Goal: Obtain resource: Download file/media

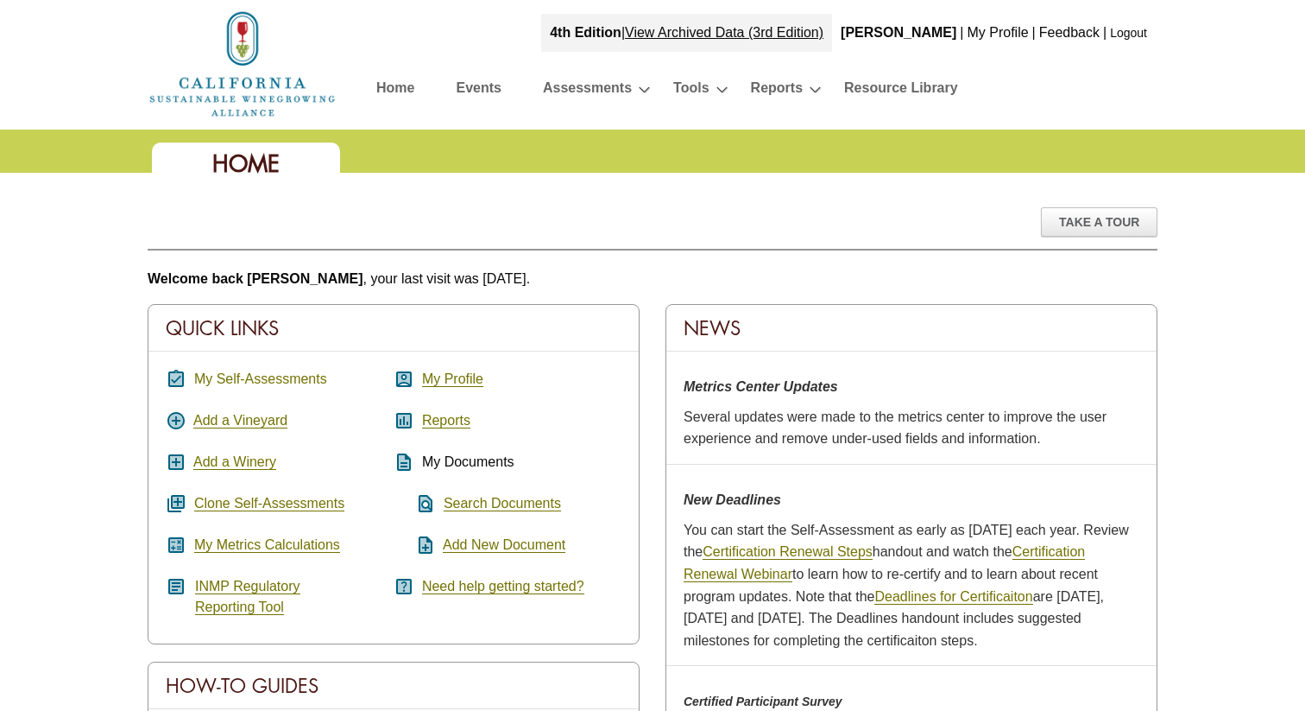
click at [259, 379] on link "My Self-Assessments" at bounding box center [260, 379] width 133 height 16
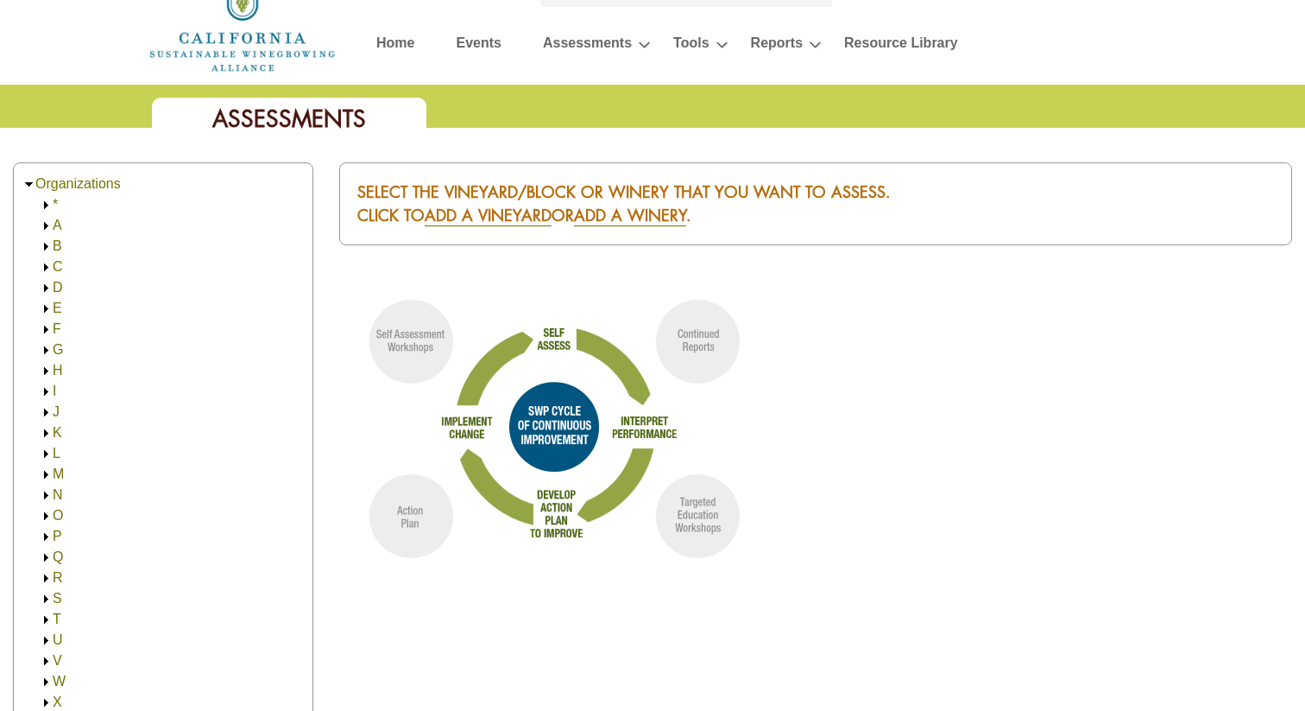
scroll to position [49, 0]
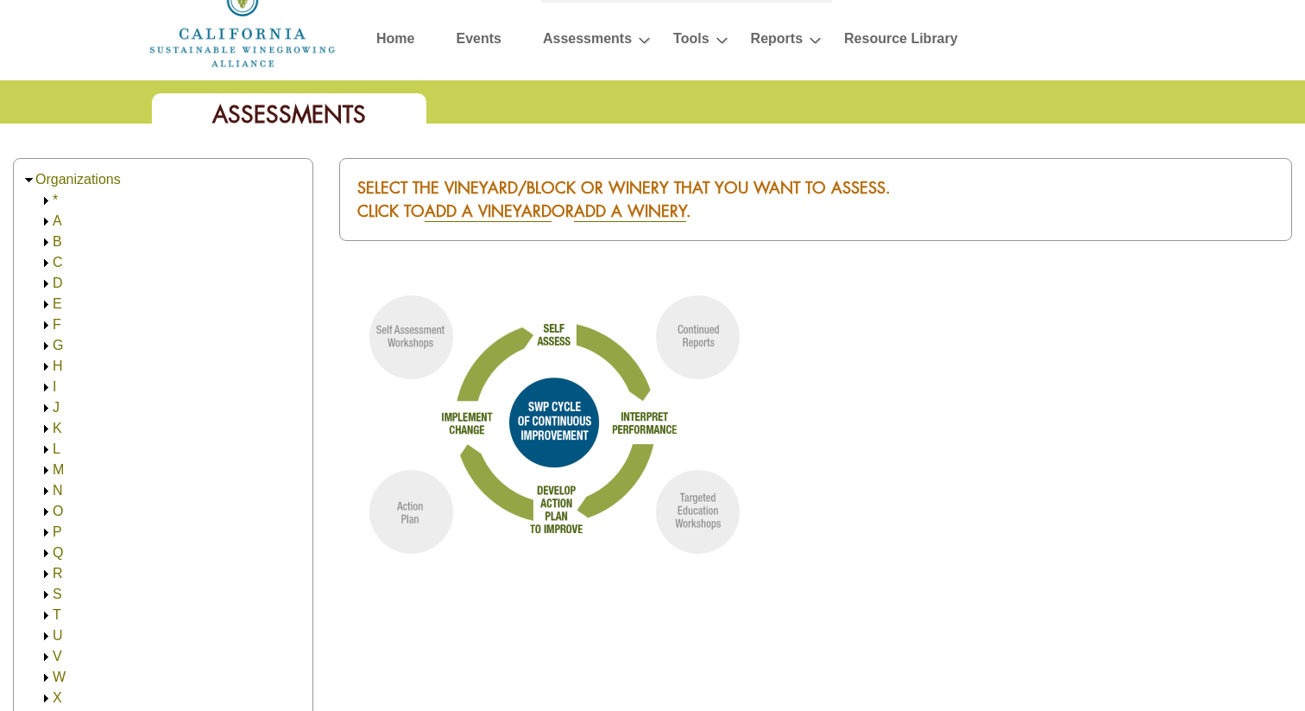
click at [46, 531] on img at bounding box center [46, 532] width 13 height 13
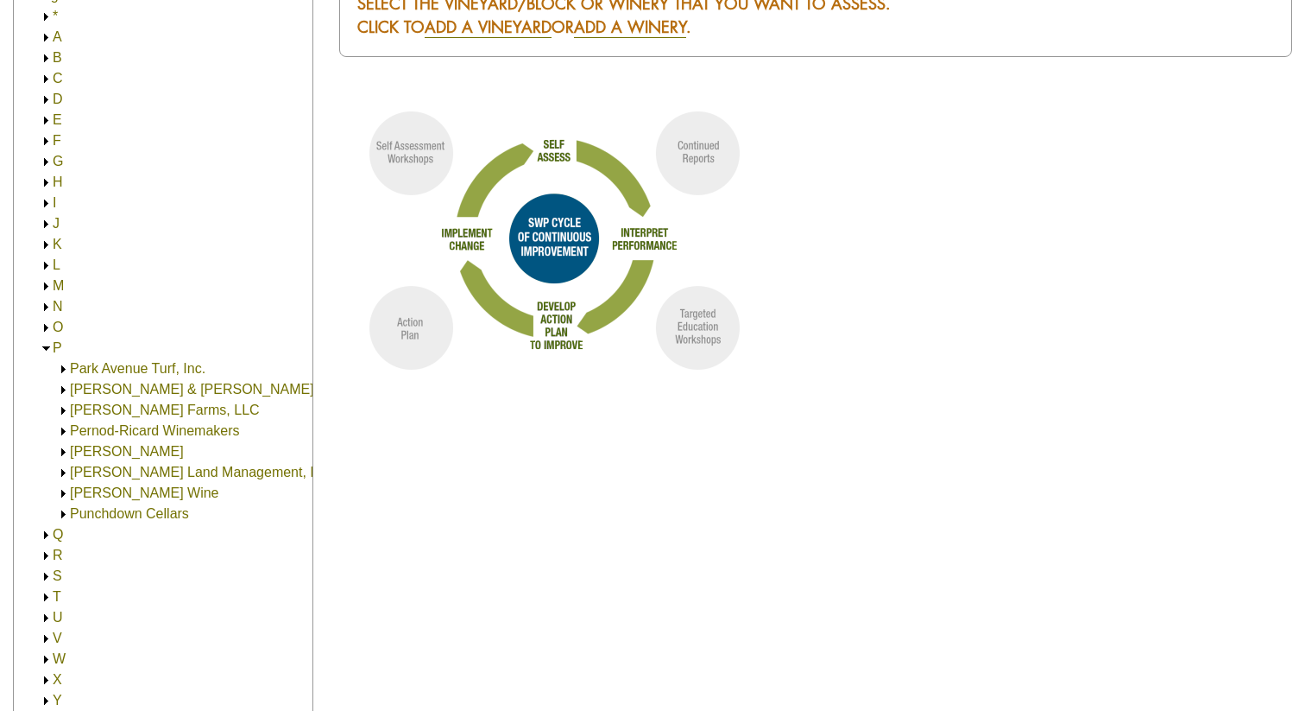
scroll to position [242, 0]
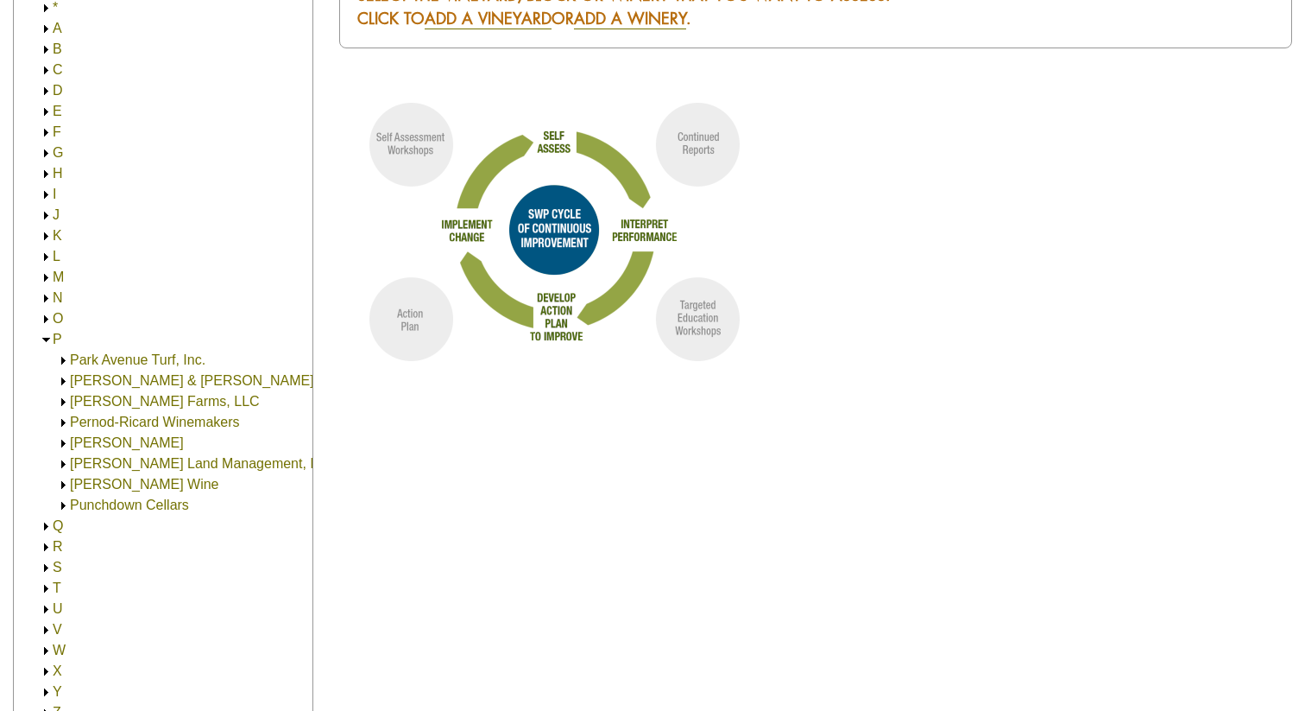
click at [161, 486] on link "[PERSON_NAME] Wine" at bounding box center [144, 484] width 148 height 15
click at [161, 499] on link "[PERSON_NAME] Wine" at bounding box center [161, 504] width 148 height 15
click at [163, 523] on link "[STREET_ADDRESS] (30.00)" at bounding box center [196, 525] width 184 height 15
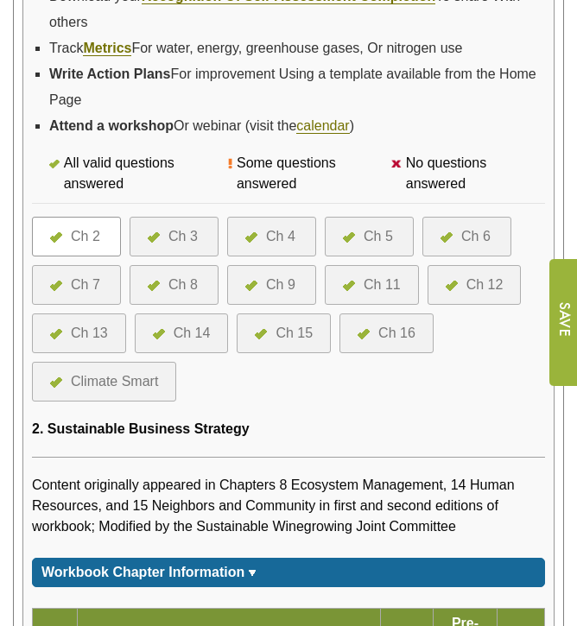
scroll to position [842, 0]
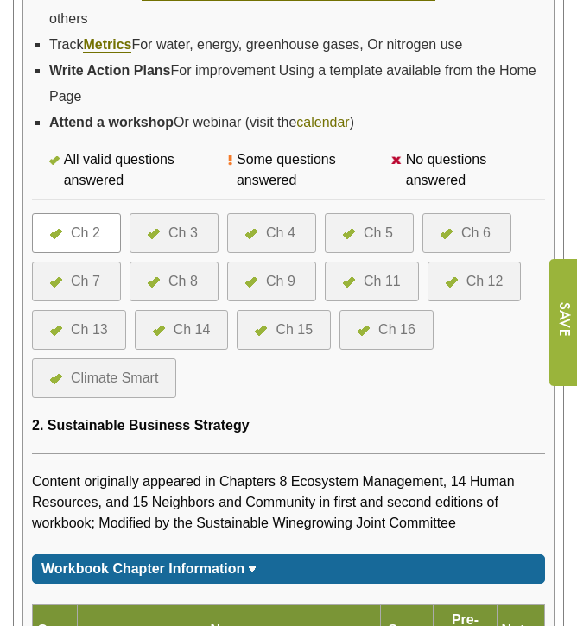
click at [371, 234] on div "Ch 5" at bounding box center [377, 233] width 29 height 21
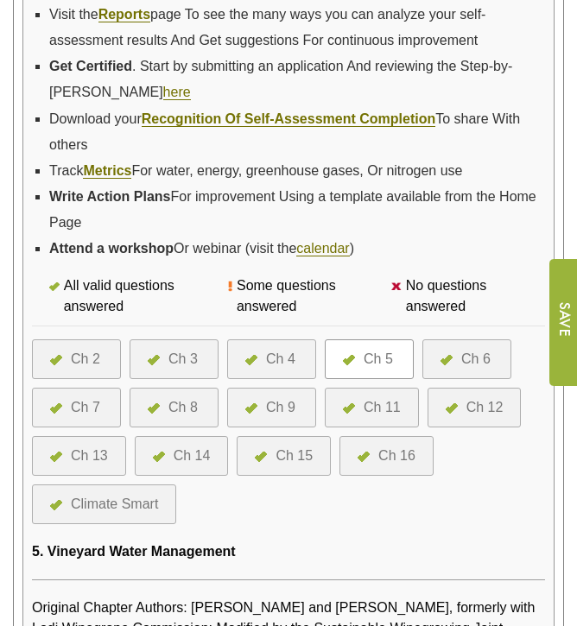
scroll to position [732, 0]
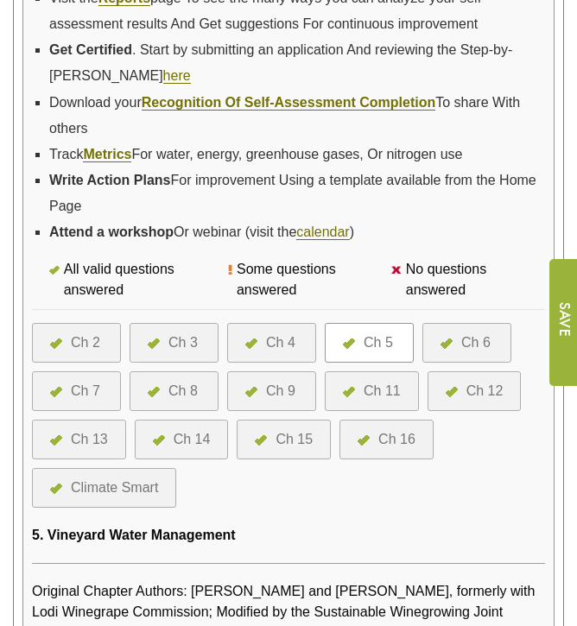
click at [188, 387] on div "Ch 8" at bounding box center [182, 391] width 29 height 21
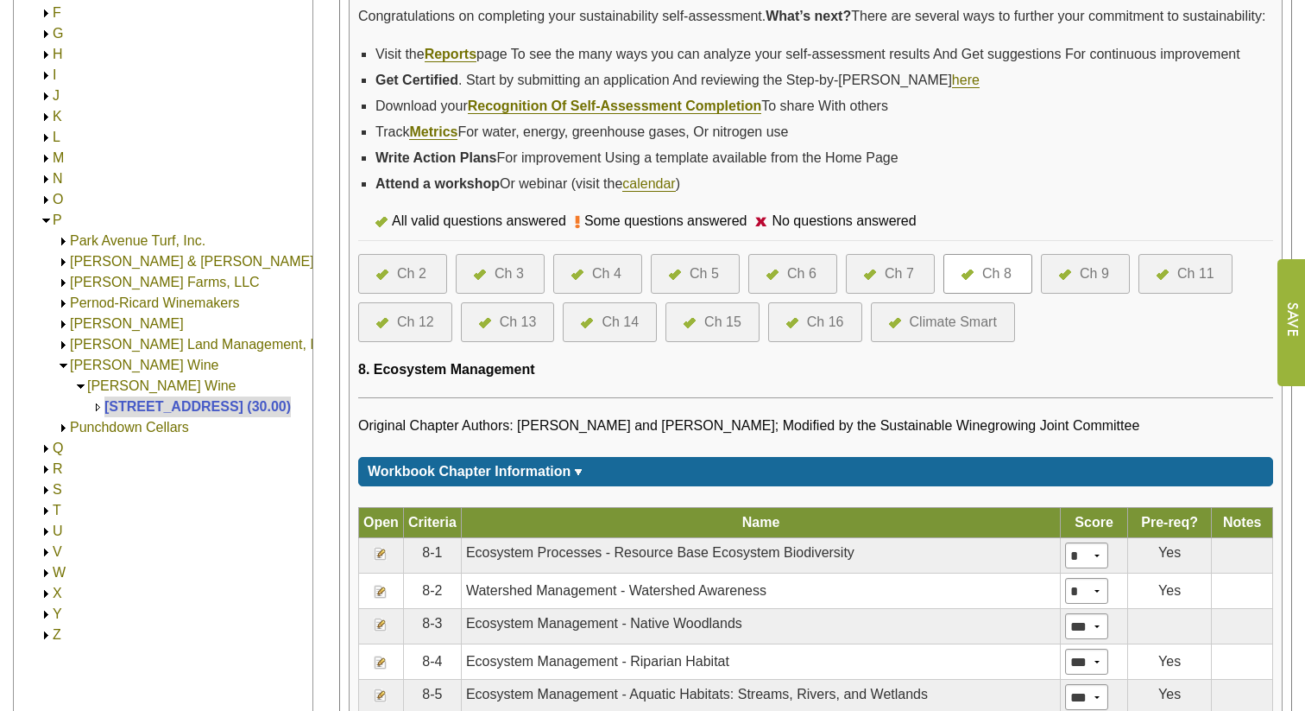
scroll to position [512, 0]
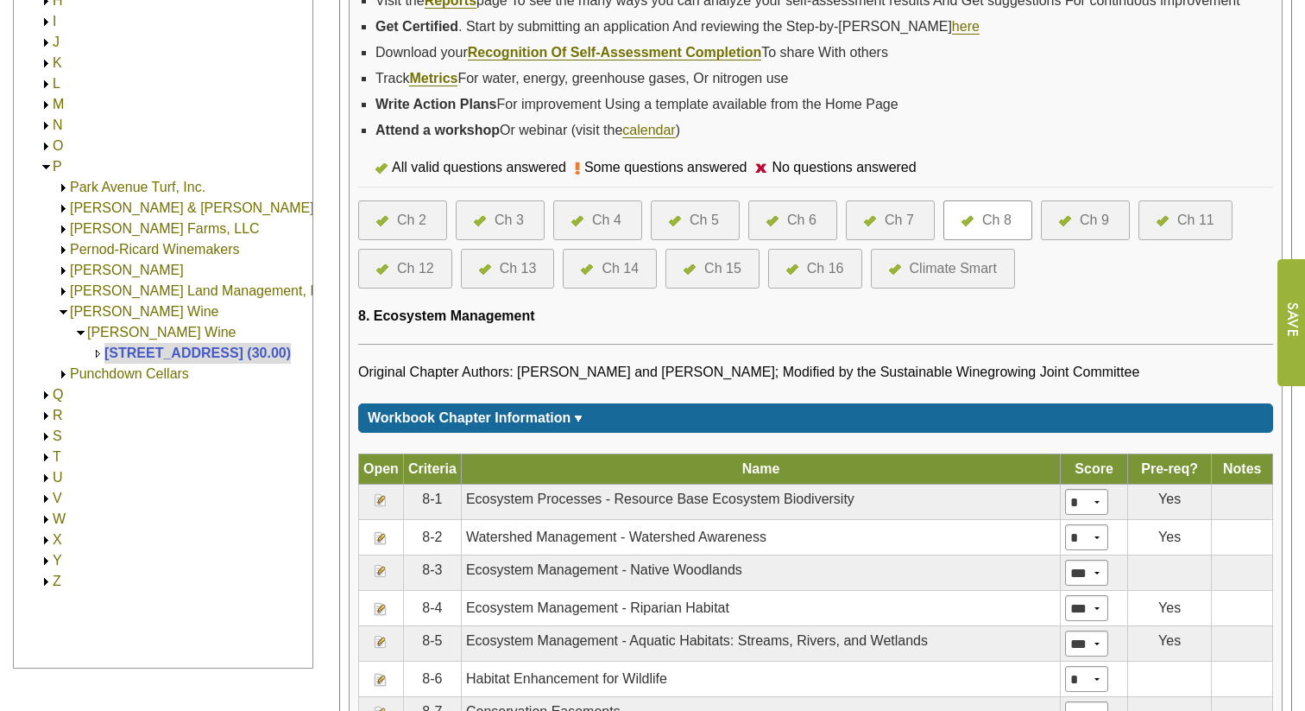
click at [397, 276] on div "Ch 12" at bounding box center [405, 269] width 94 height 40
click at [576, 231] on div at bounding box center [1069, 220] width 21 height 21
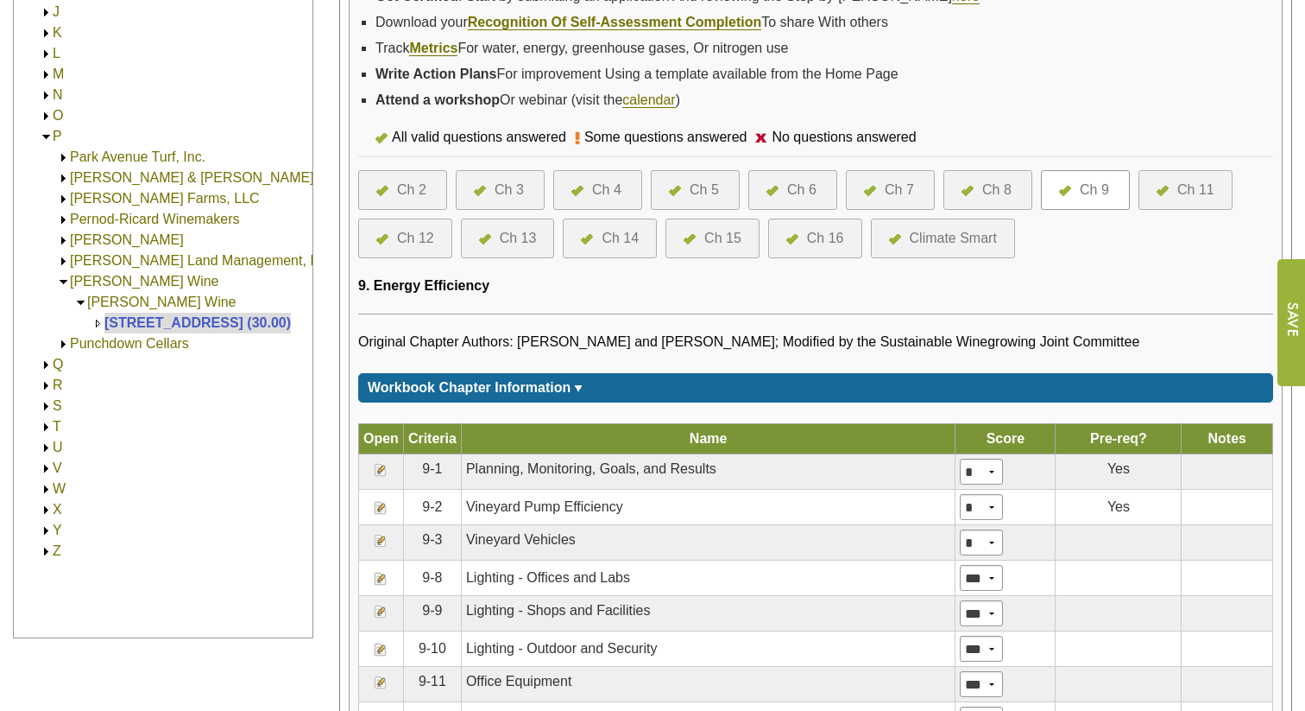
scroll to position [520, 0]
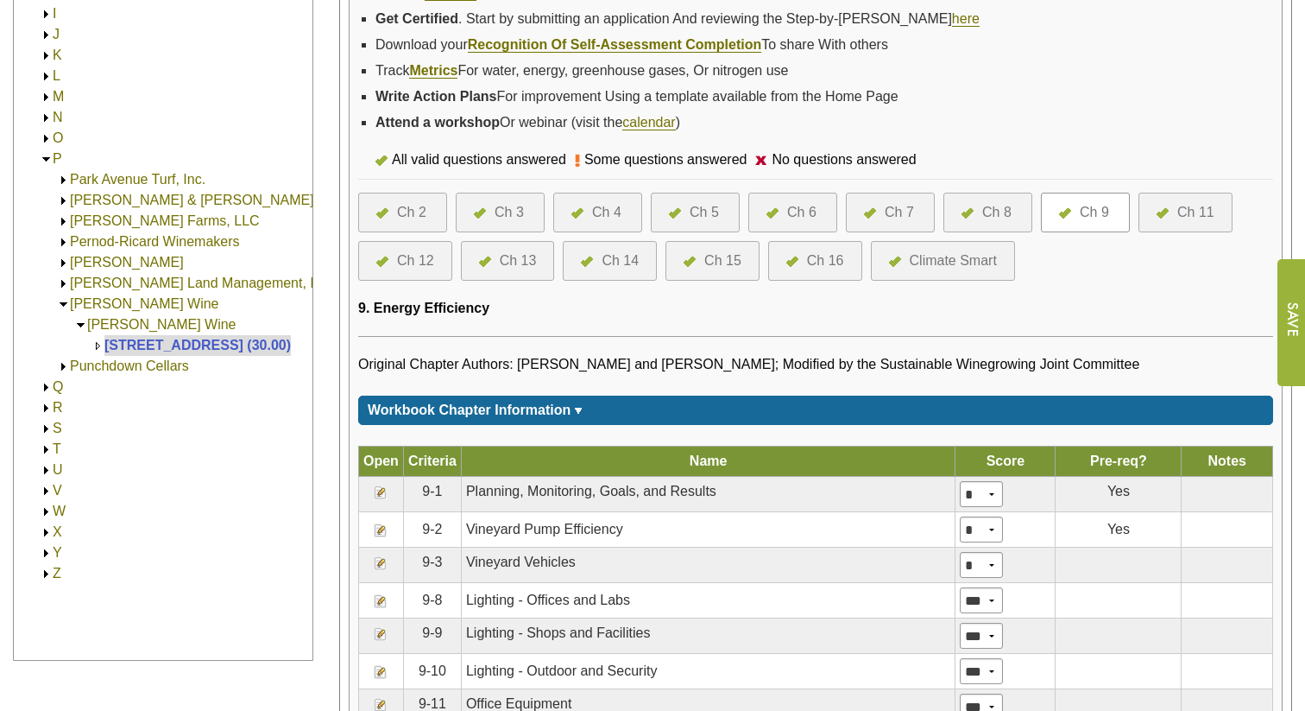
click at [1171, 223] on div at bounding box center [1167, 212] width 21 height 21
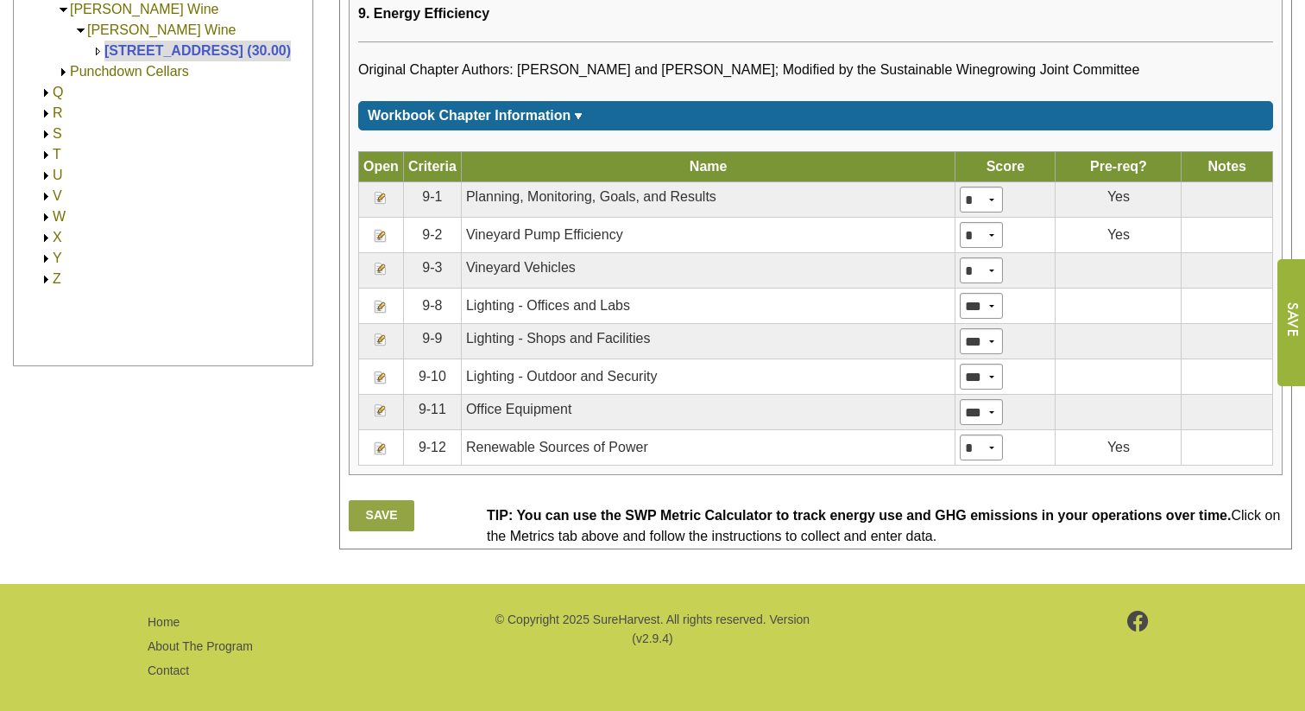
scroll to position [851, 0]
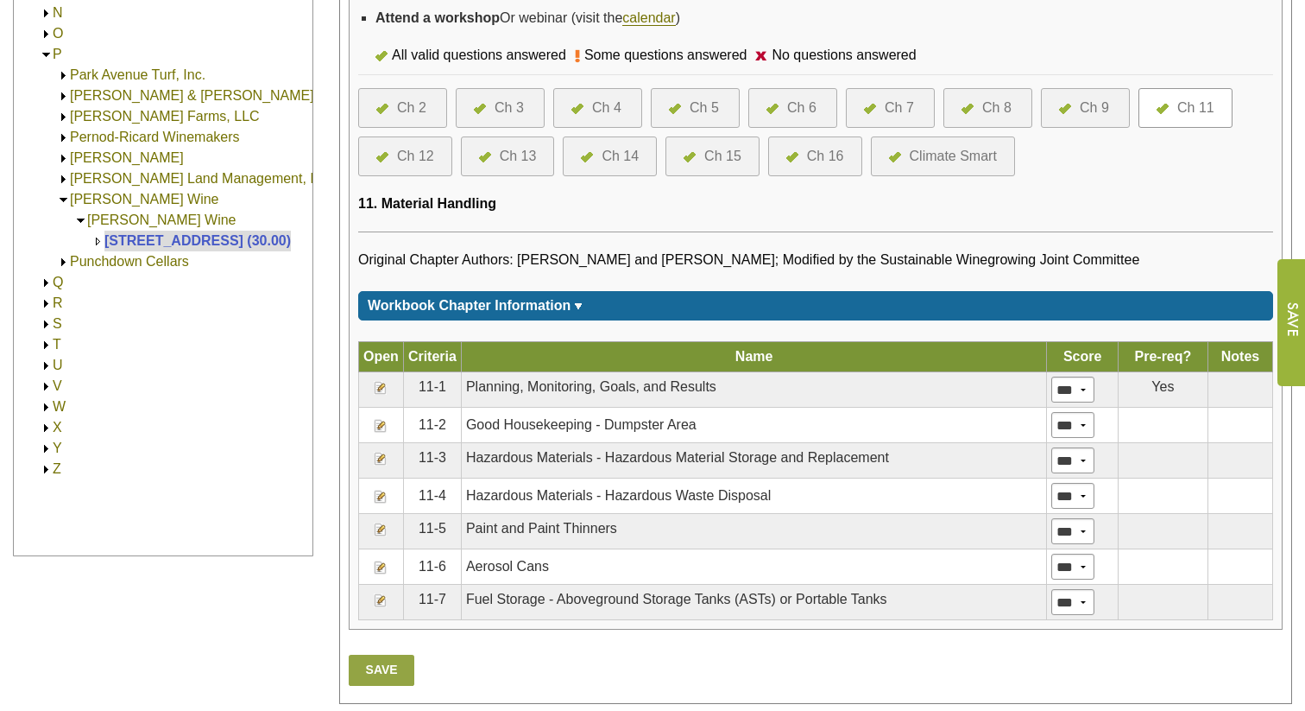
scroll to position [622, 0]
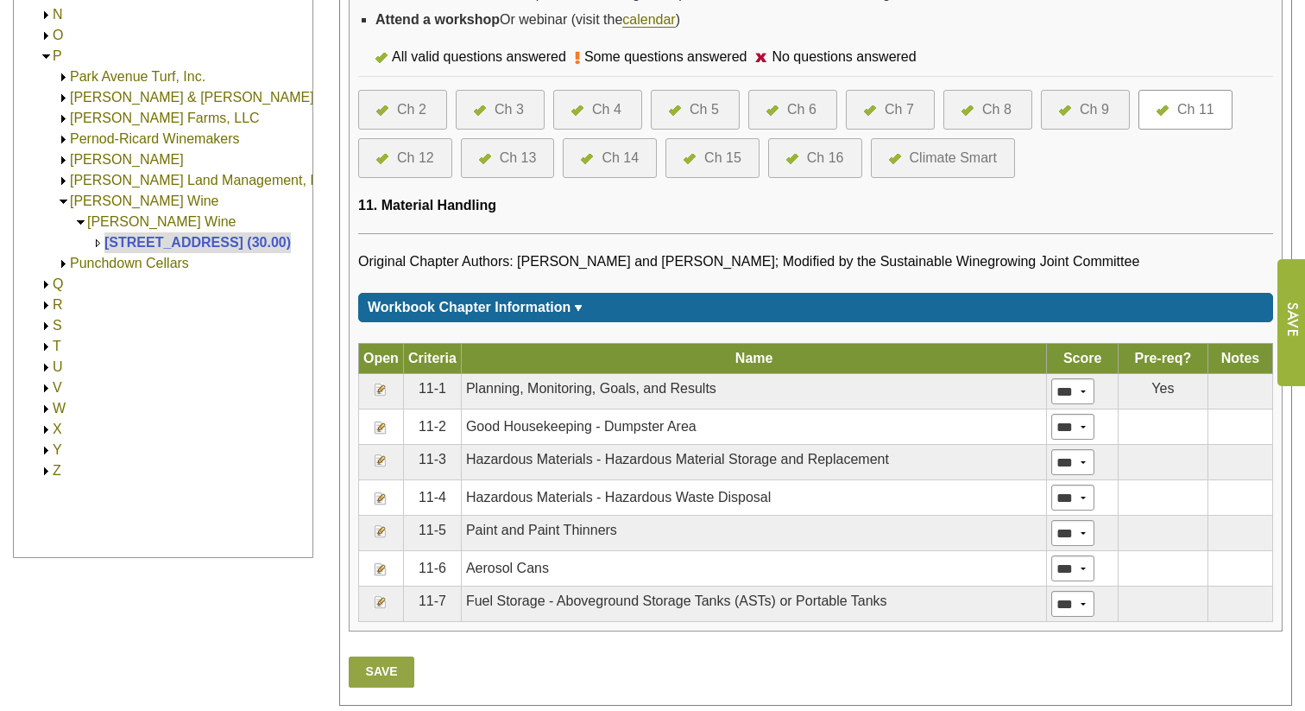
click at [411, 168] on div "Ch 12" at bounding box center [415, 158] width 37 height 21
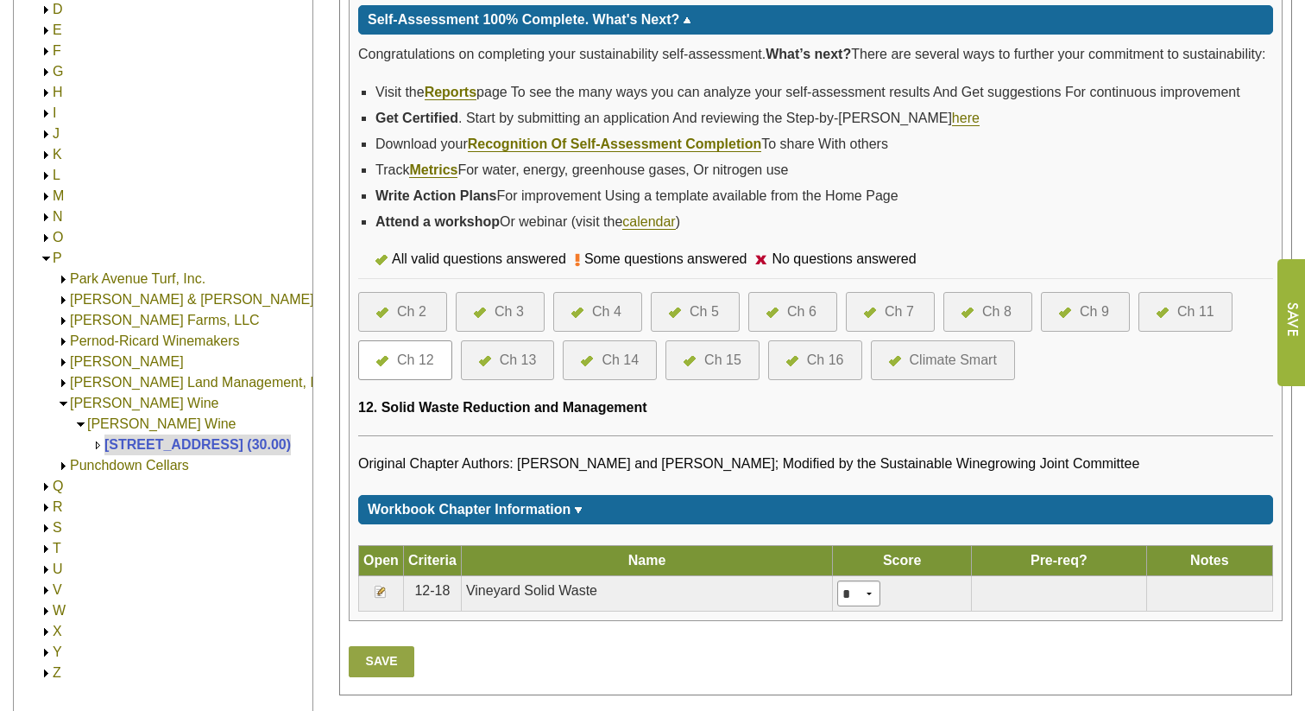
scroll to position [296, 0]
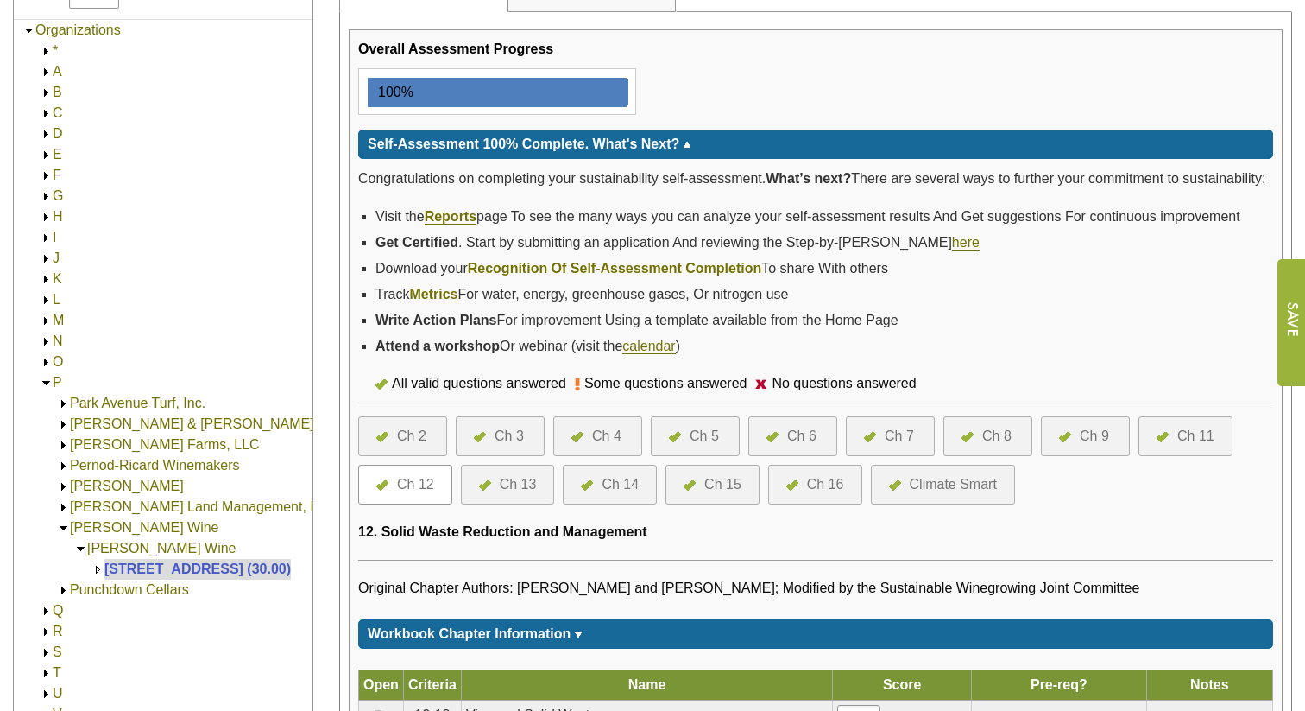
click at [508, 495] on div "Ch 13" at bounding box center [518, 484] width 37 height 21
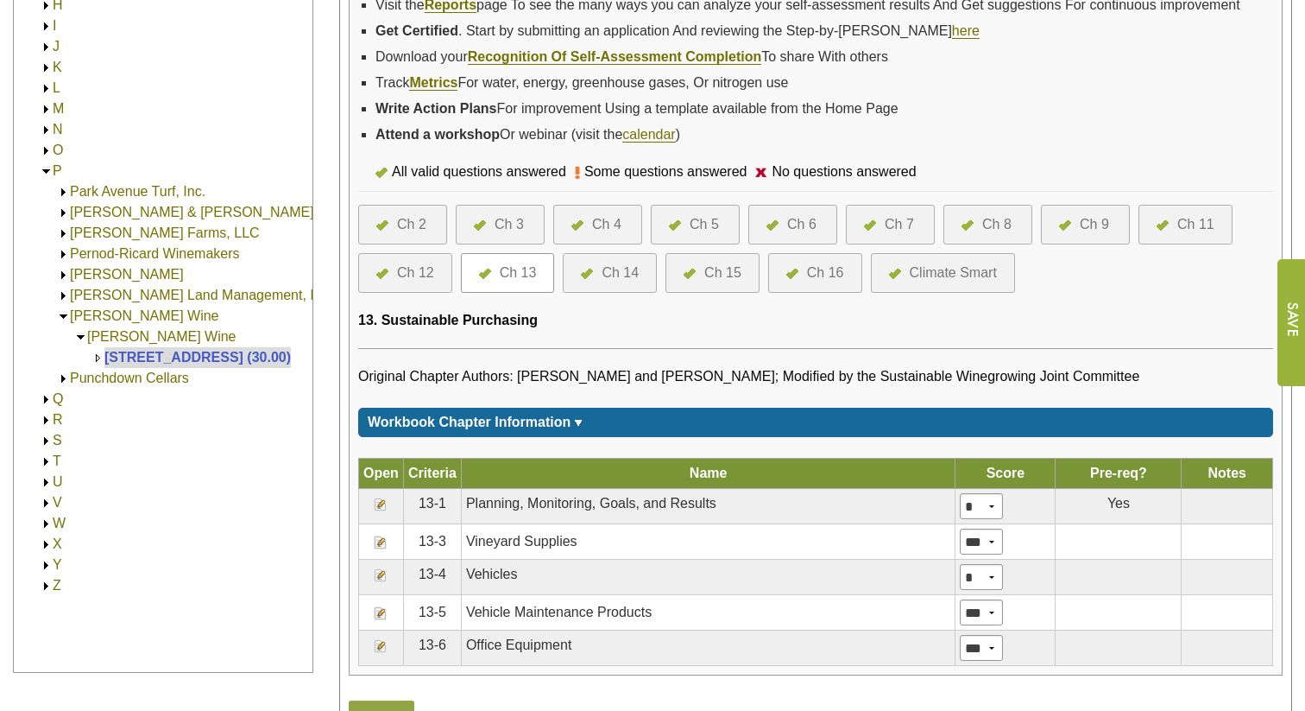
scroll to position [494, 0]
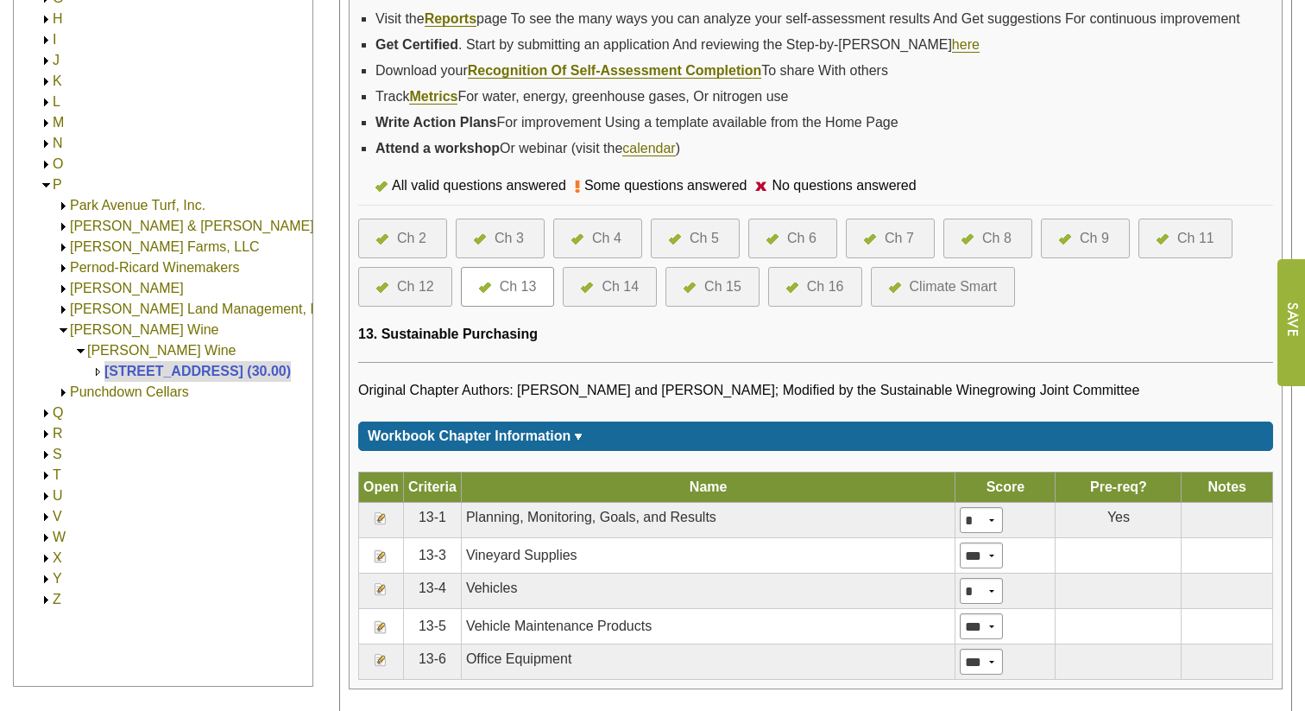
click at [622, 297] on div "Ch 14" at bounding box center [620, 286] width 37 height 21
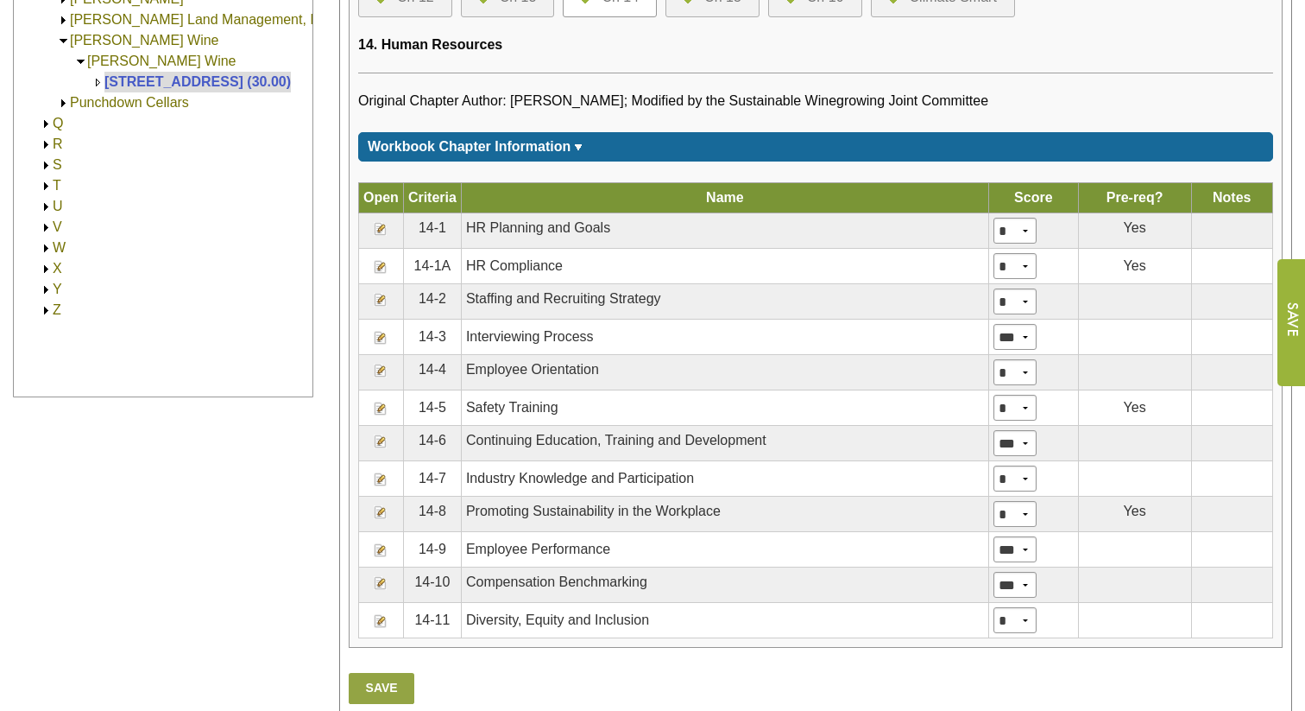
scroll to position [752, 0]
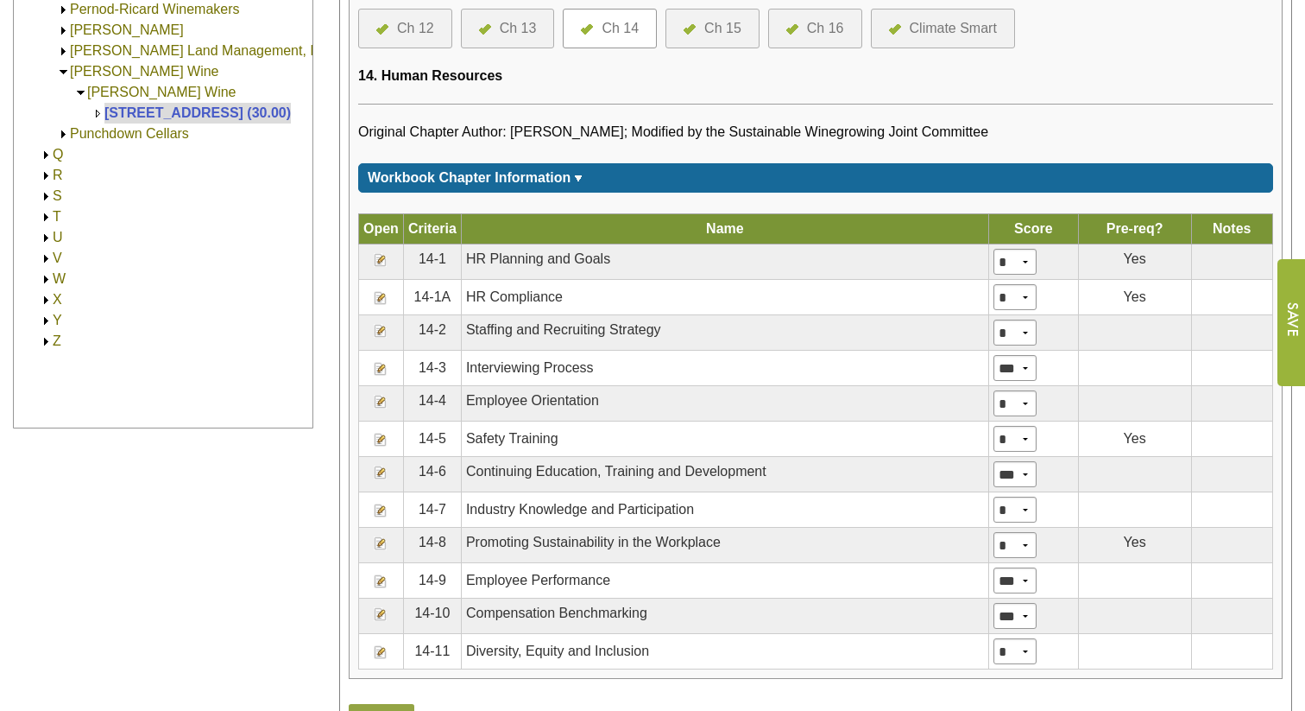
click at [723, 39] on div "Ch 15" at bounding box center [722, 28] width 37 height 21
click at [730, 39] on div "Ch 15" at bounding box center [722, 28] width 37 height 21
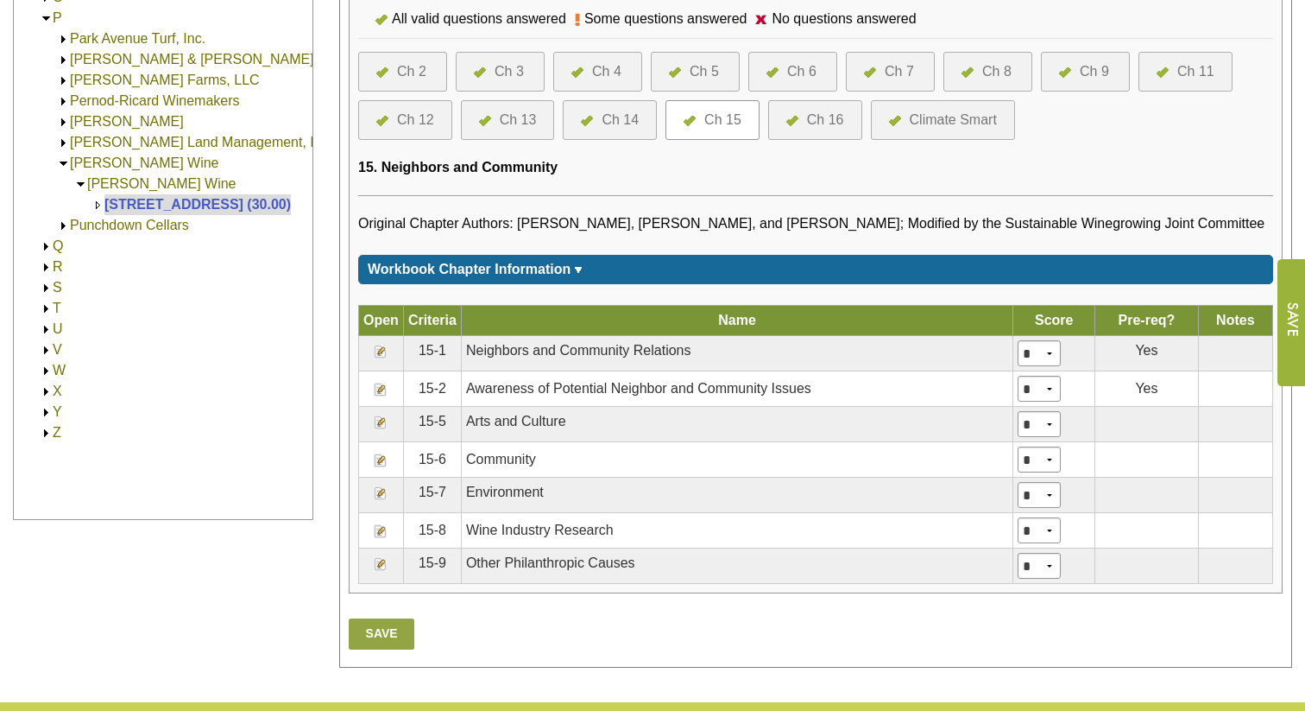
scroll to position [528, 0]
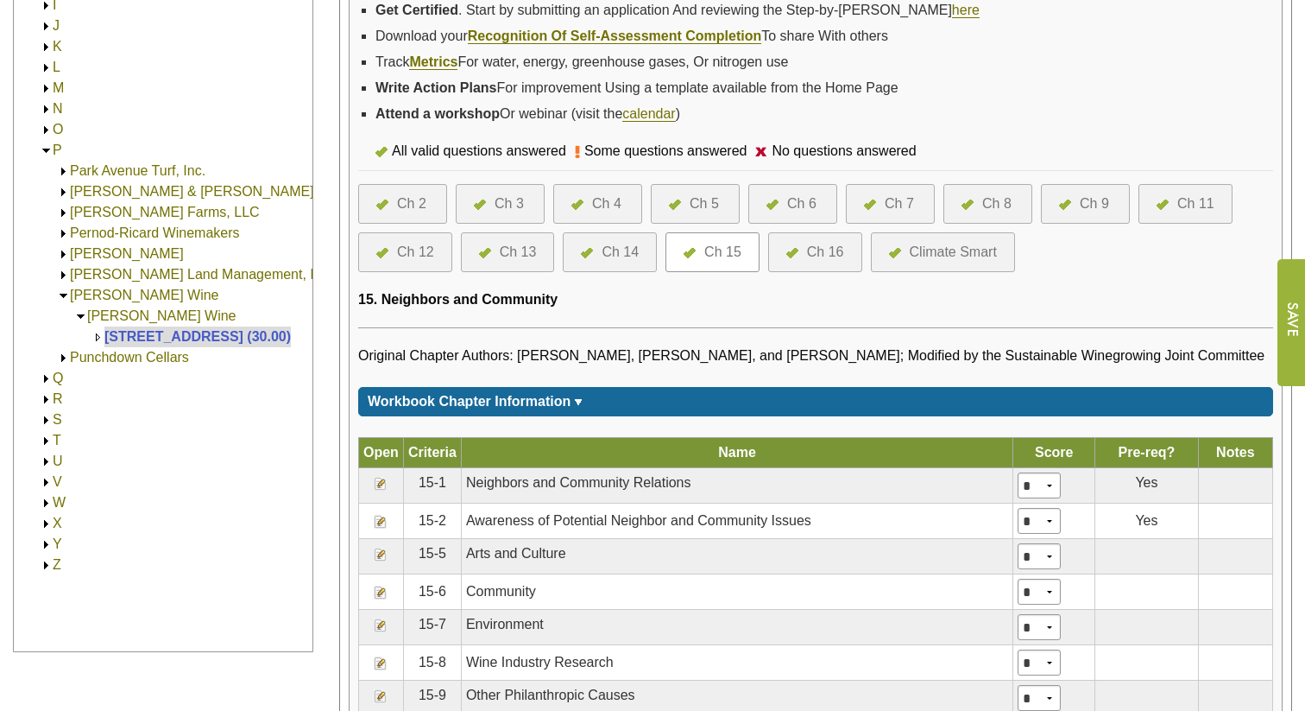
click at [846, 272] on div "Ch 16" at bounding box center [815, 252] width 94 height 40
click at [833, 262] on div "Ch 16" at bounding box center [825, 252] width 37 height 21
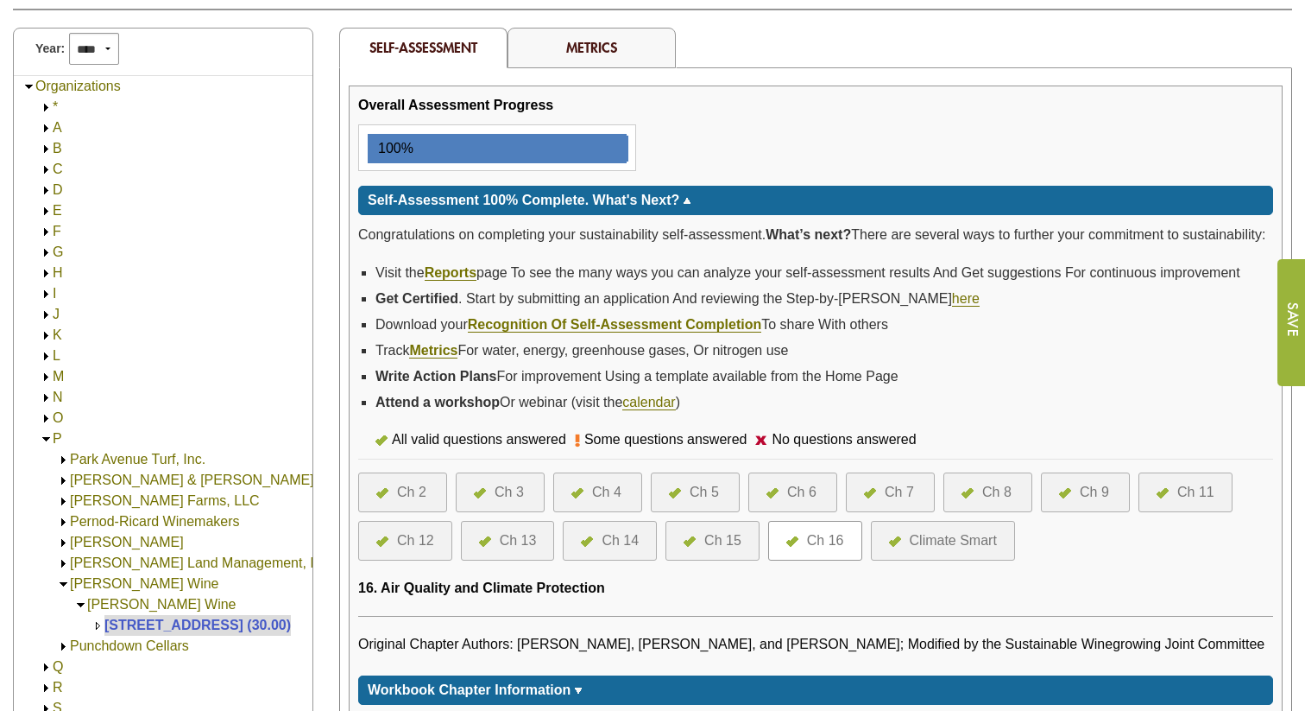
scroll to position [129, 0]
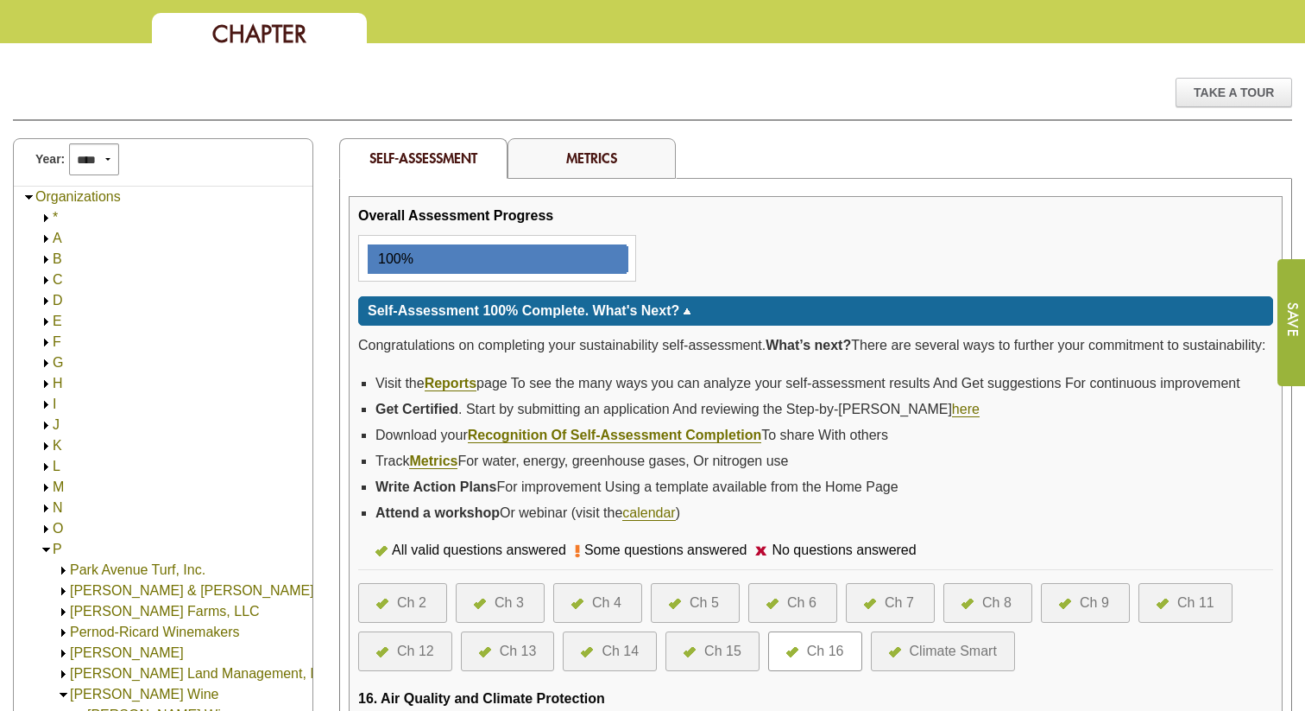
click at [807, 613] on div "Ch 6" at bounding box center [801, 602] width 29 height 21
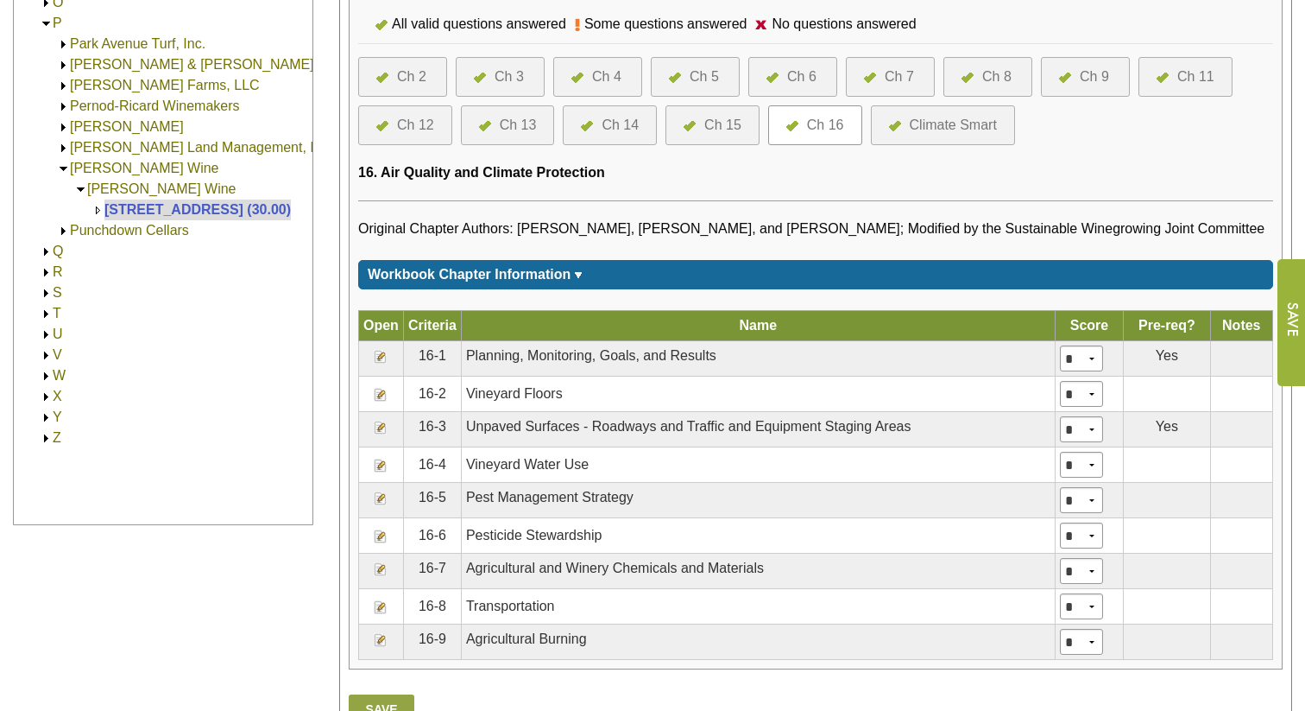
scroll to position [701, 0]
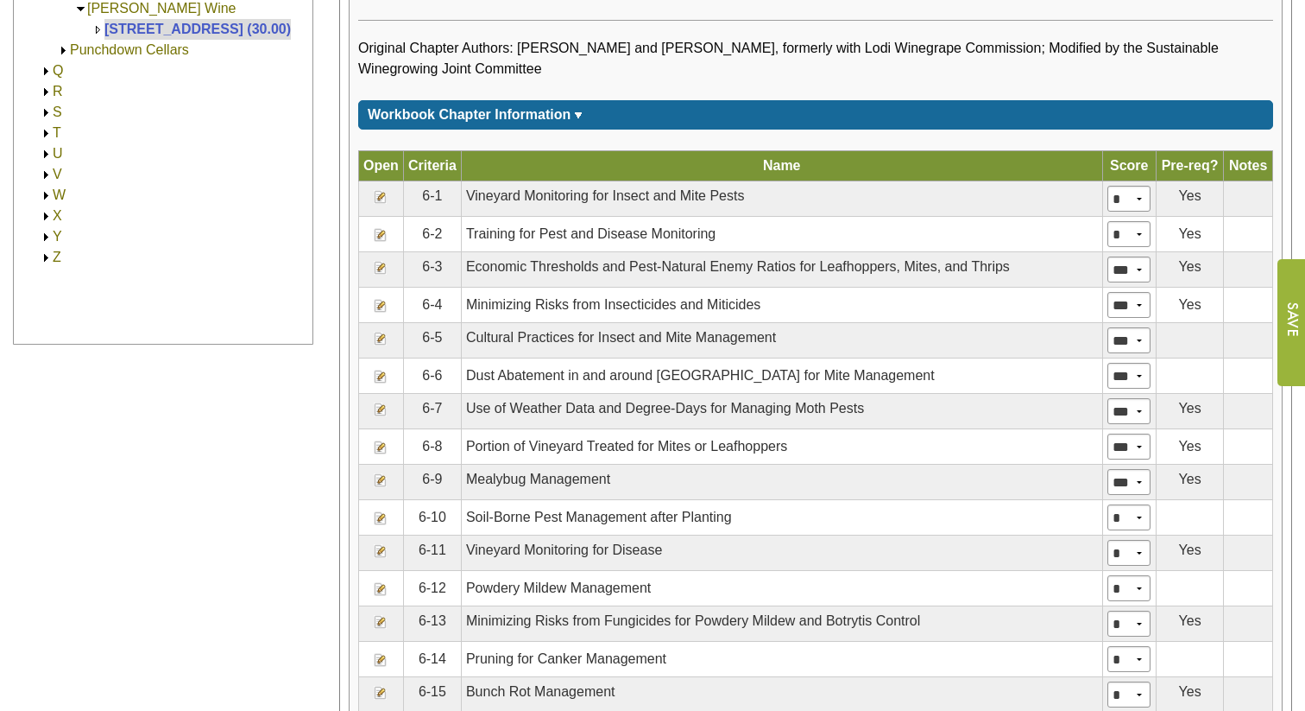
scroll to position [850, 0]
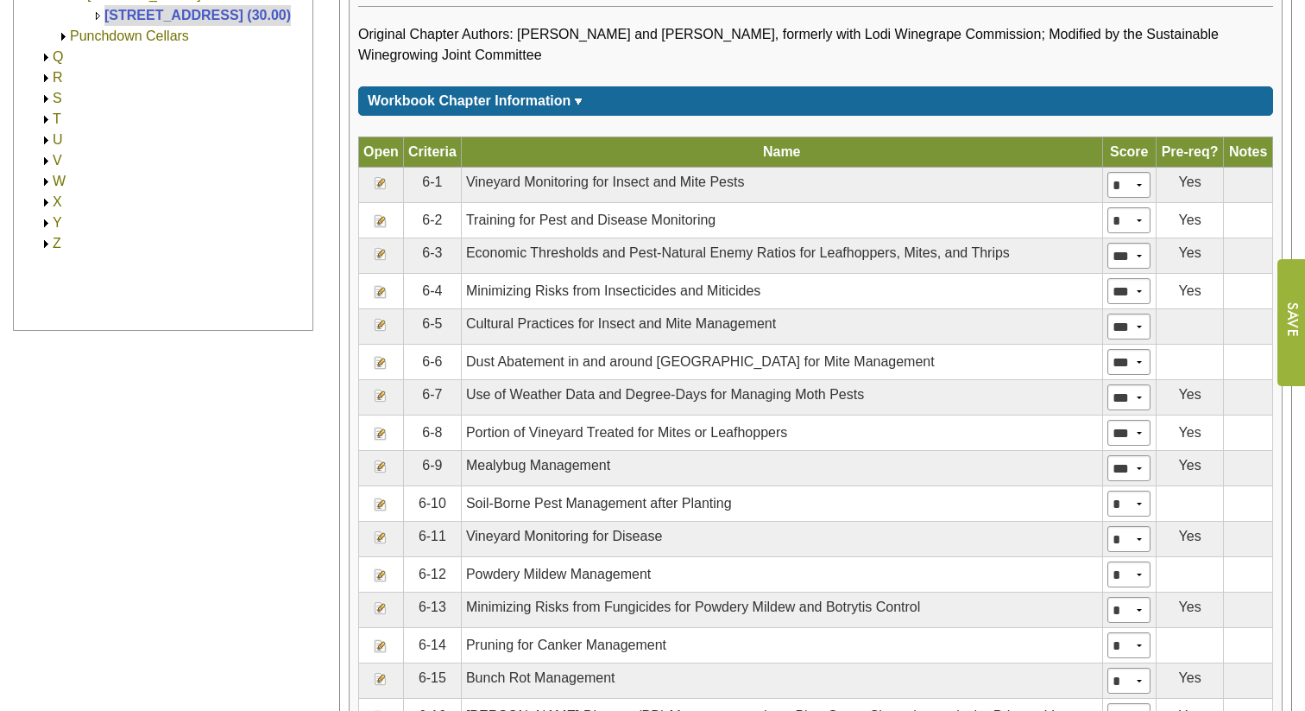
click at [382, 190] on img at bounding box center [381, 183] width 14 height 14
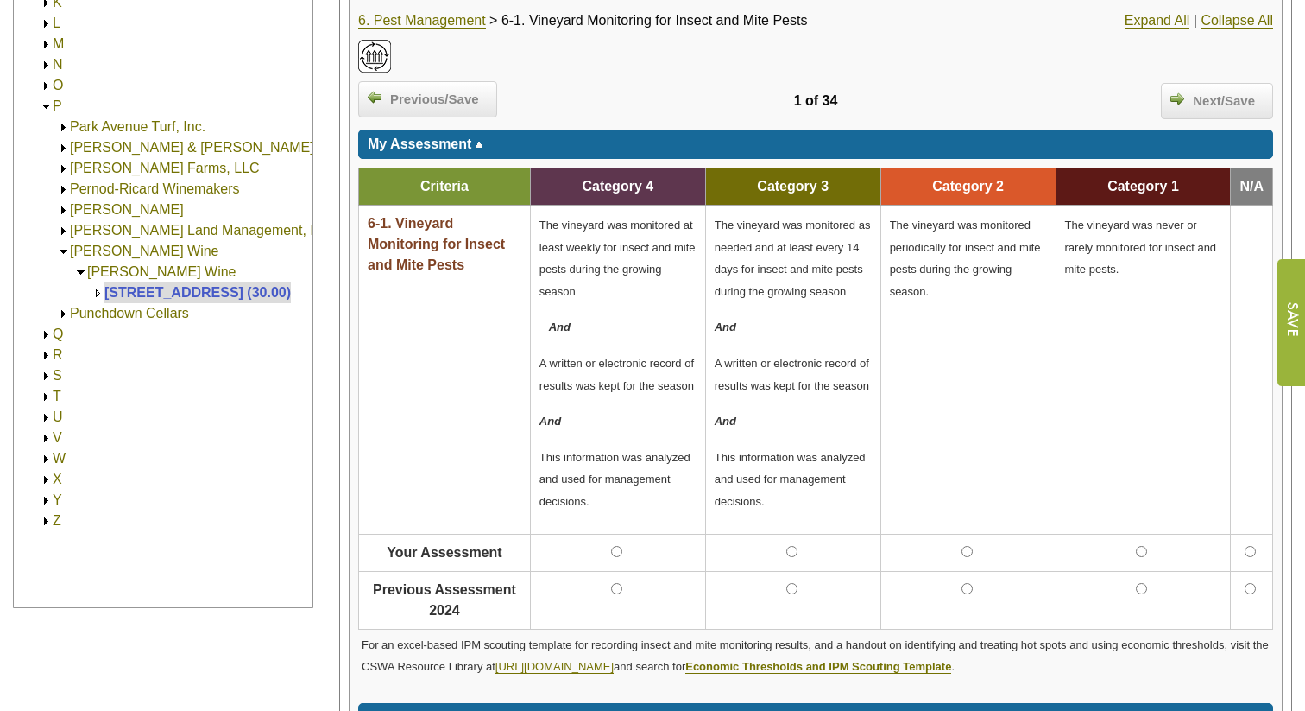
scroll to position [429, 0]
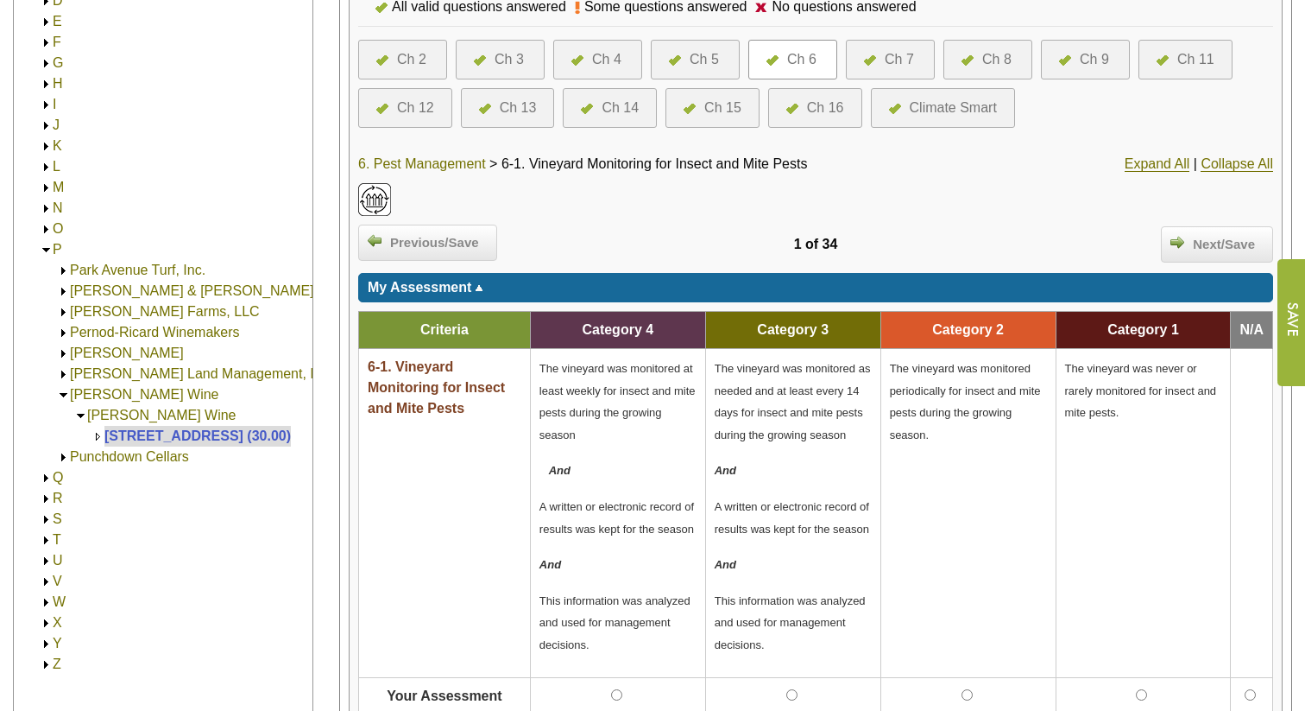
click at [430, 160] on link "6. Pest Management" at bounding box center [422, 164] width 128 height 16
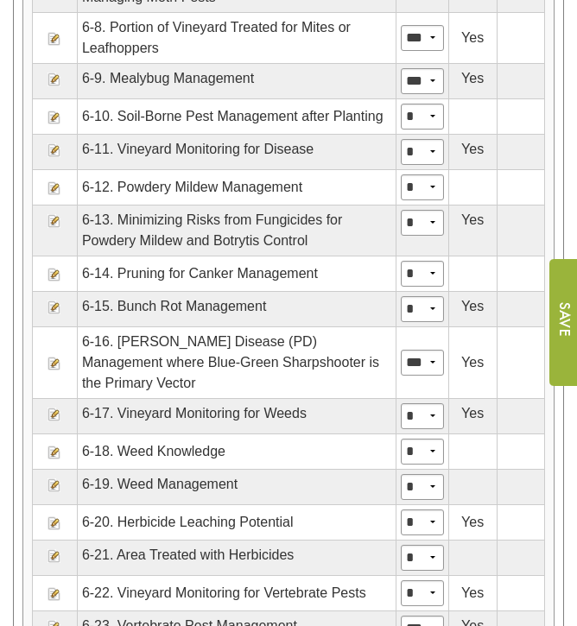
scroll to position [1796, 0]
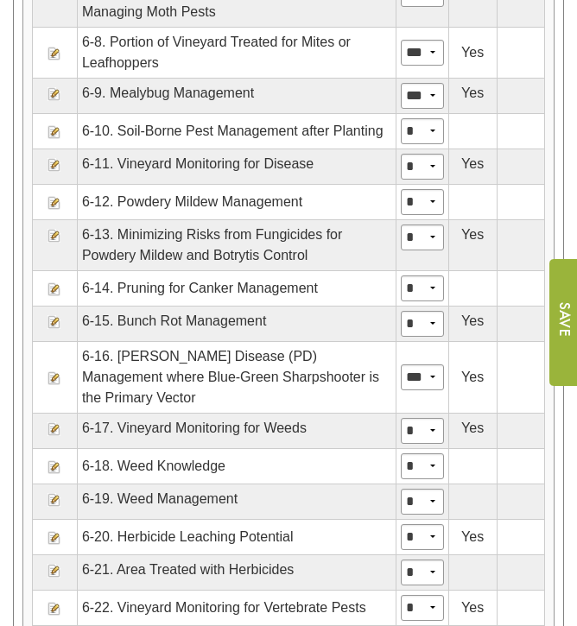
click at [54, 422] on img at bounding box center [54, 429] width 14 height 14
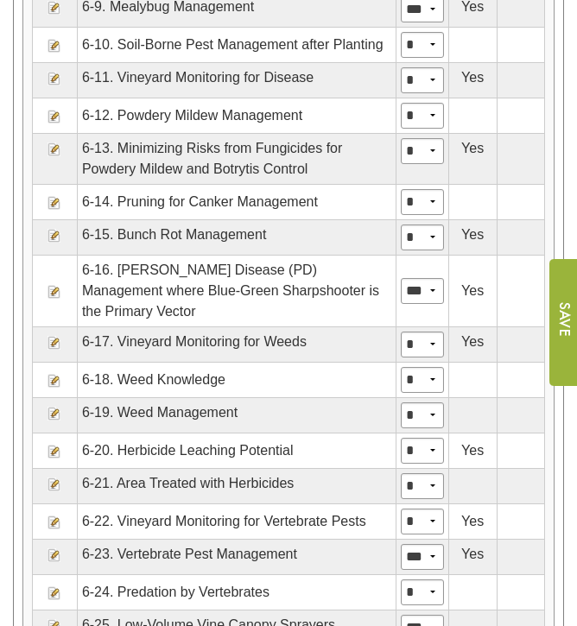
scroll to position [1885, 0]
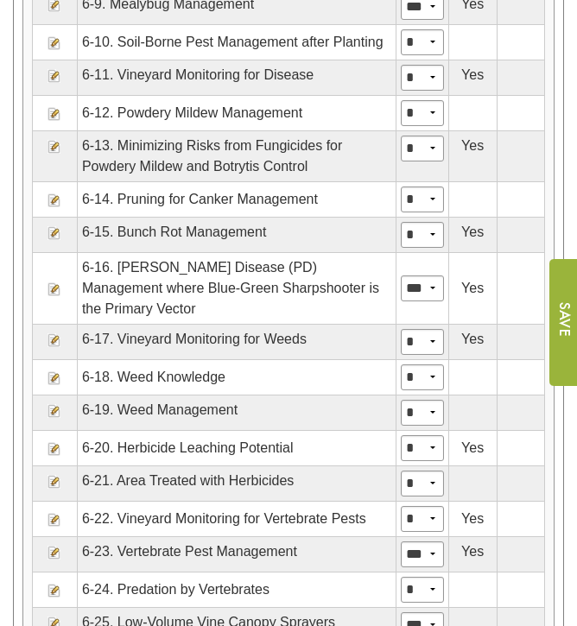
click at [55, 337] on img at bounding box center [54, 340] width 14 height 14
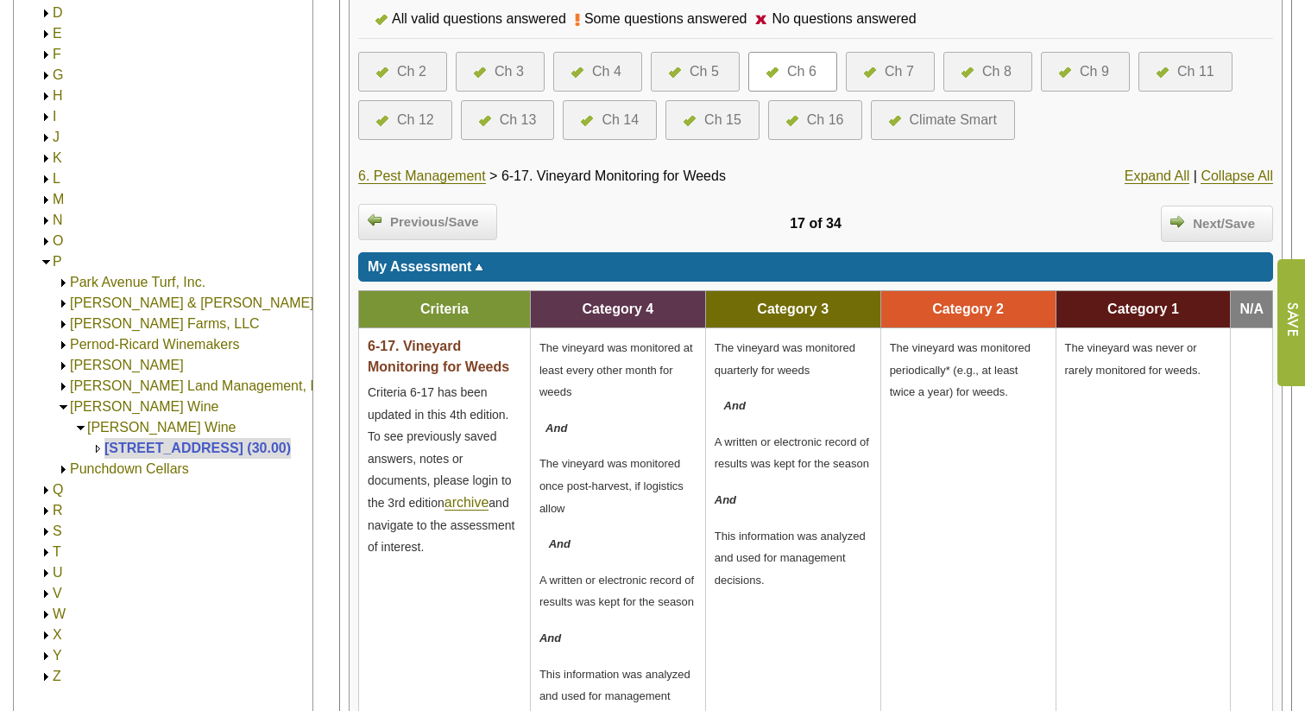
scroll to position [180, 0]
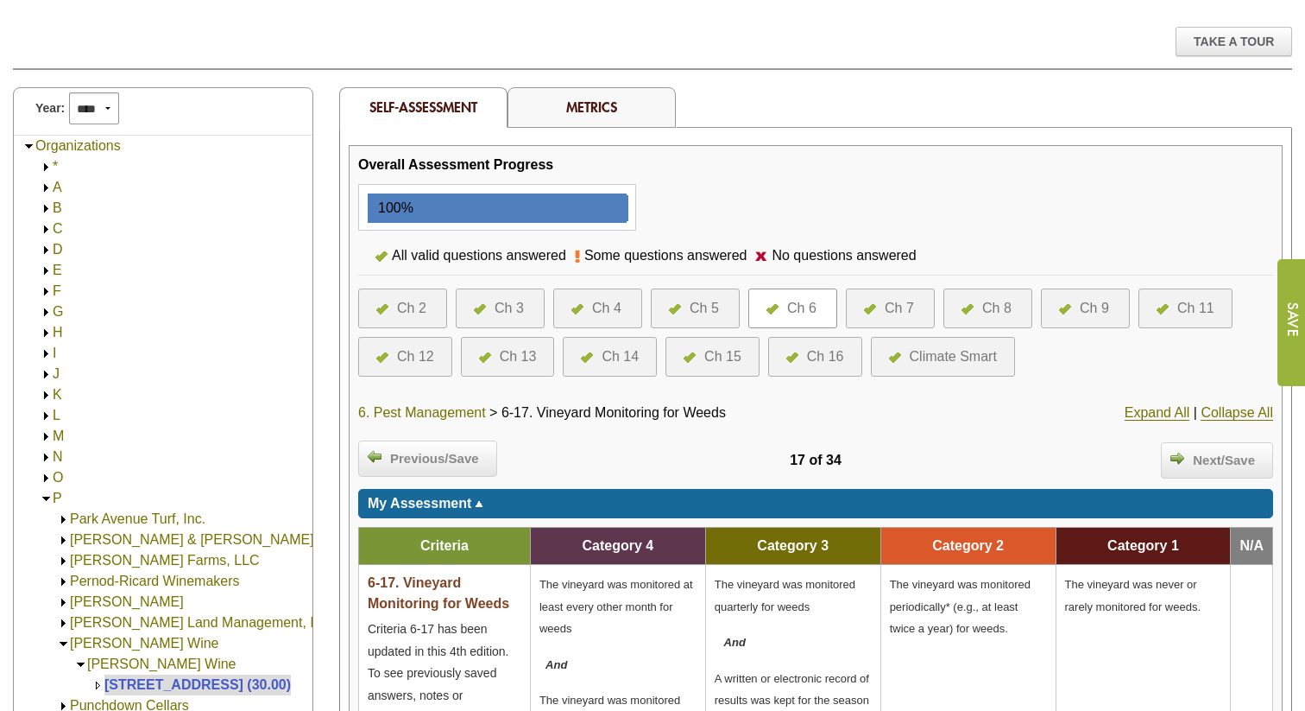
click at [444, 415] on link "6. Pest Management" at bounding box center [422, 413] width 128 height 16
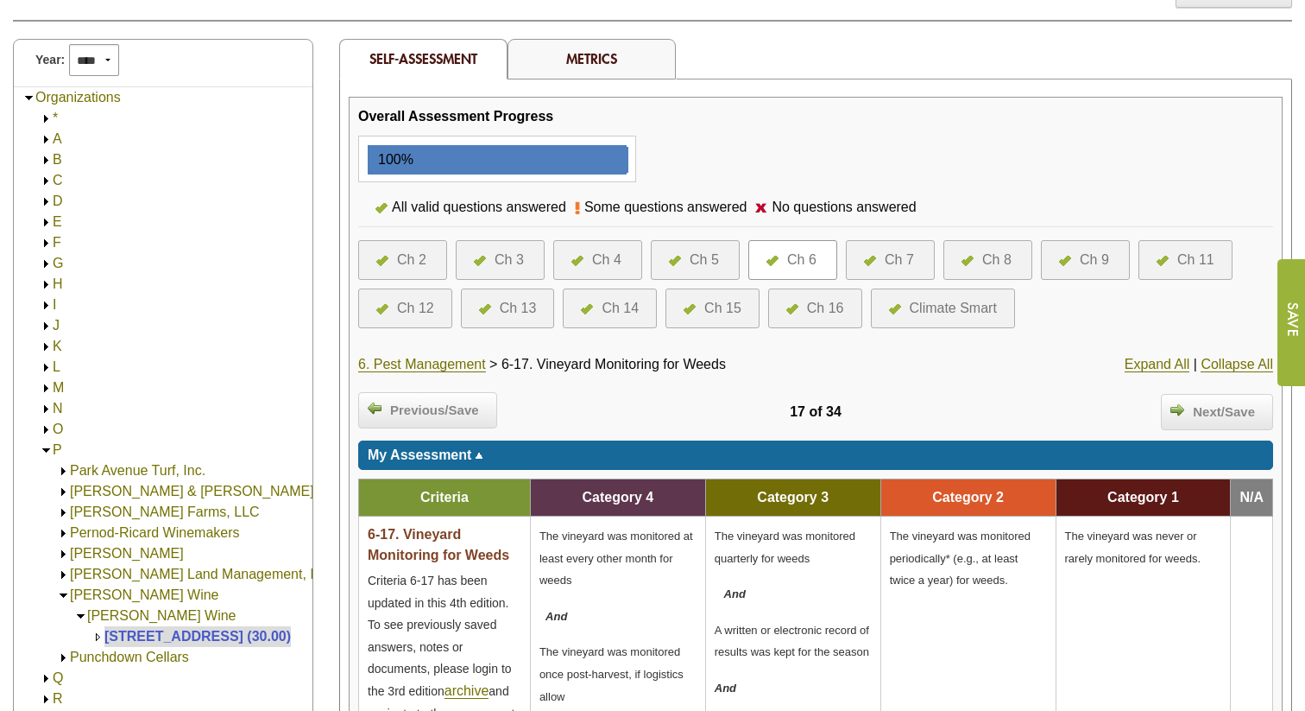
scroll to position [224, 0]
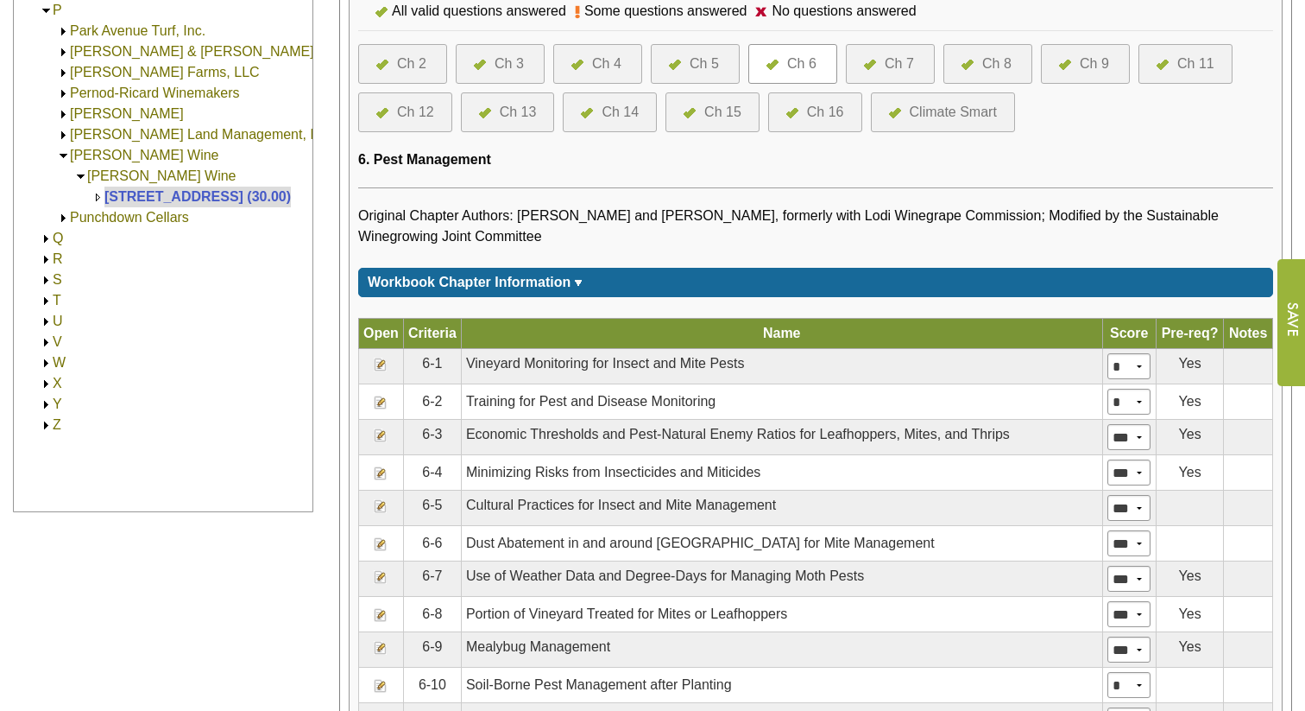
scroll to position [679, 0]
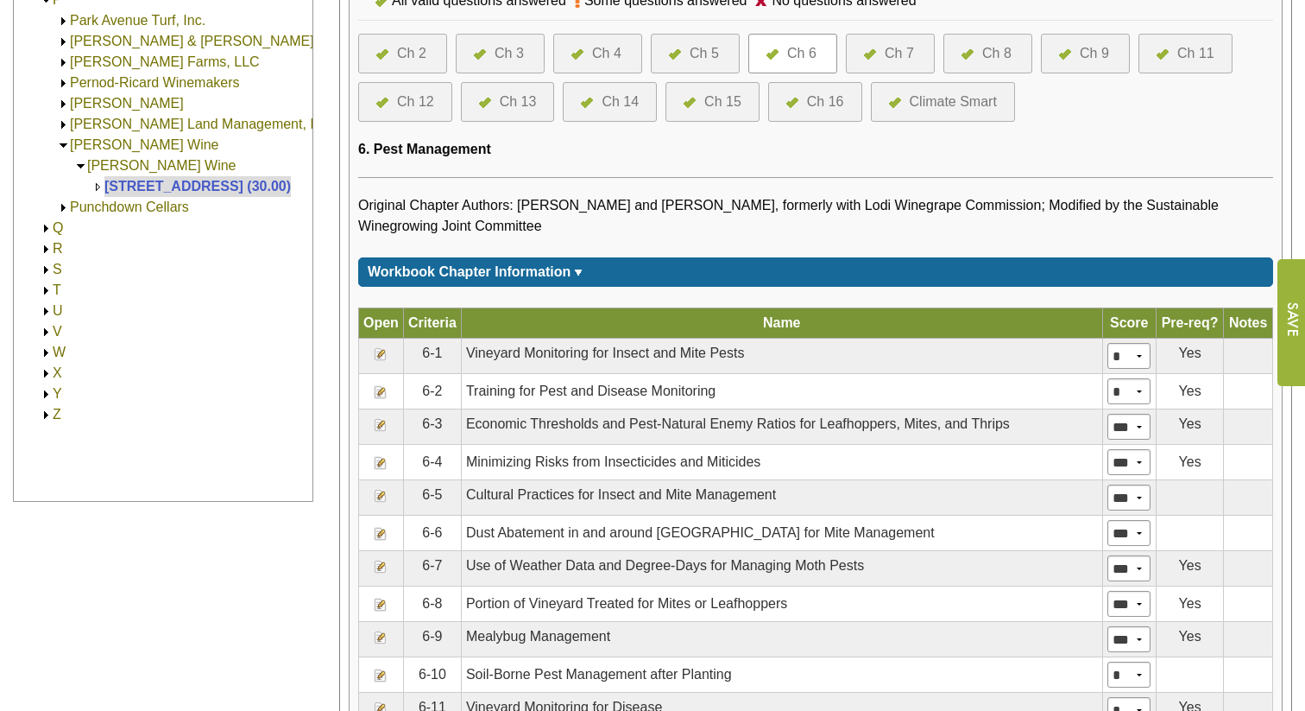
click at [381, 361] on img at bounding box center [381, 354] width 14 height 14
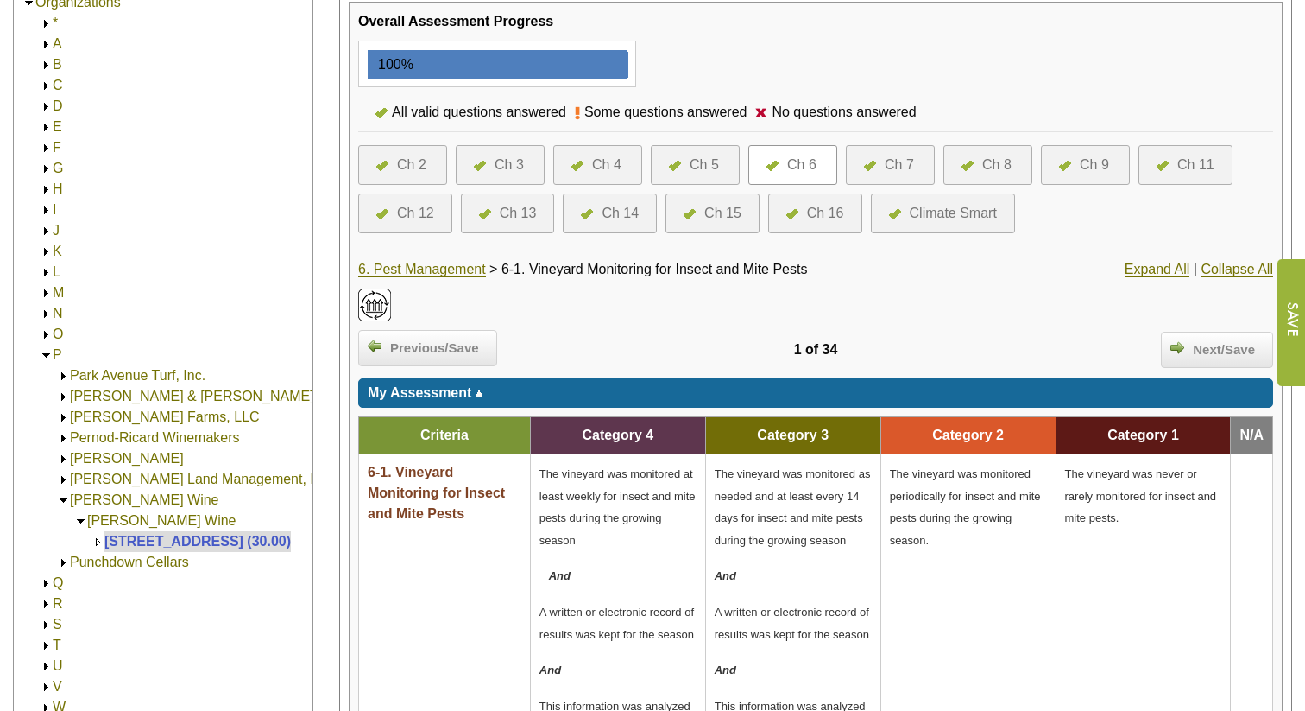
scroll to position [314, 0]
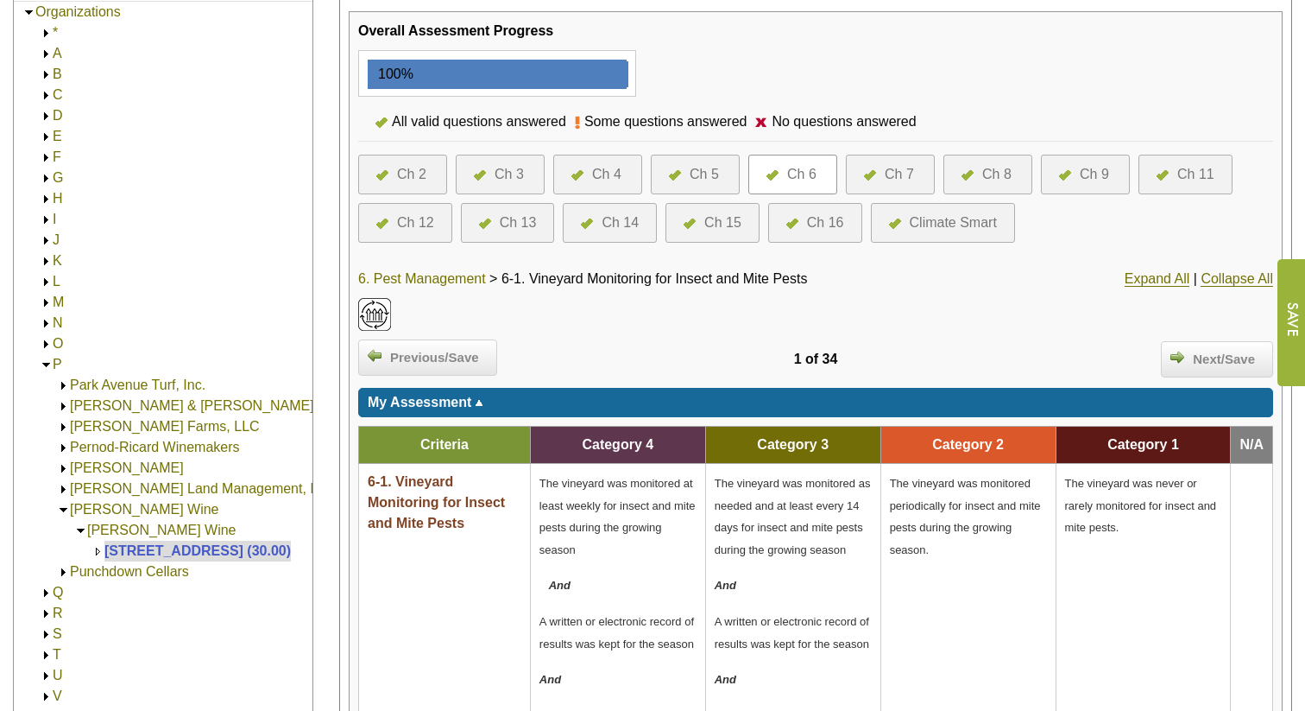
click at [457, 278] on link "6. Pest Management" at bounding box center [422, 279] width 128 height 16
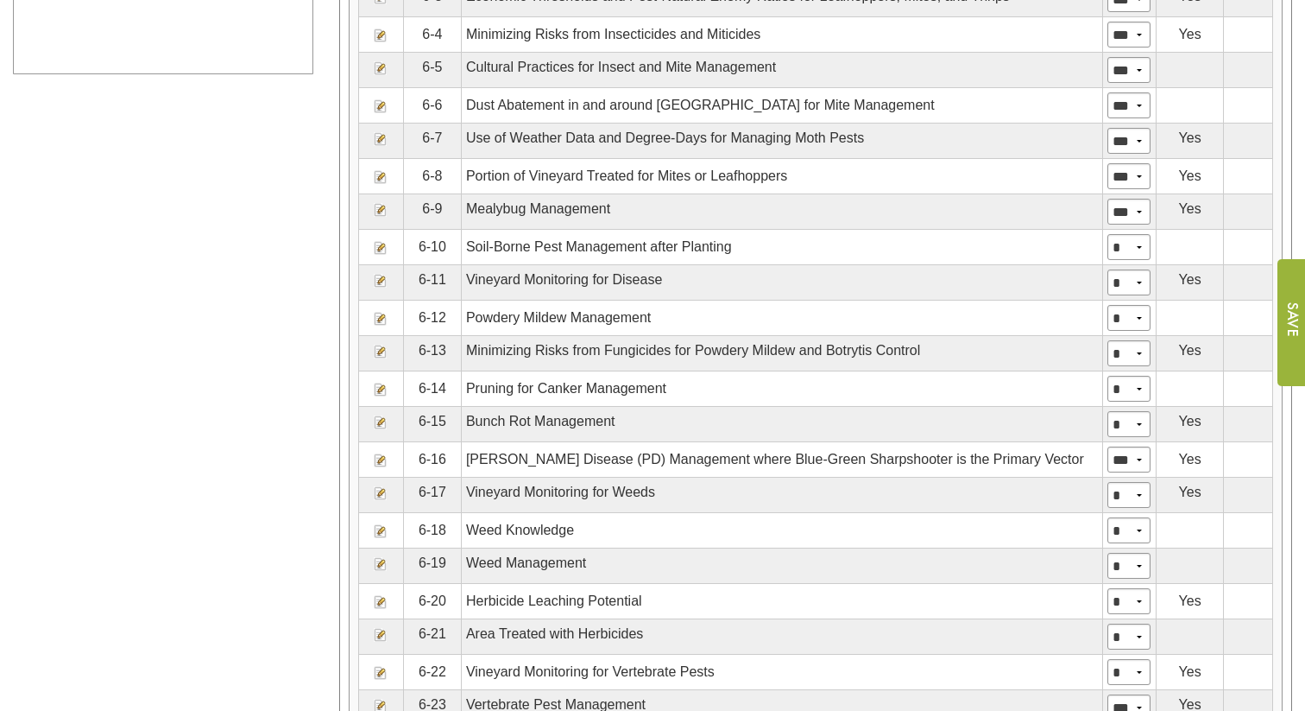
scroll to position [1096, 0]
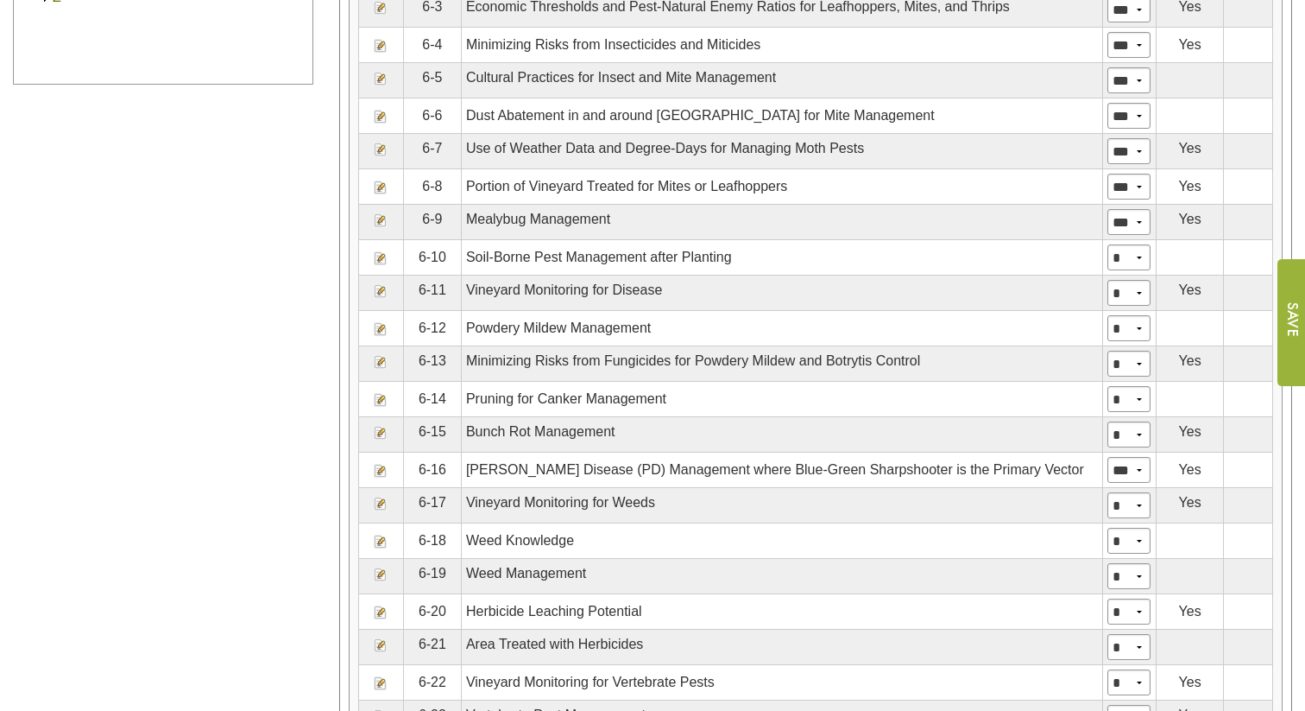
click at [382, 298] on img at bounding box center [381, 291] width 14 height 14
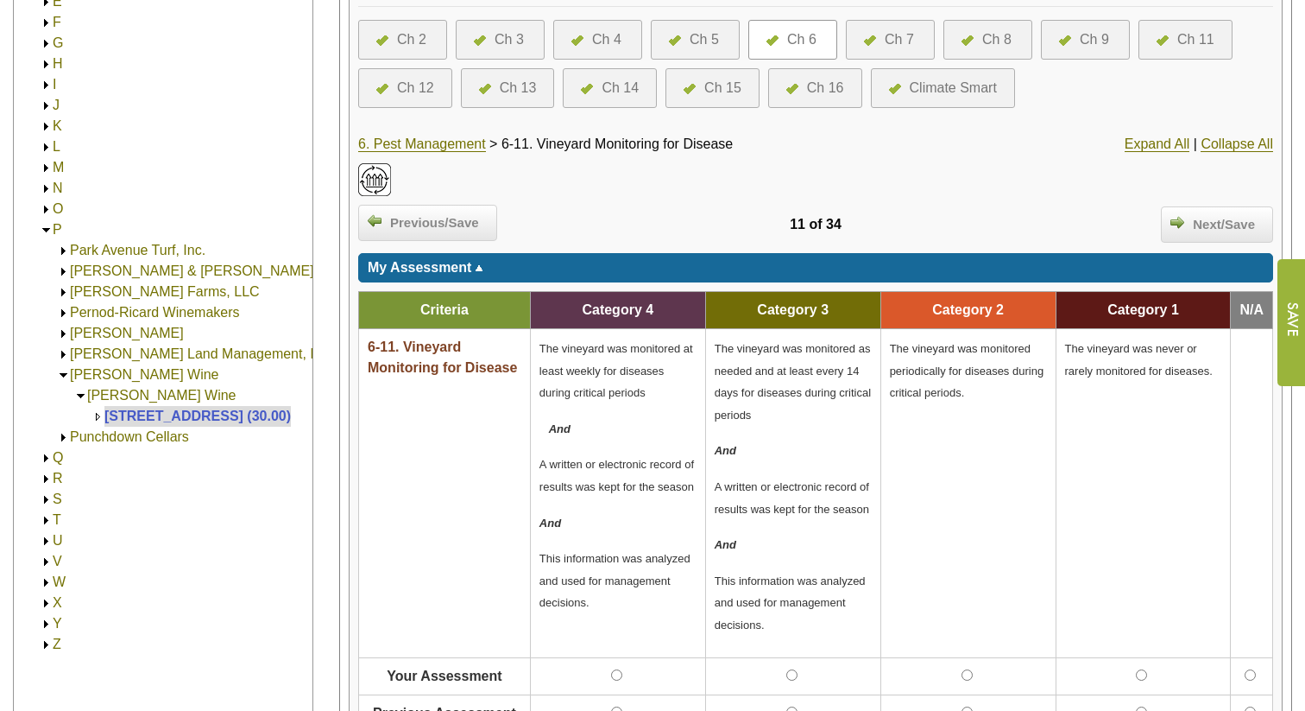
scroll to position [439, 0]
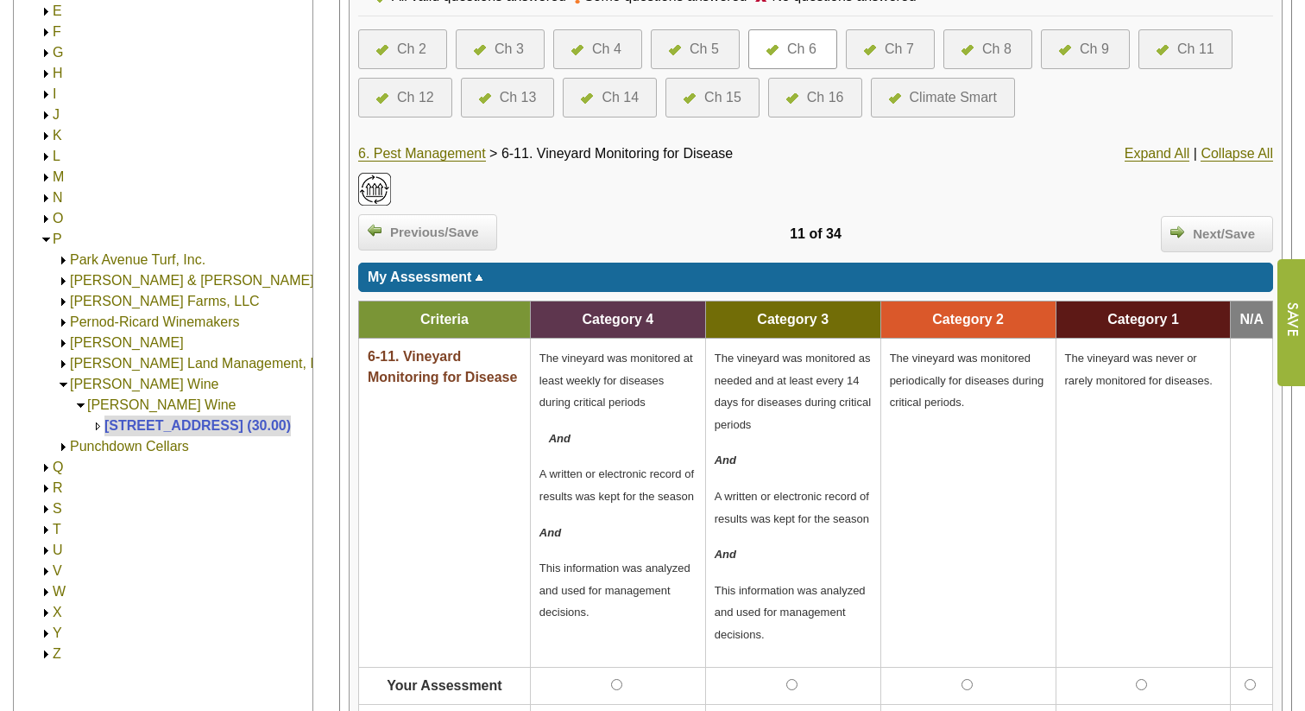
click at [56, 178] on link "M" at bounding box center [58, 176] width 11 height 15
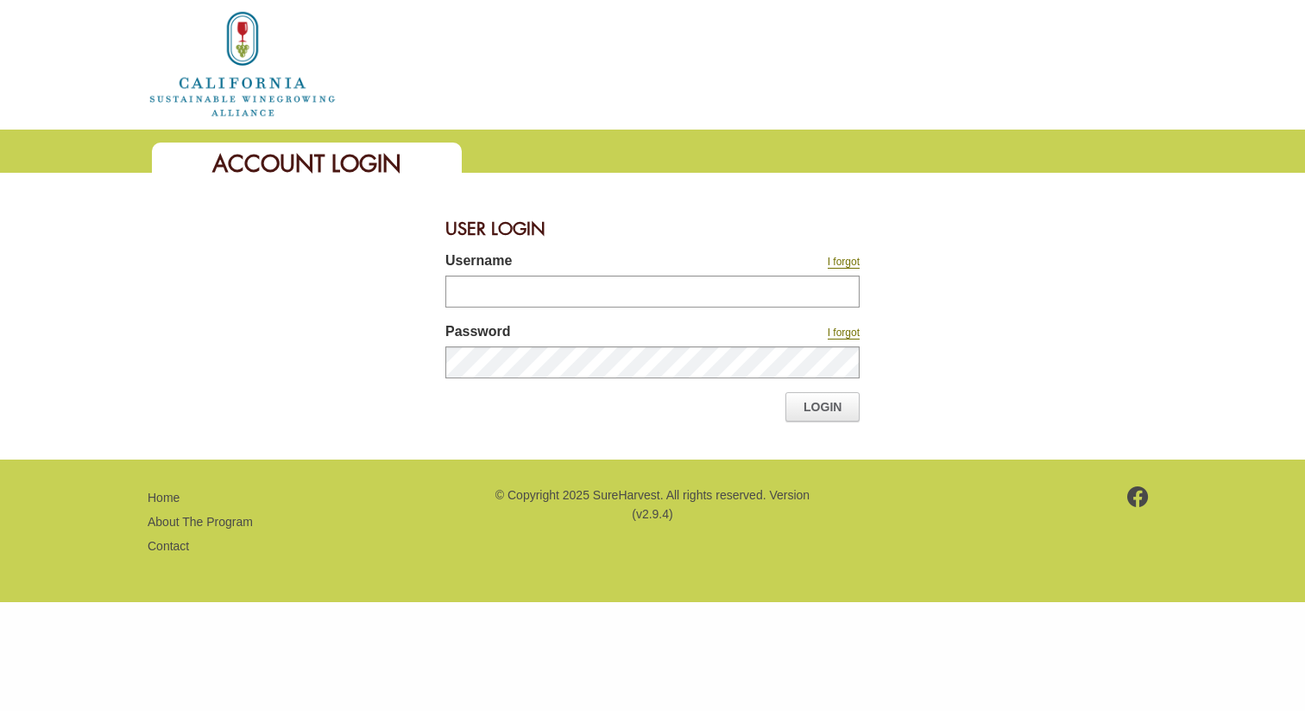
click at [423, 272] on div "User Login Username I forgot Password I forgot Login" at bounding box center [652, 316] width 1305 height 218
click at [477, 296] on input "Username" at bounding box center [652, 291] width 414 height 32
type input "********"
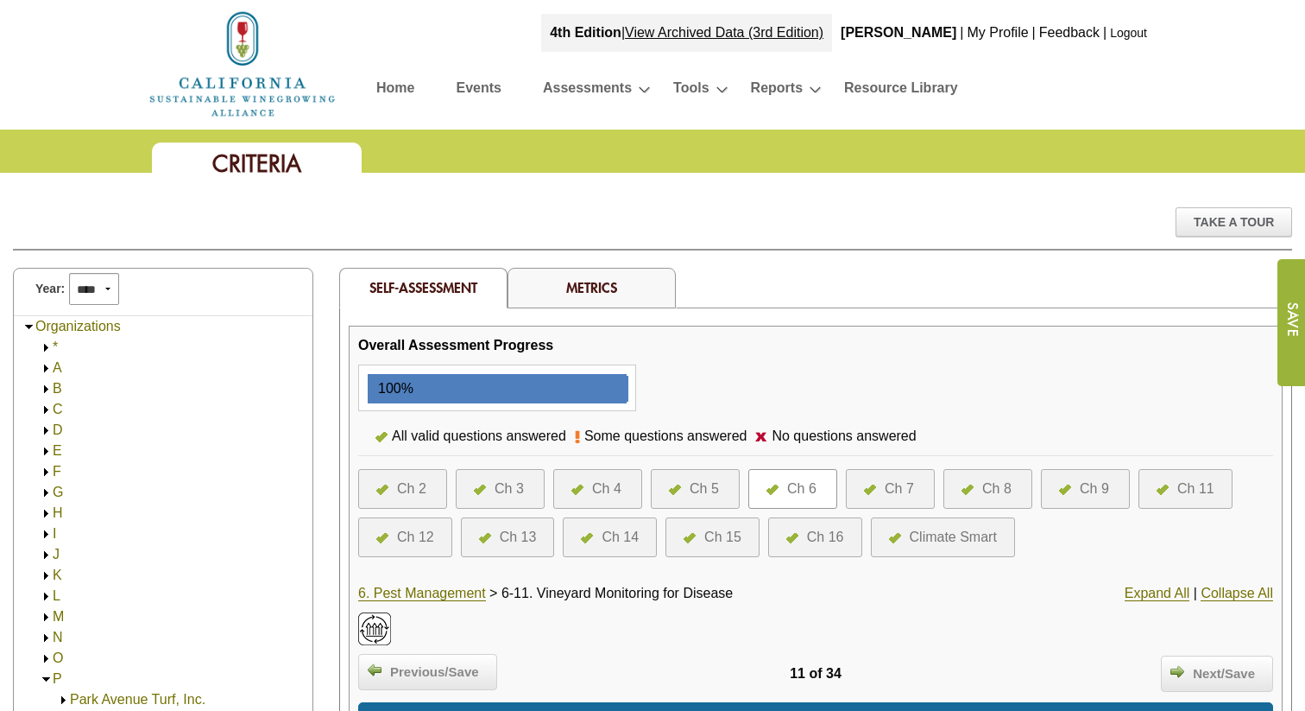
click at [55, 615] on link "M" at bounding box center [58, 616] width 11 height 15
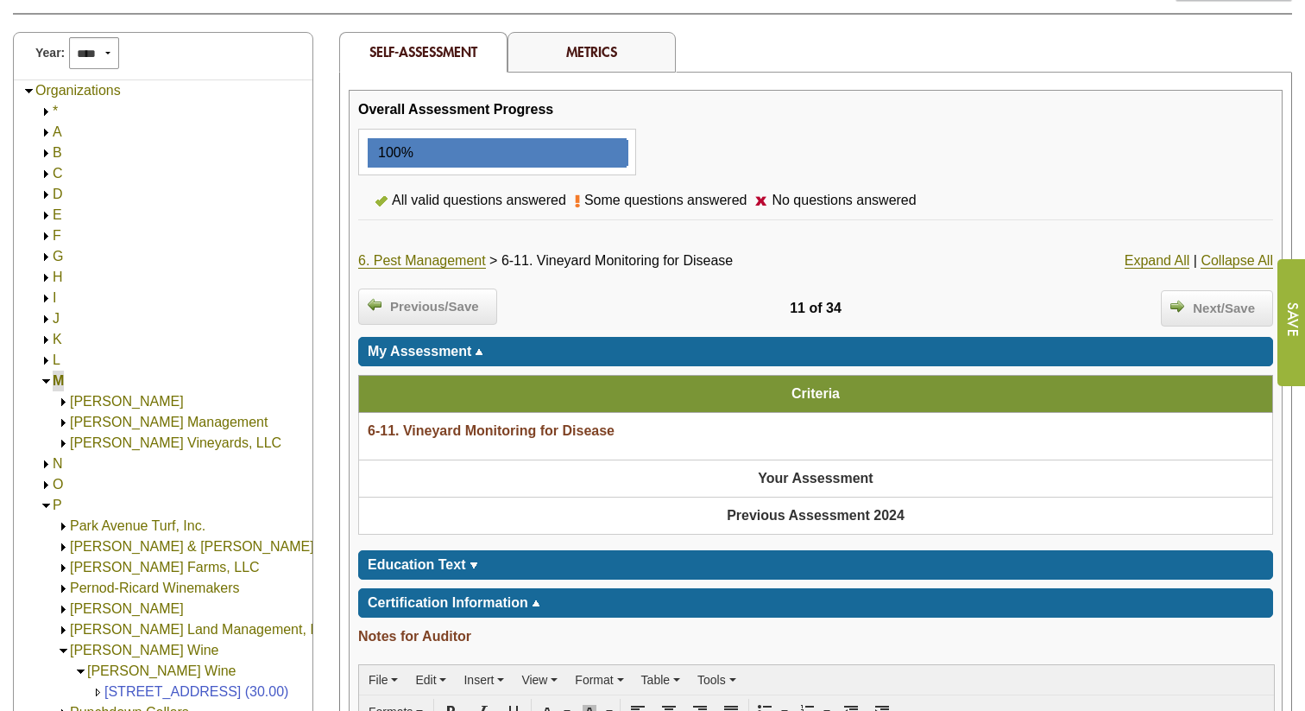
scroll to position [205, 0]
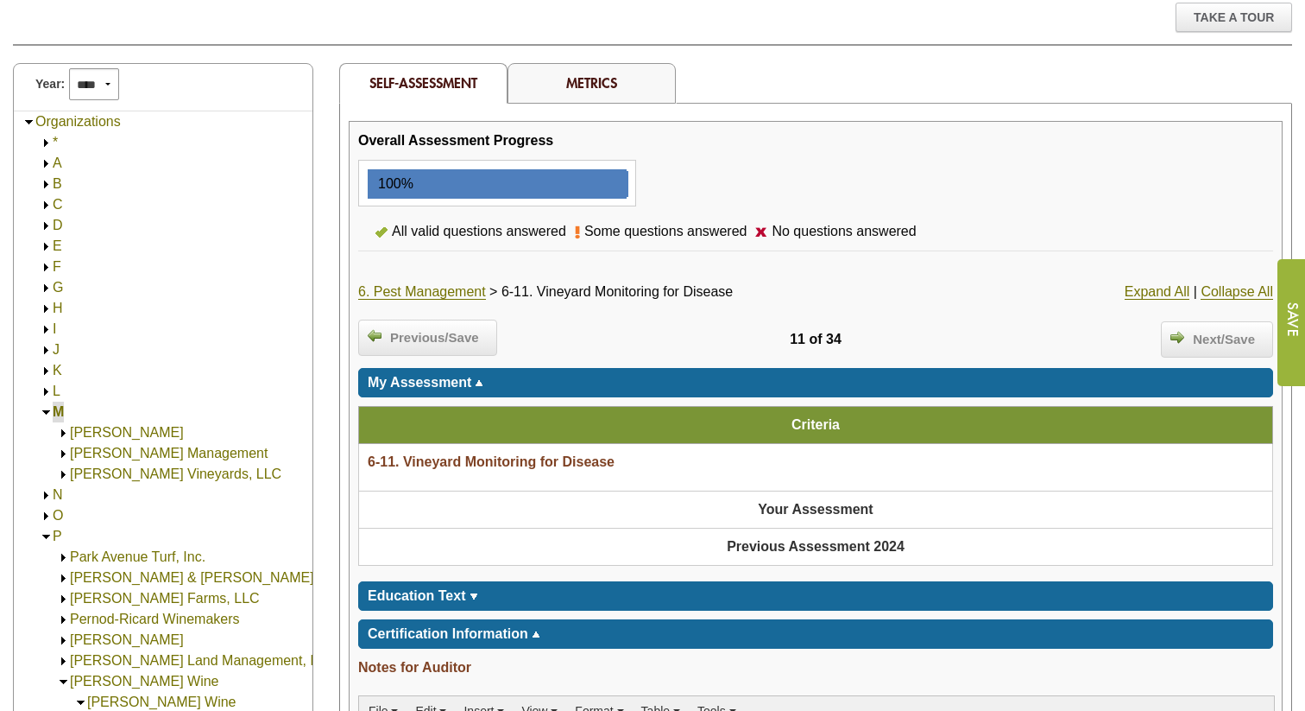
click at [122, 452] on link "Martinelli Vineyard Management" at bounding box center [169, 452] width 198 height 15
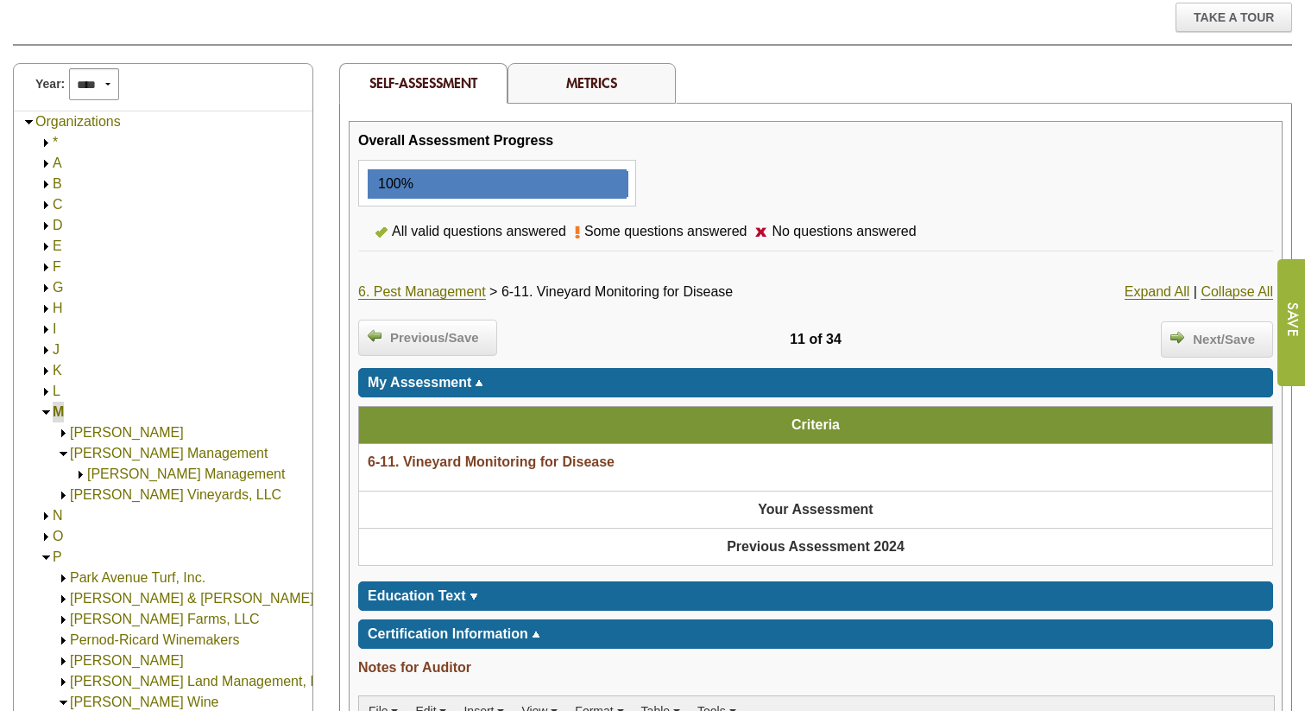
click at [123, 467] on link "Martinelli Vineyard Management" at bounding box center [186, 473] width 198 height 15
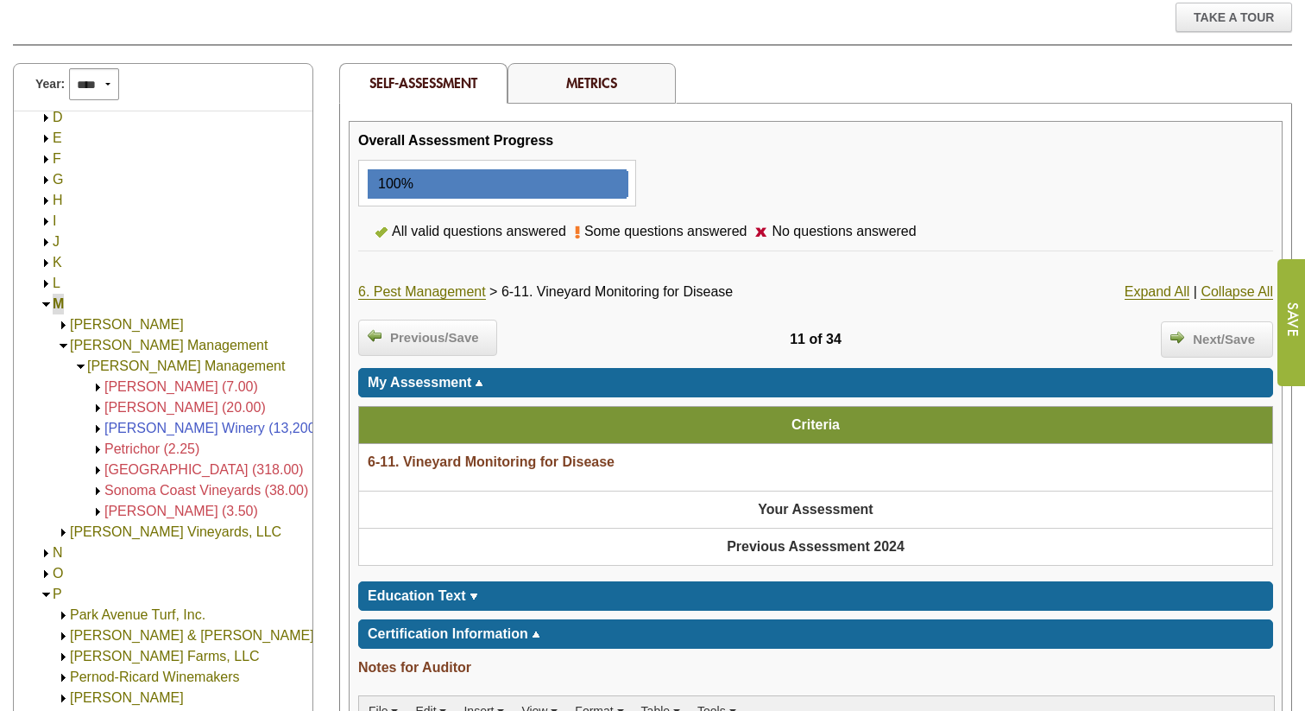
scroll to position [110, 0]
click at [109, 425] on link "Martinelli Winery (13,200.00)" at bounding box center [221, 426] width 235 height 15
click at [100, 407] on img at bounding box center [98, 406] width 13 height 13
click at [97, 382] on img at bounding box center [98, 385] width 13 height 13
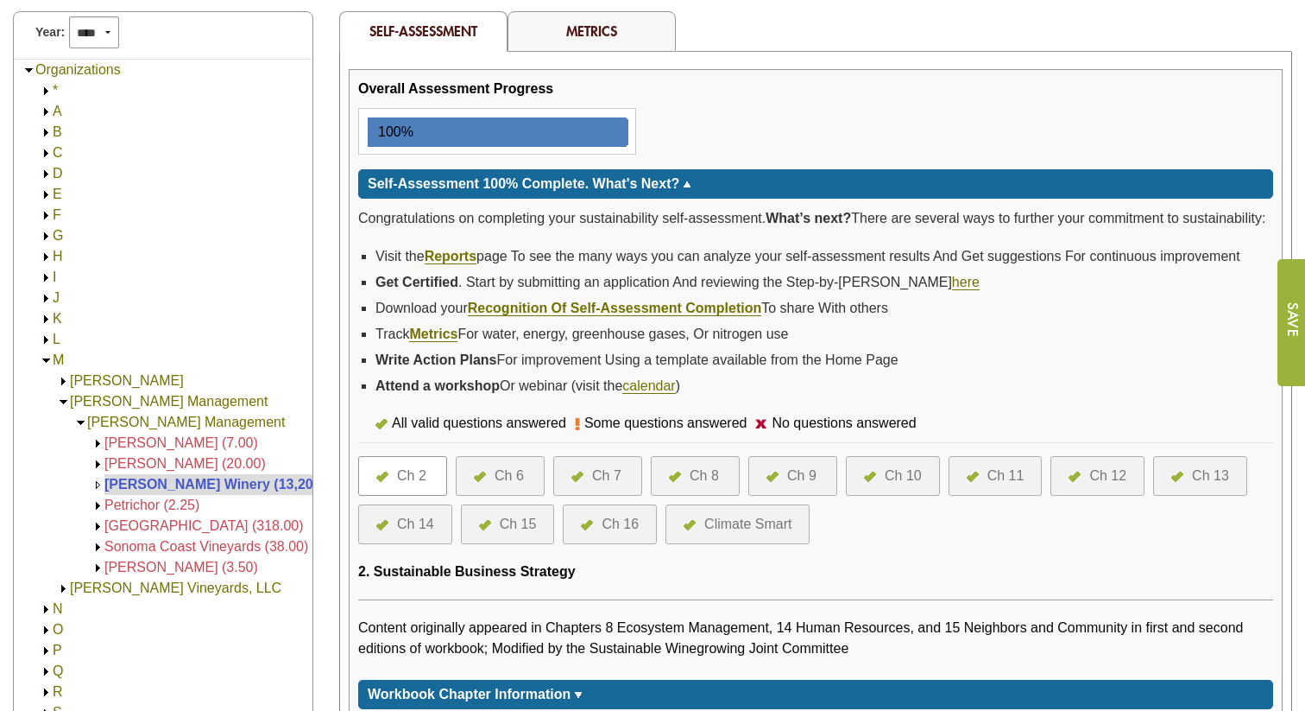
scroll to position [258, 0]
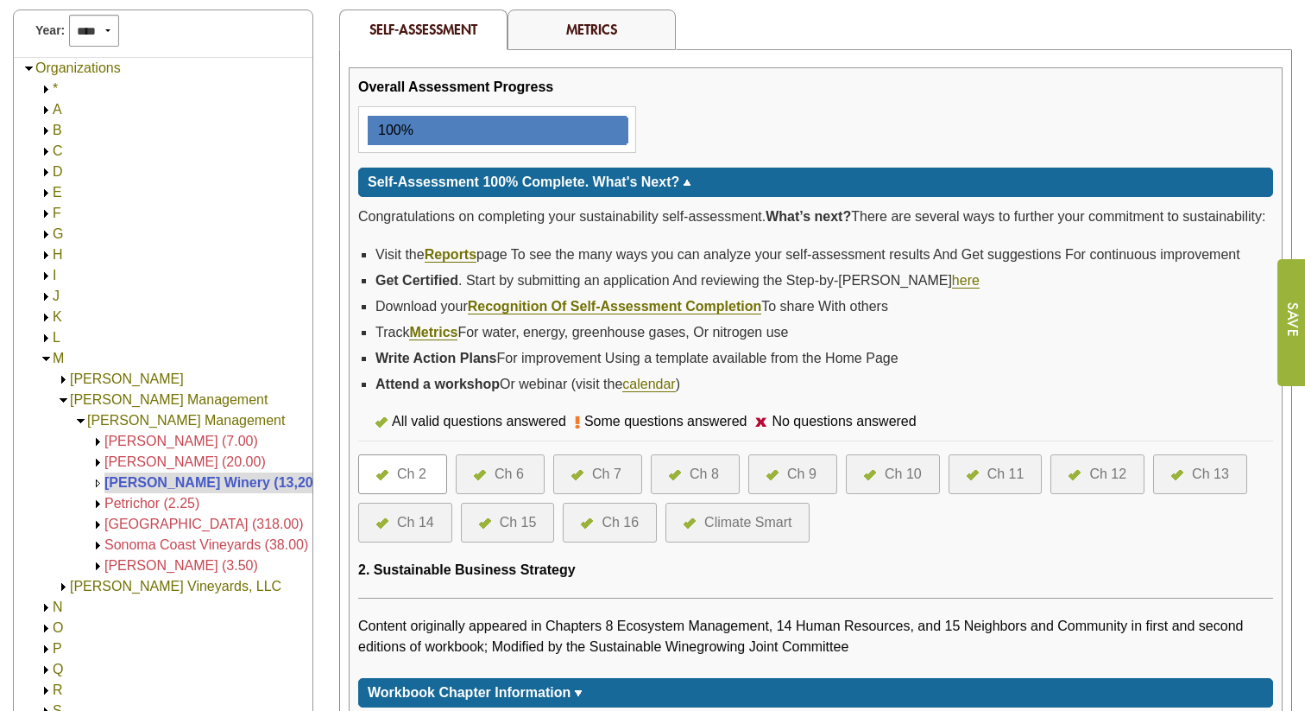
click at [81, 419] on img at bounding box center [80, 420] width 13 height 13
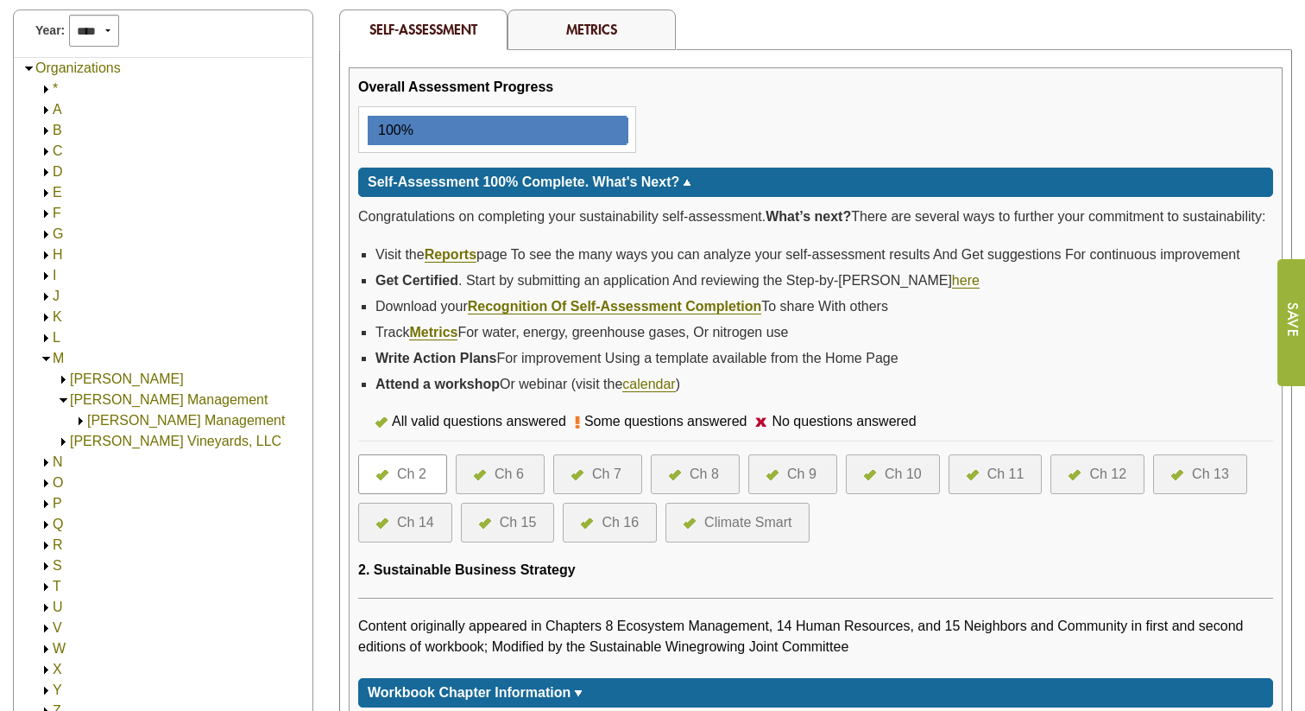
click at [81, 419] on img at bounding box center [80, 420] width 13 height 13
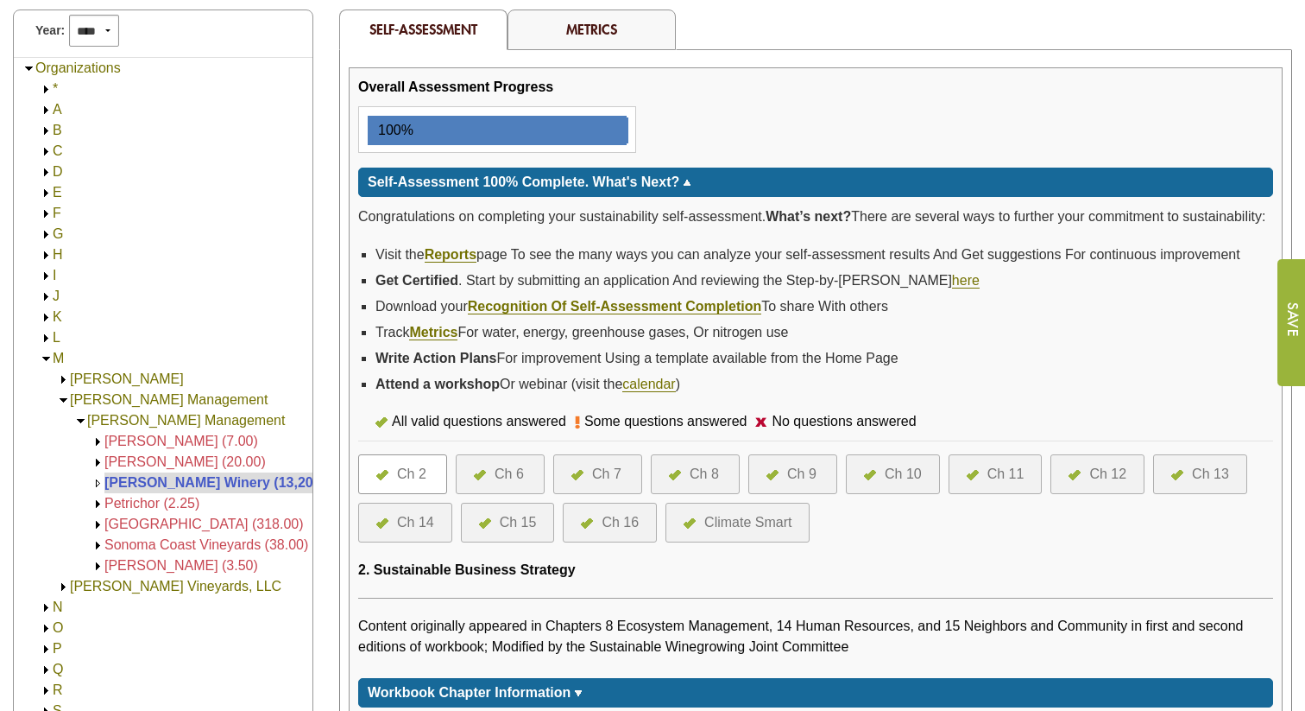
click at [98, 541] on img at bounding box center [98, 545] width 13 height 13
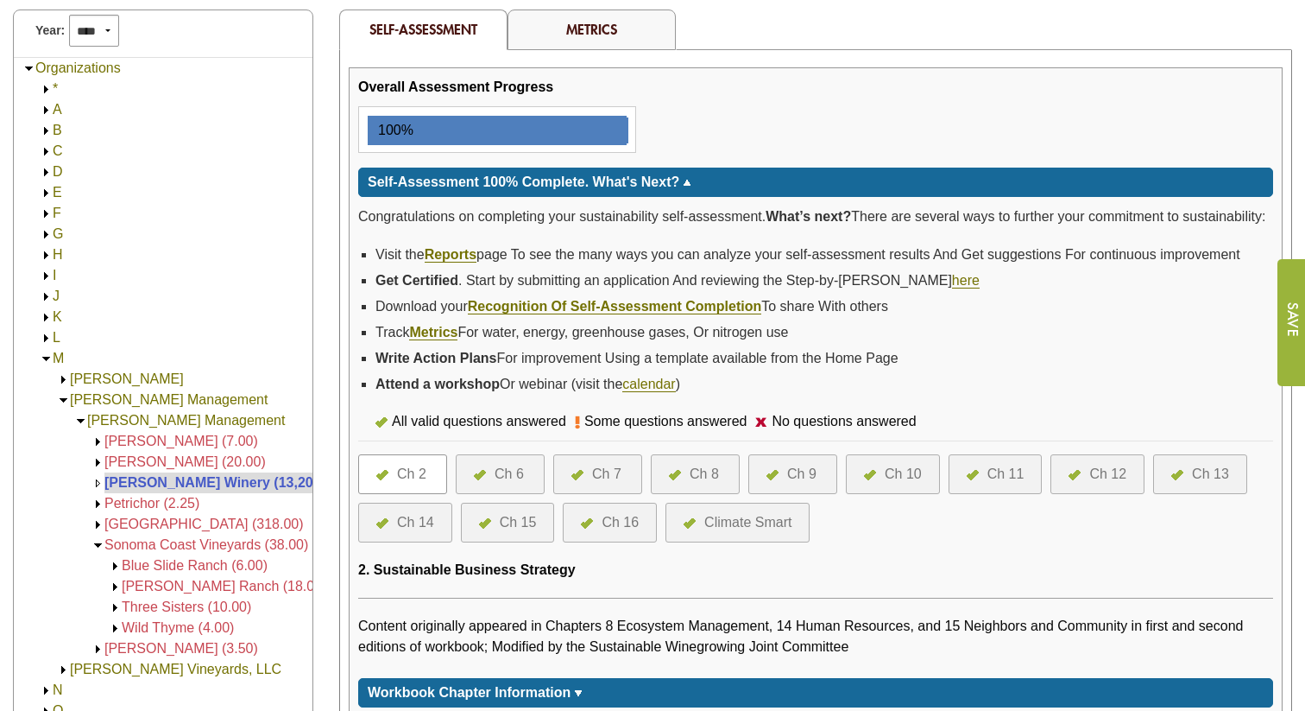
click at [97, 521] on img at bounding box center [98, 524] width 13 height 13
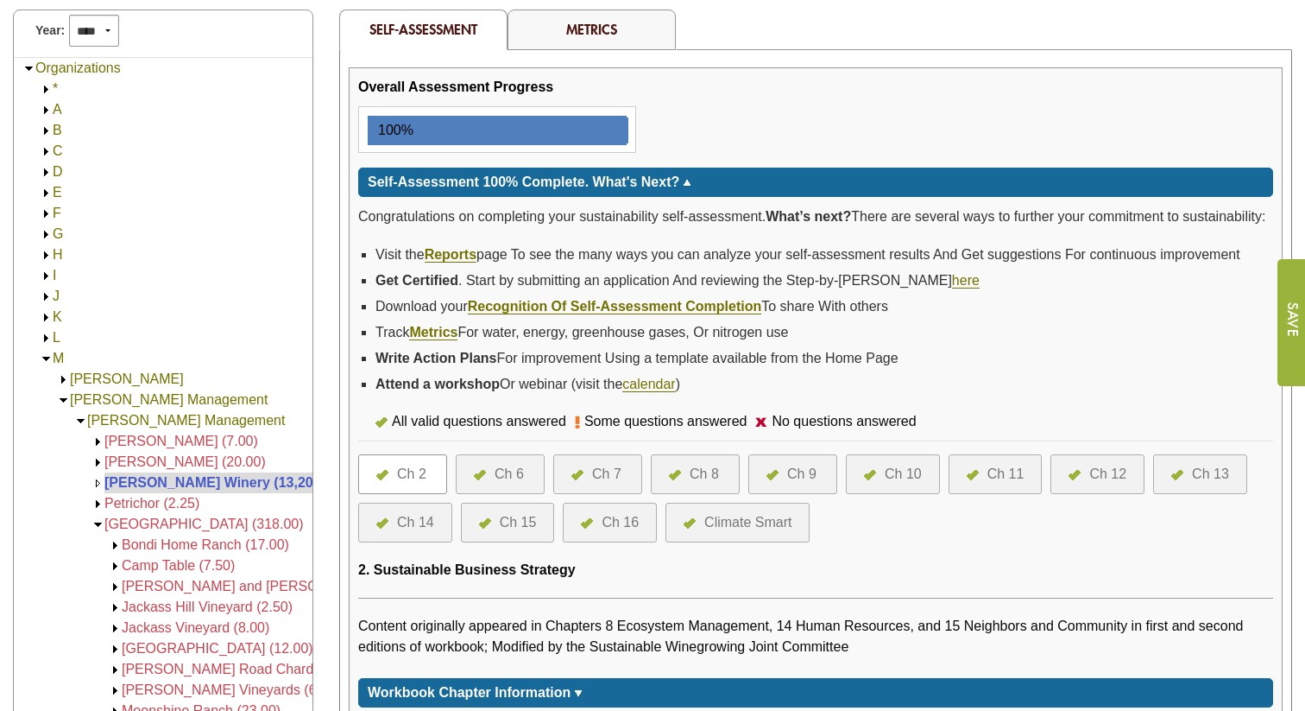
click at [99, 503] on img at bounding box center [98, 503] width 13 height 13
click at [97, 505] on img at bounding box center [98, 503] width 13 height 13
click at [98, 463] on img at bounding box center [98, 462] width 13 height 13
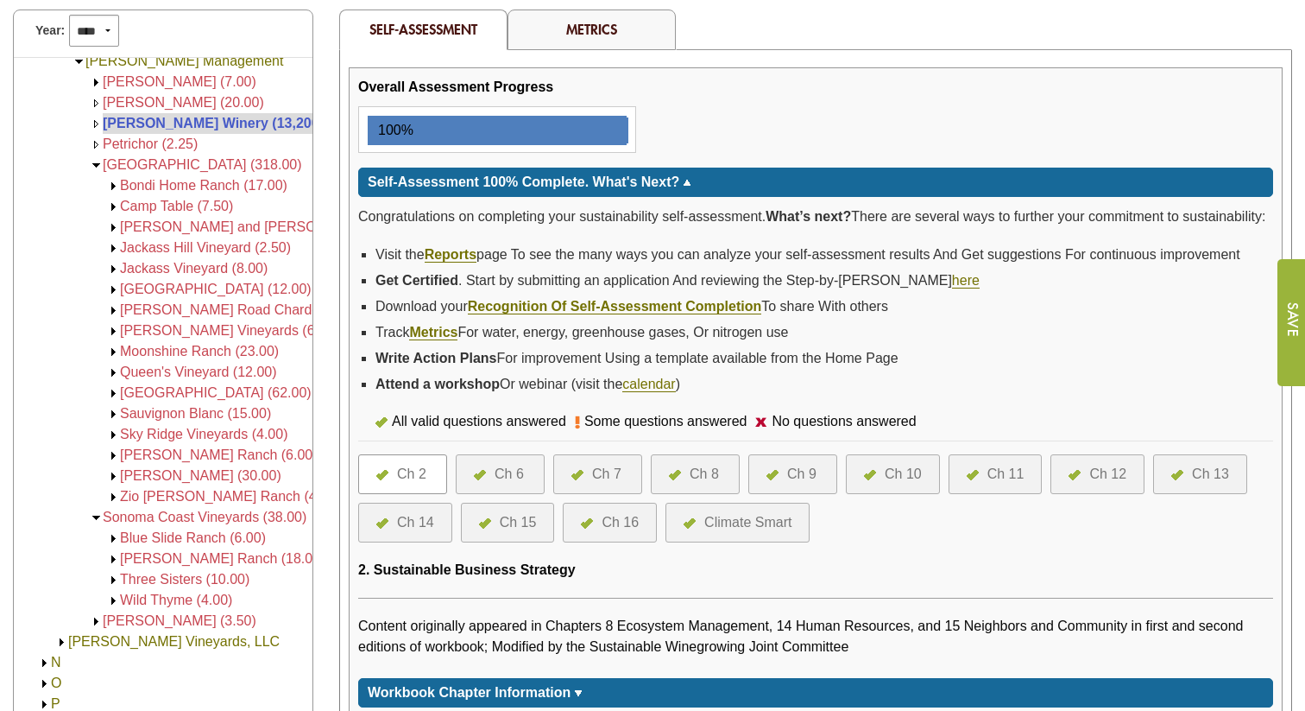
scroll to position [0, 0]
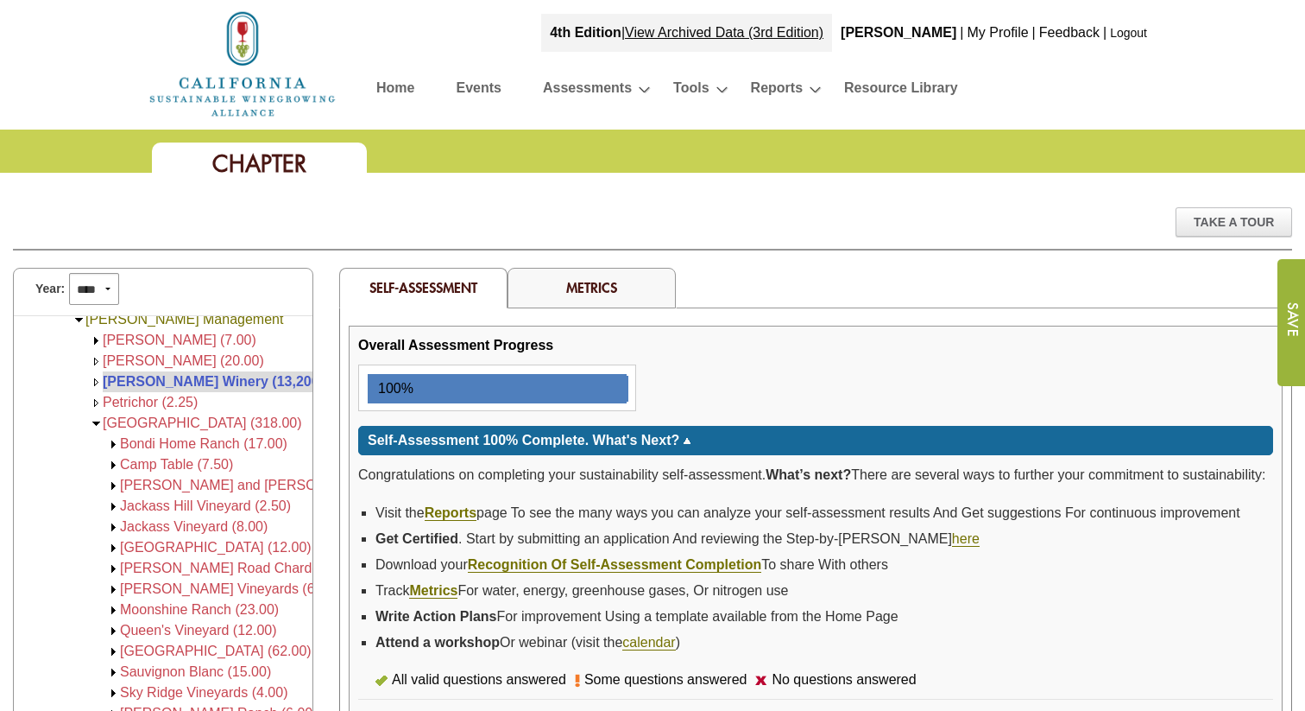
click at [388, 86] on link "Home" at bounding box center [395, 91] width 38 height 30
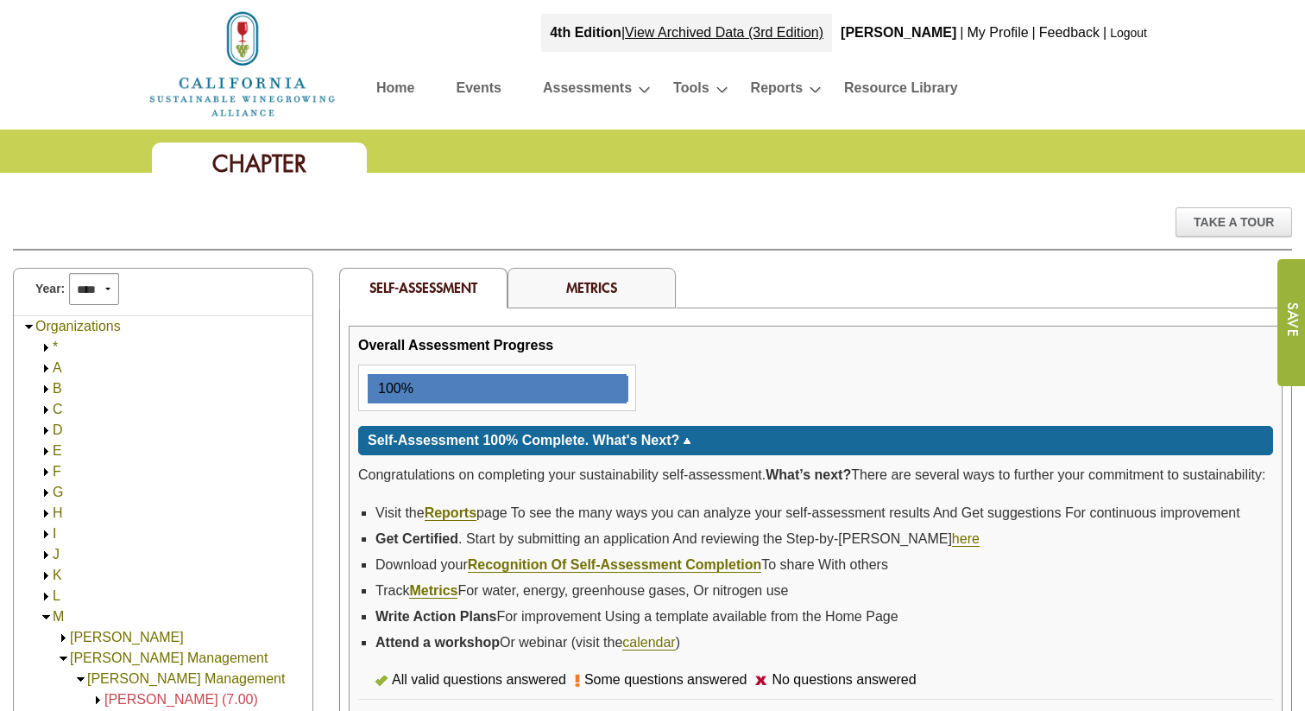
click at [61, 658] on img at bounding box center [63, 658] width 13 height 13
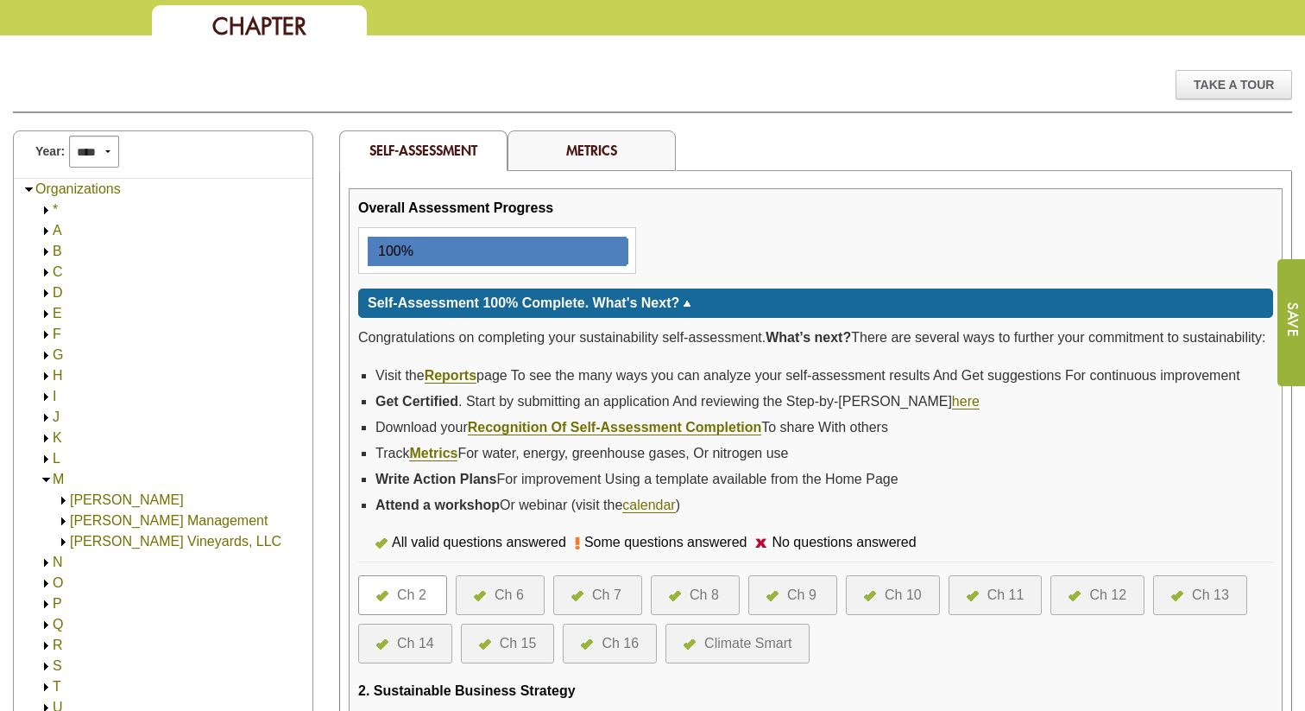
scroll to position [150, 0]
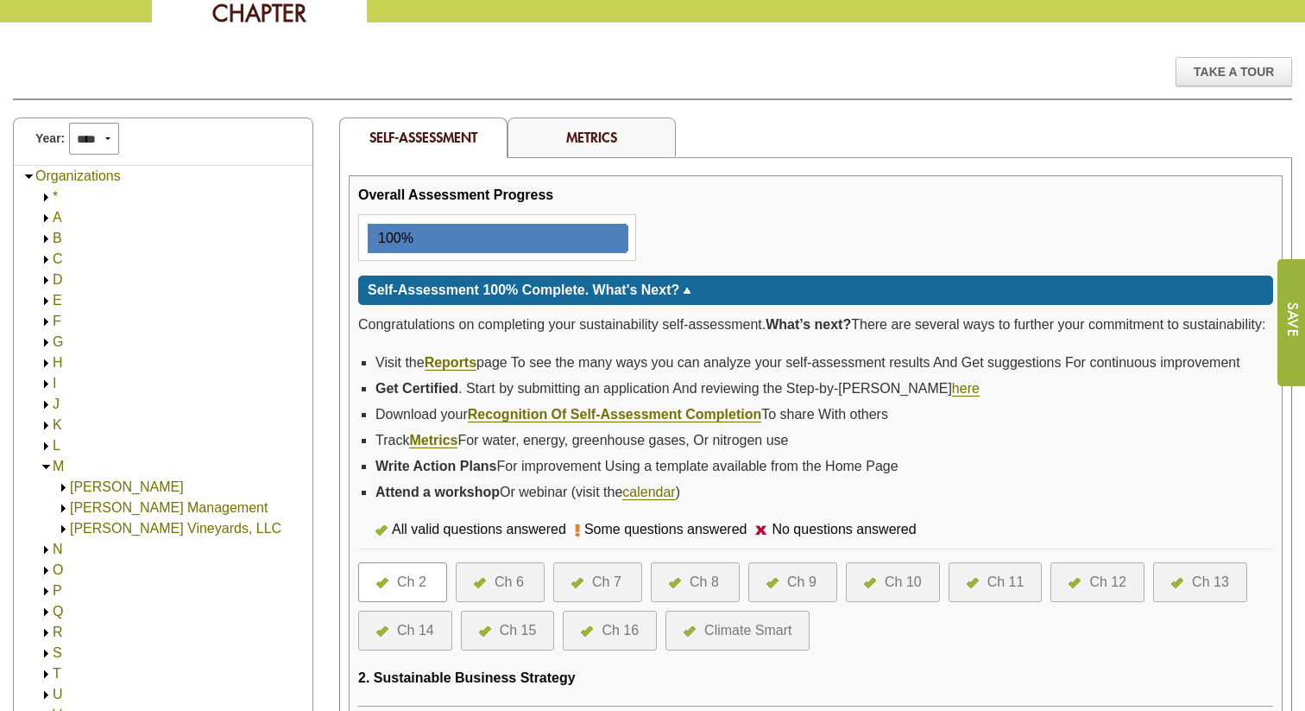
click at [63, 507] on img at bounding box center [63, 508] width 13 height 13
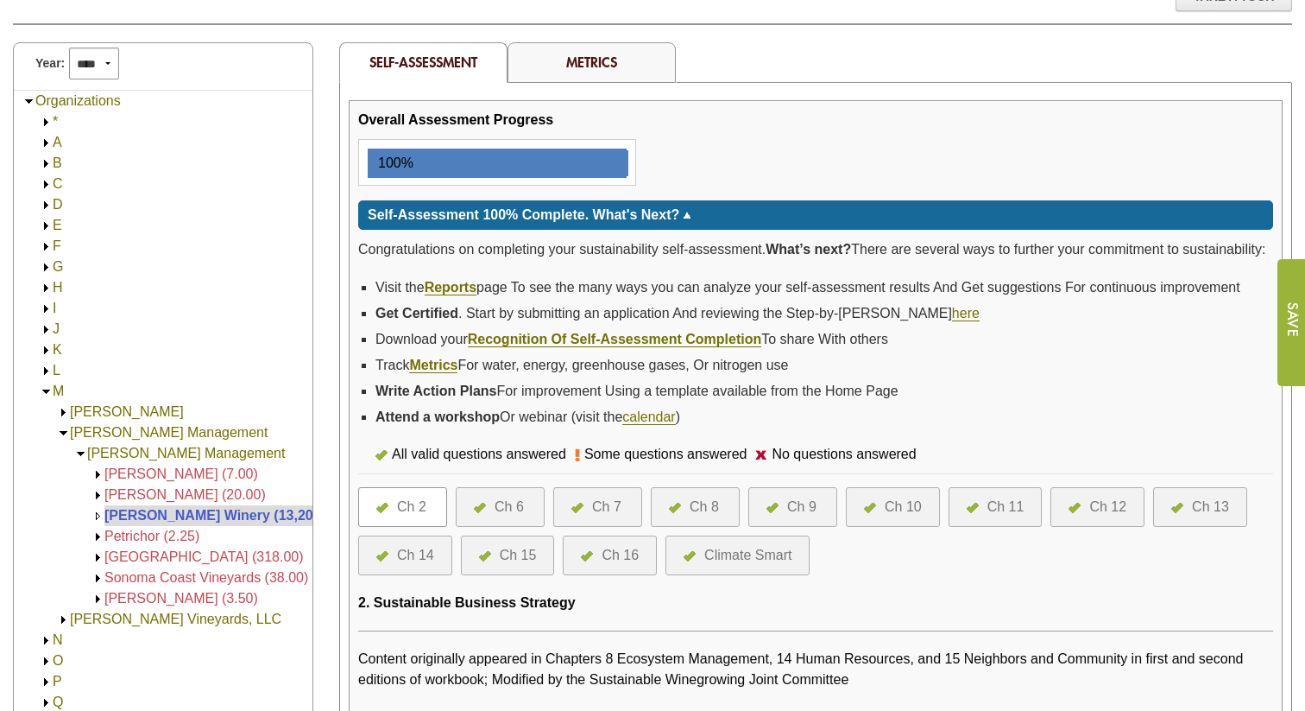
scroll to position [232, 0]
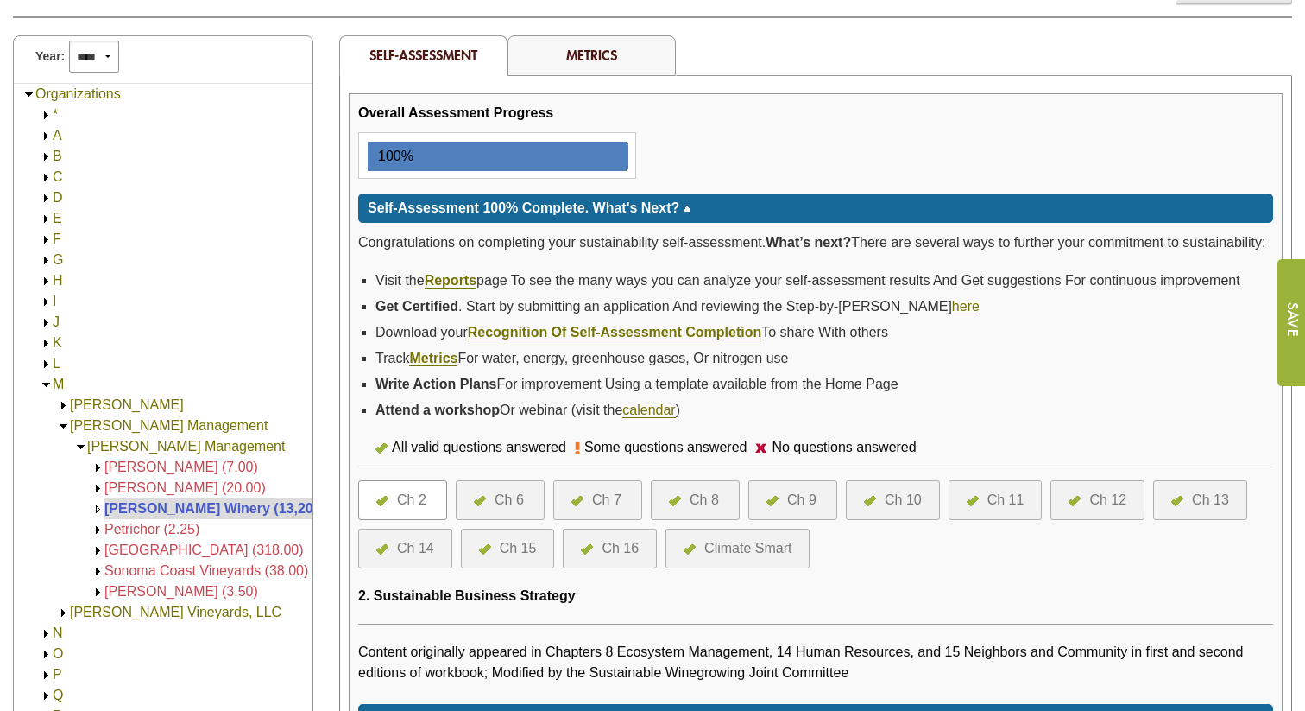
click at [95, 470] on img at bounding box center [98, 467] width 13 height 13
click at [98, 493] on img at bounding box center [98, 488] width 13 height 13
click at [98, 507] on img at bounding box center [98, 508] width 13 height 13
click at [98, 512] on img at bounding box center [98, 508] width 13 height 13
click at [98, 534] on img at bounding box center [98, 529] width 13 height 13
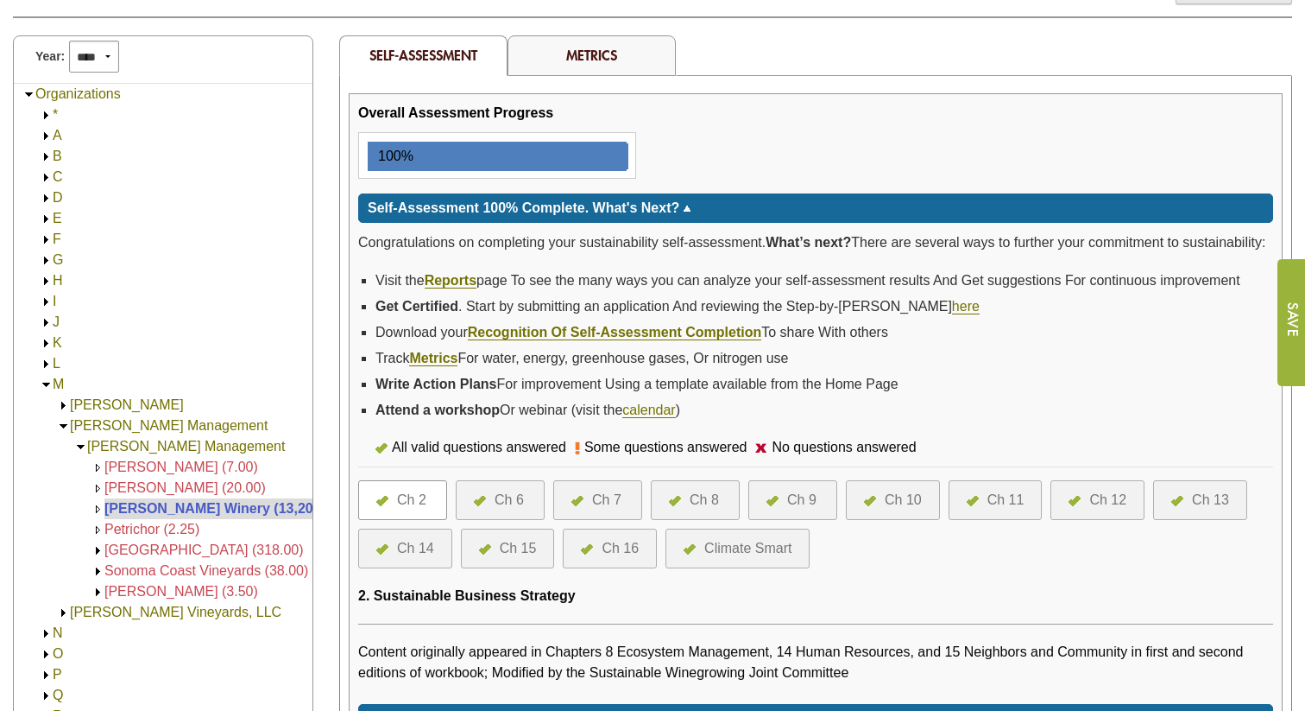
click at [98, 528] on img at bounding box center [98, 529] width 13 height 13
click at [97, 546] on img at bounding box center [98, 550] width 13 height 13
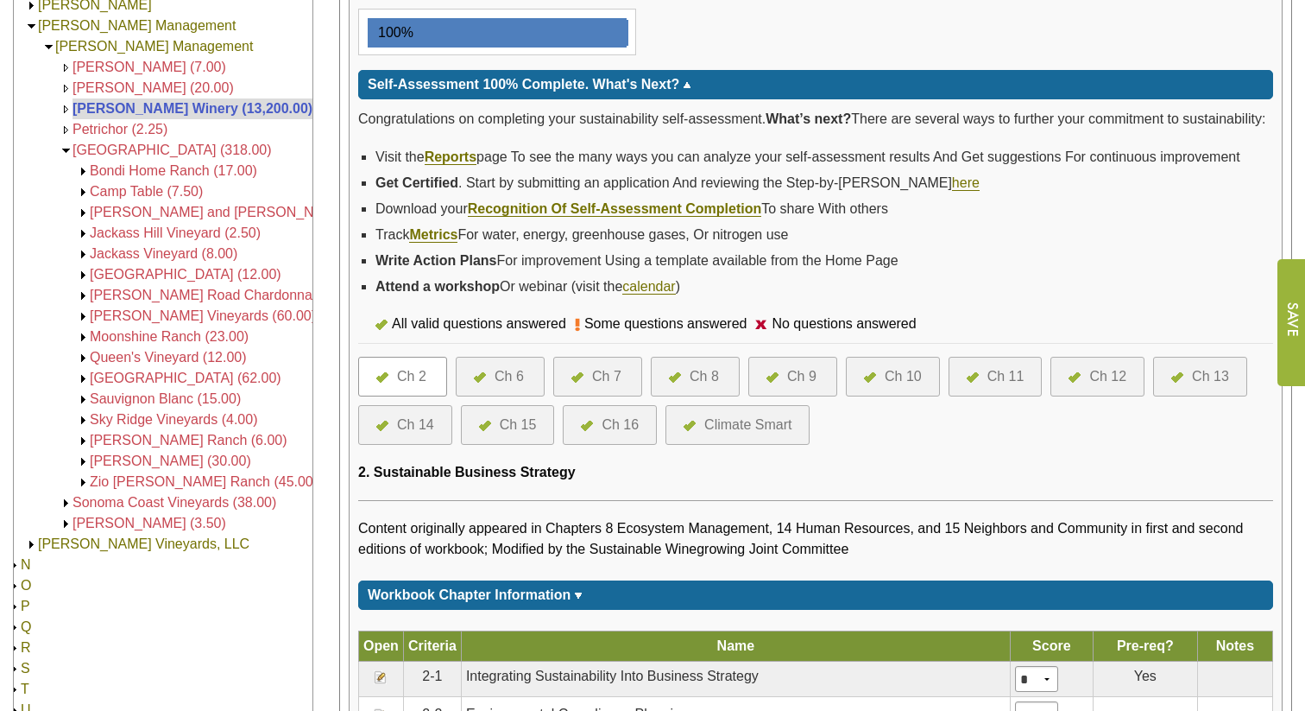
scroll to position [351, 0]
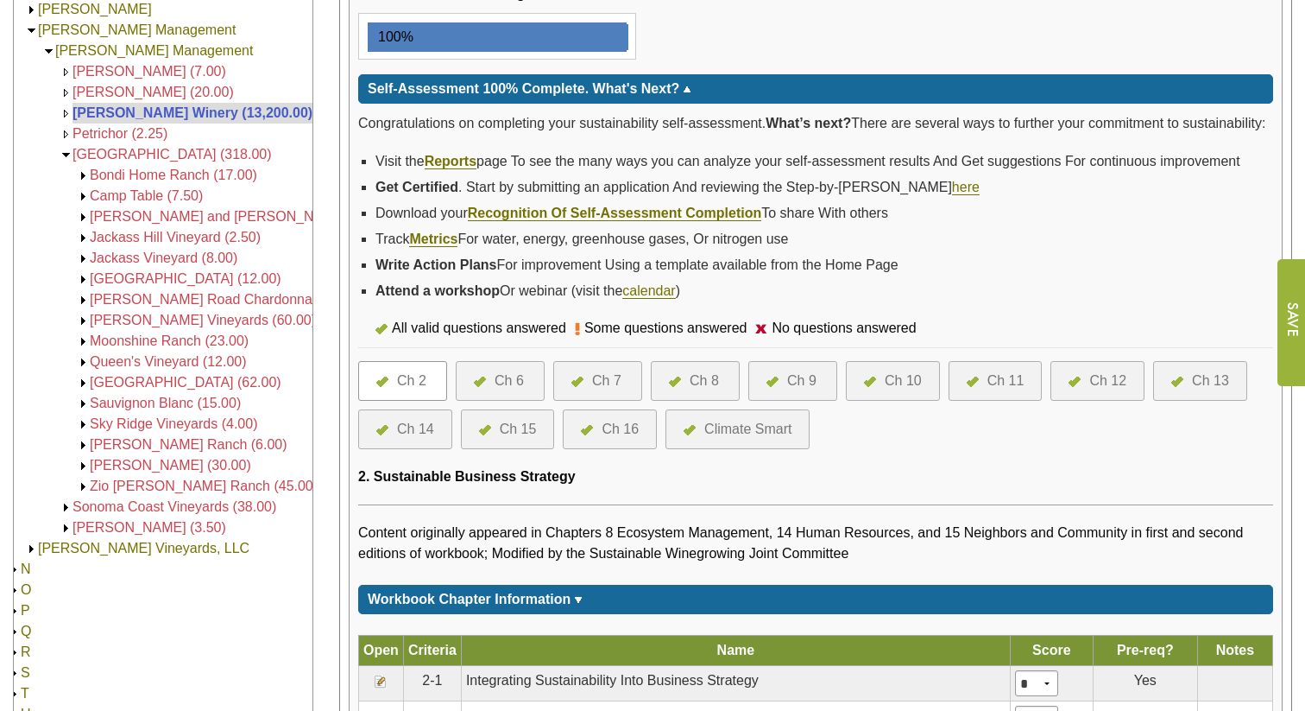
click at [69, 508] on img at bounding box center [66, 507] width 13 height 13
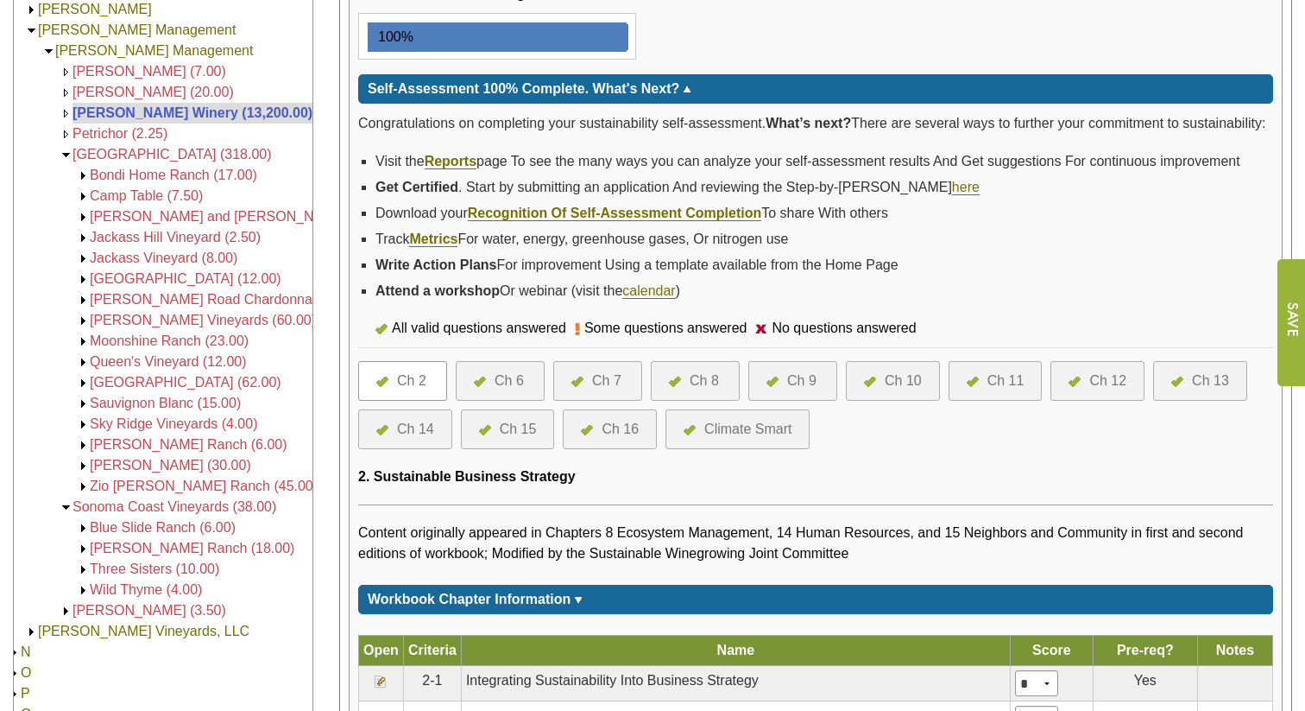
click at [68, 610] on img at bounding box center [66, 610] width 13 height 13
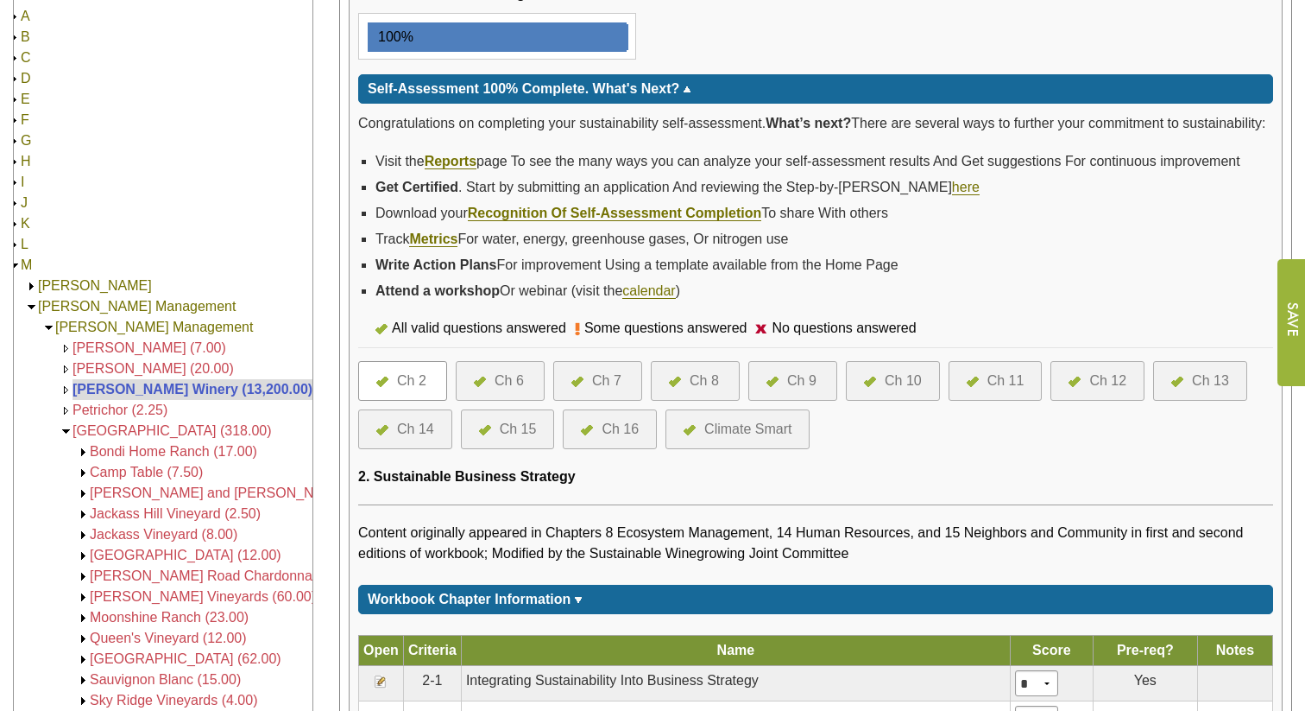
scroll to position [0, 0]
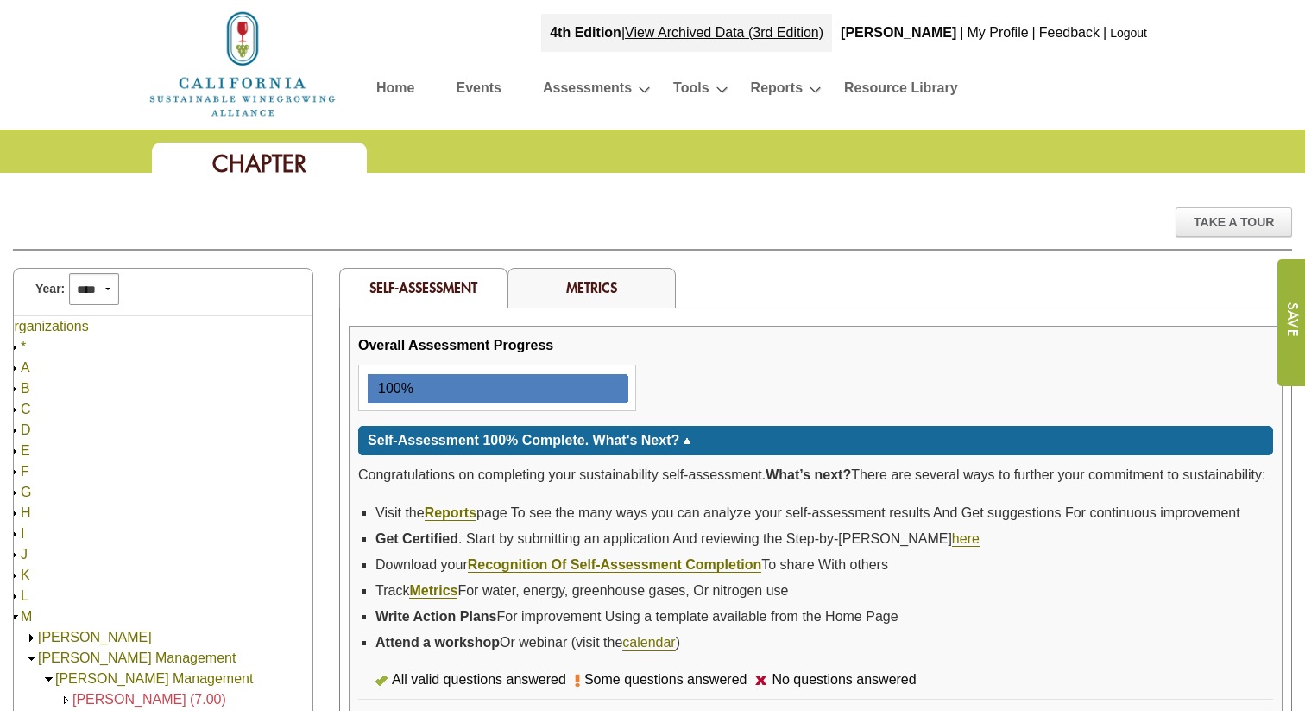
click at [390, 88] on link "Home" at bounding box center [395, 91] width 38 height 30
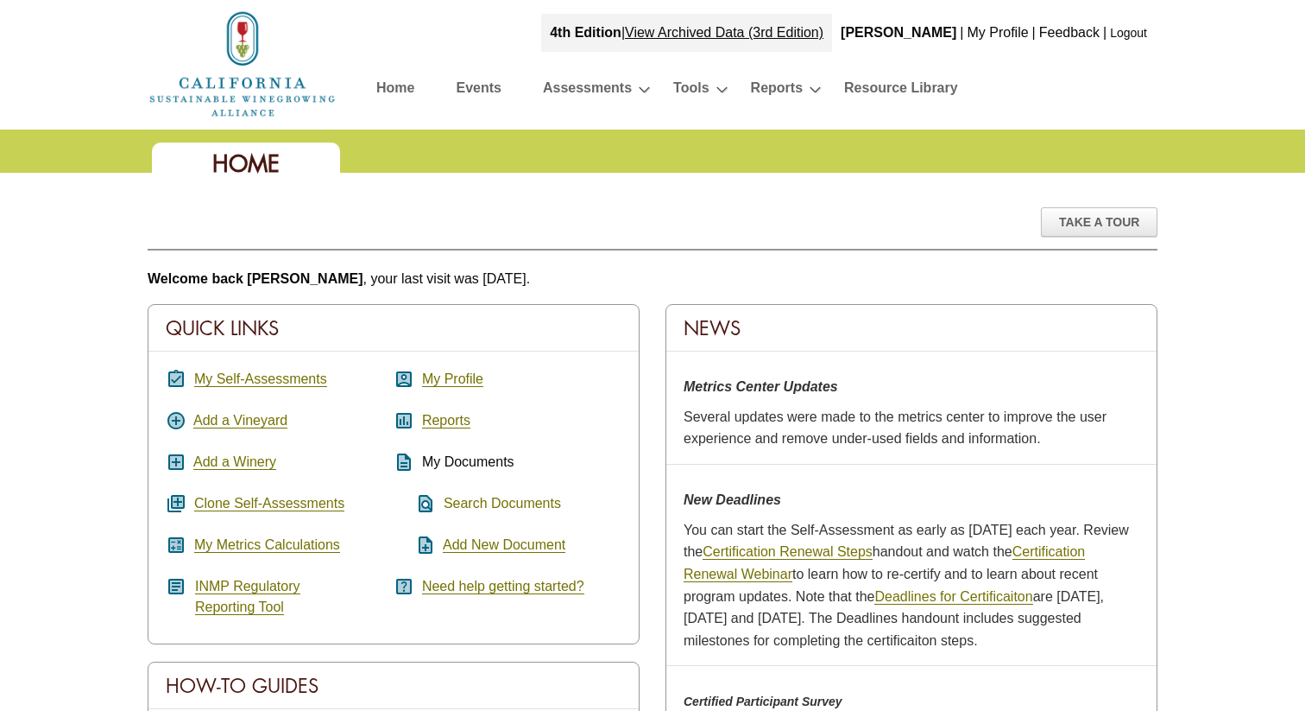
click at [474, 502] on link "Search Documents" at bounding box center [502, 504] width 117 height 16
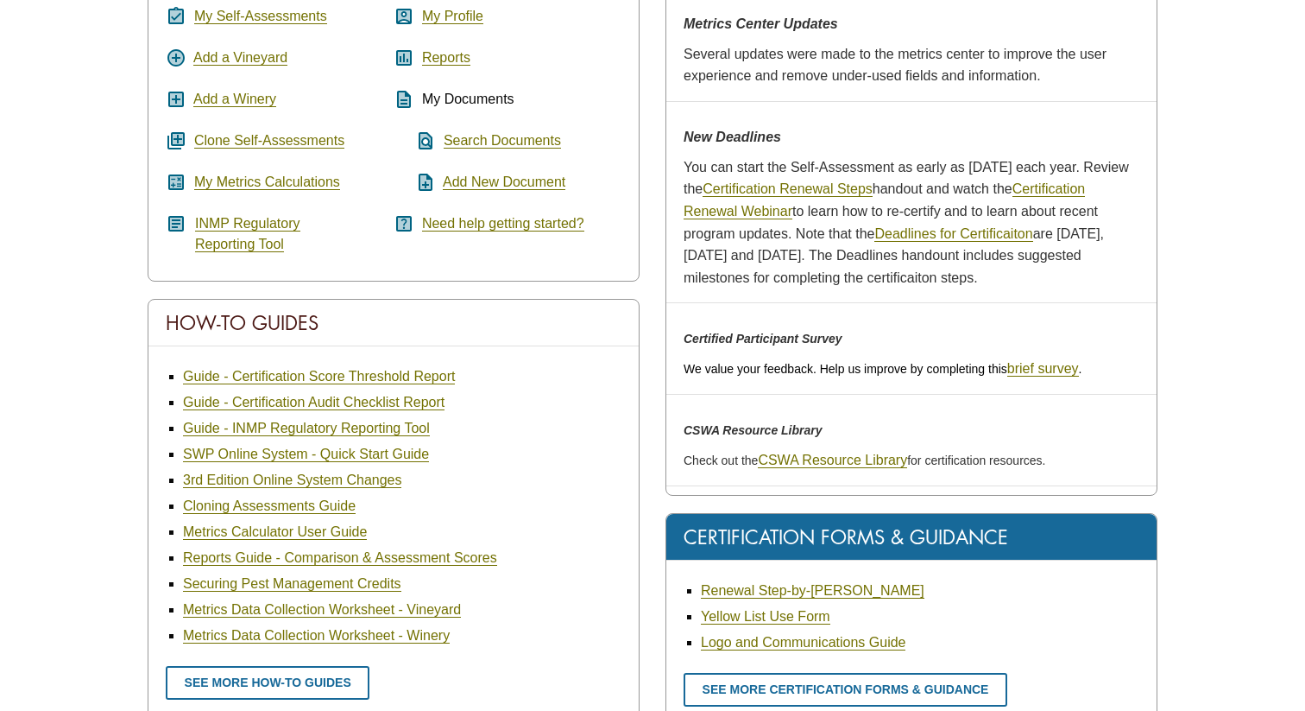
scroll to position [131, 0]
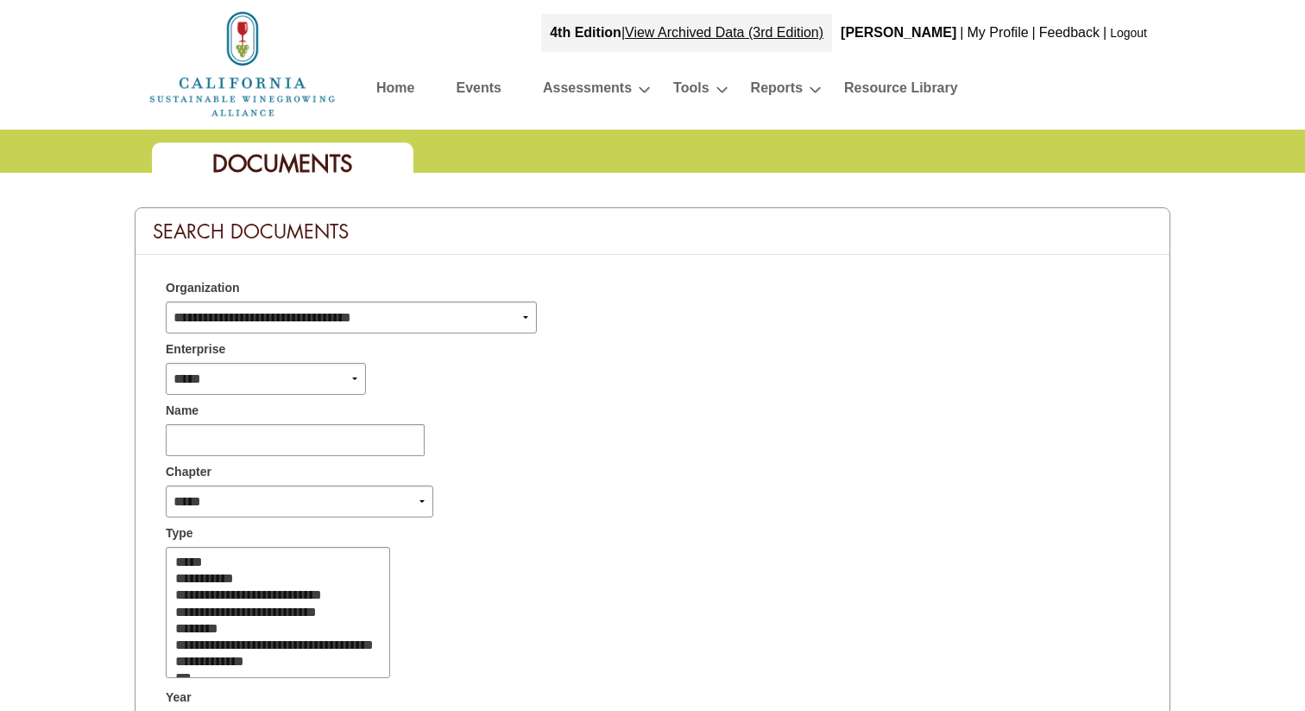
select select
click at [473, 374] on div "**********" at bounding box center [653, 376] width 1000 height 35
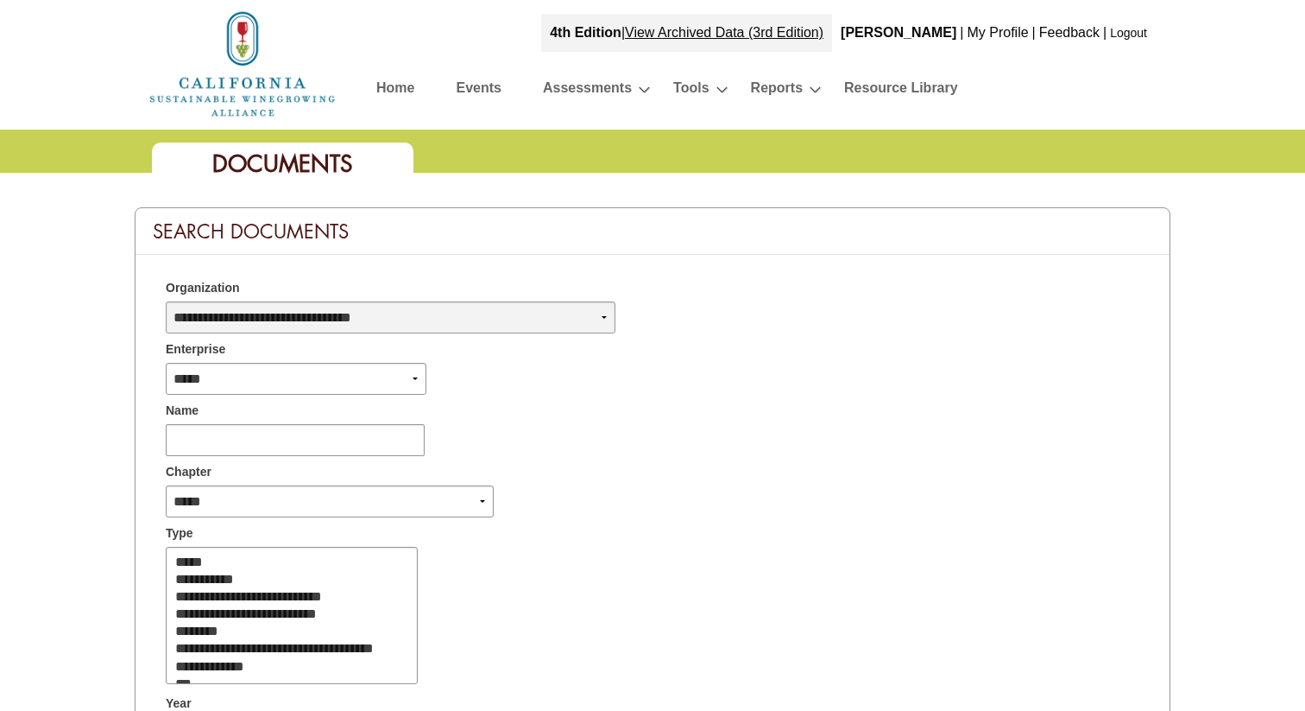
click at [466, 322] on select "**********" at bounding box center [391, 317] width 450 height 32
select select "****"
click at [166, 301] on select "**********" at bounding box center [391, 317] width 450 height 32
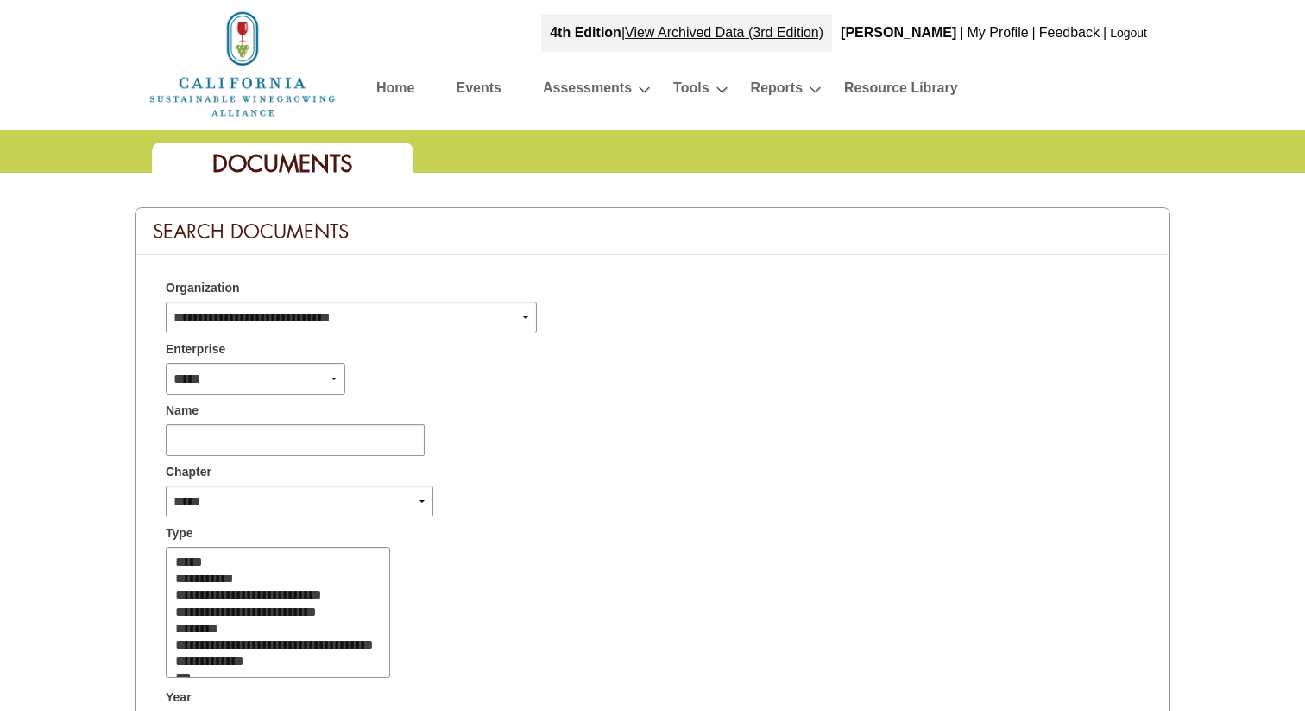
select select
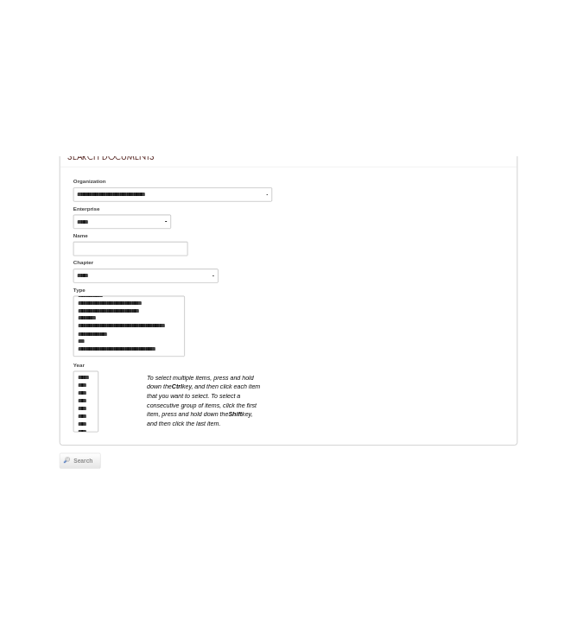
scroll to position [35, 0]
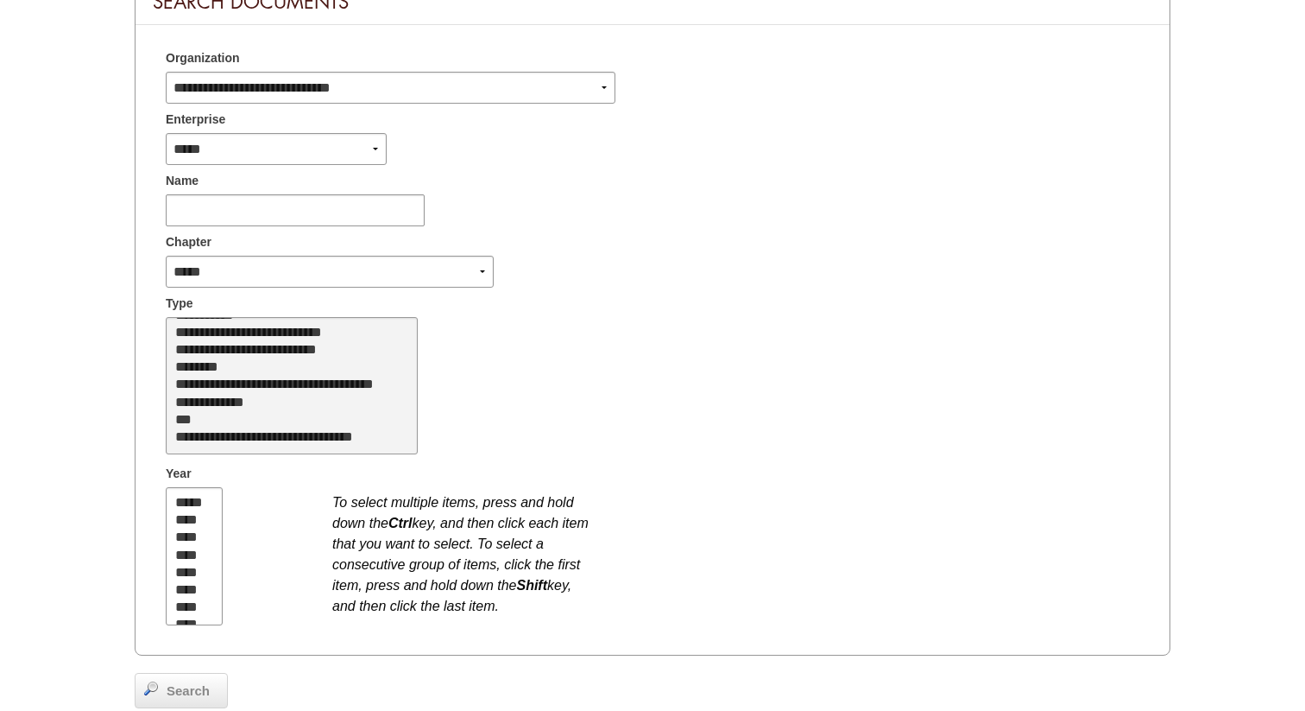
select select "*"
click at [270, 350] on option "**********" at bounding box center [289, 350] width 230 height 17
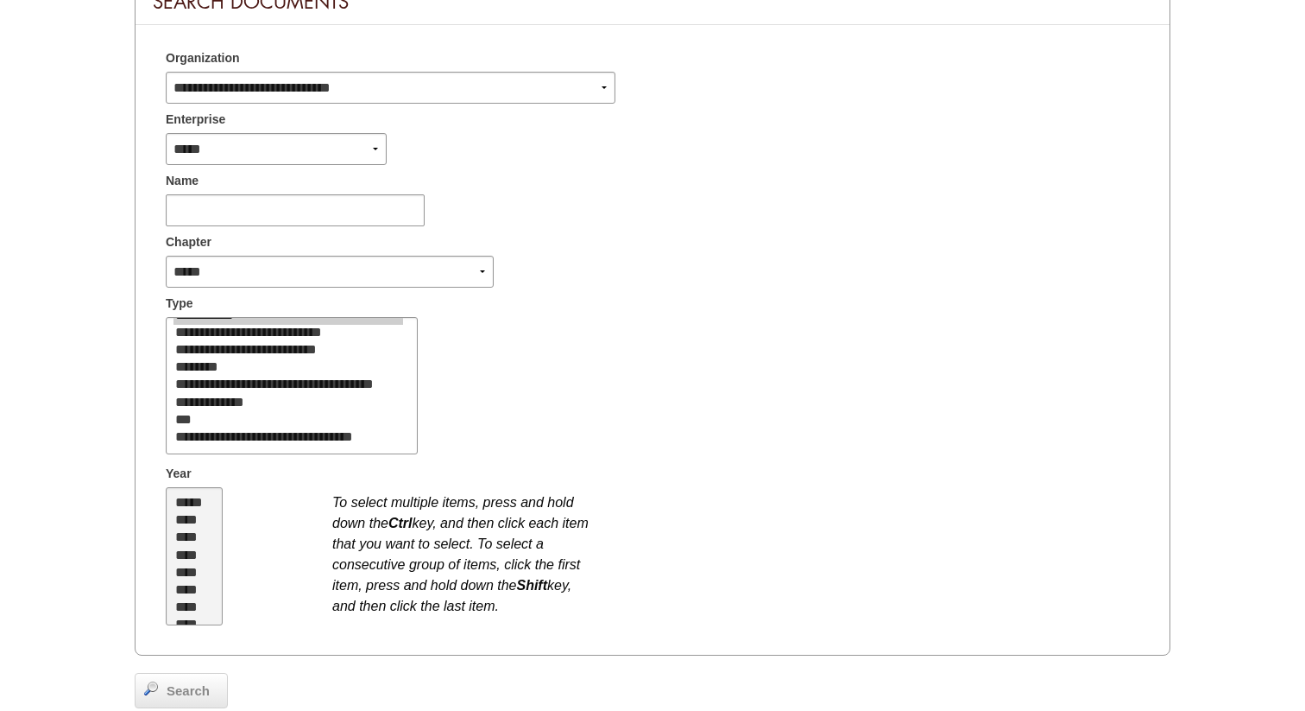
select select "**"
click at [191, 537] on option "****" at bounding box center [191, 537] width 35 height 17
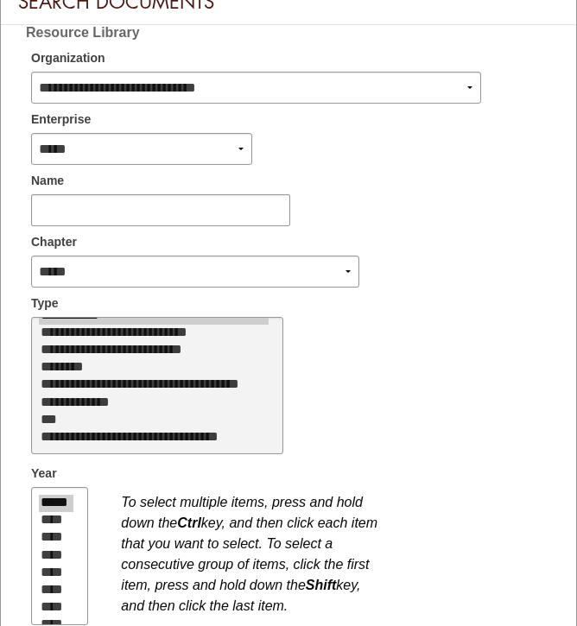
click at [109, 351] on option "**********" at bounding box center [154, 350] width 230 height 17
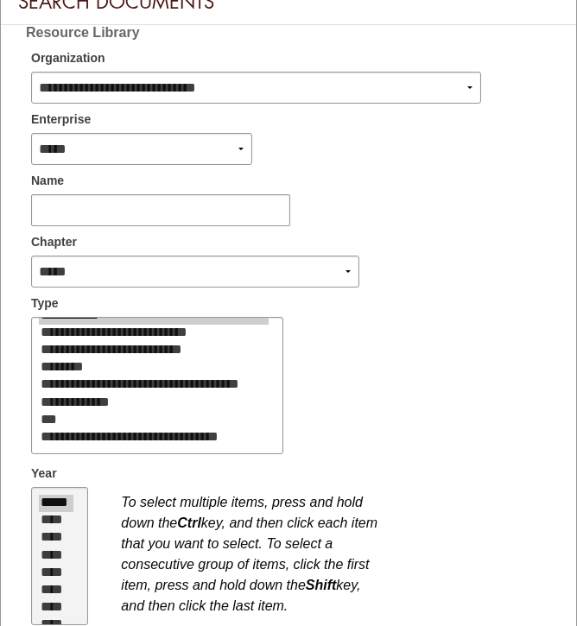
click at [62, 537] on option "****" at bounding box center [56, 537] width 35 height 17
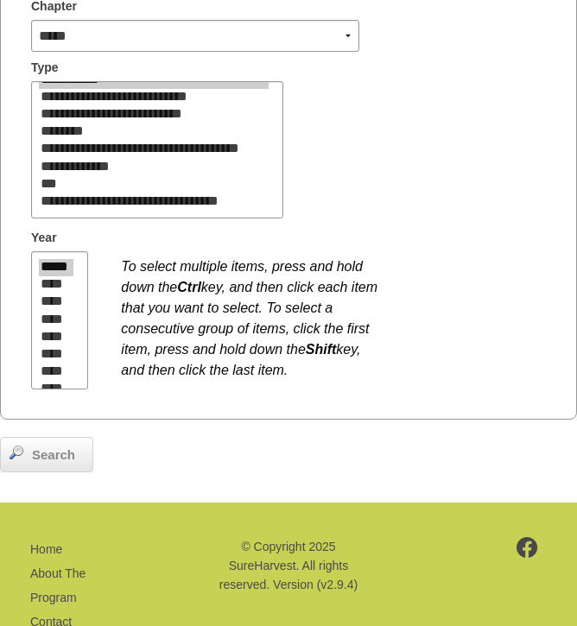
scroll to position [494, 0]
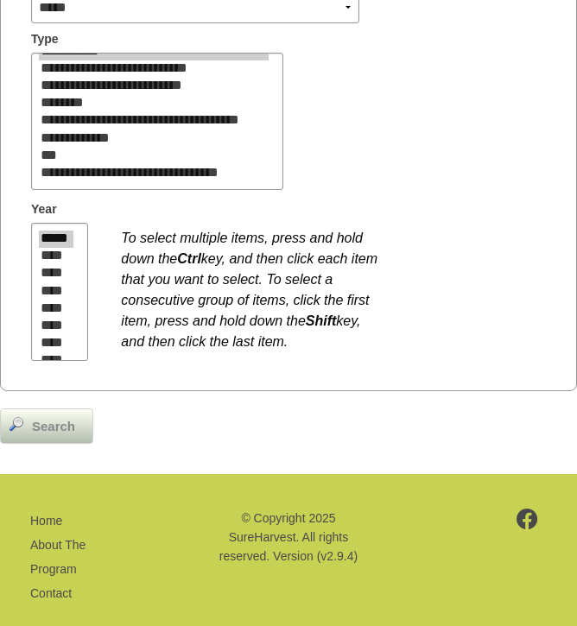
click at [29, 423] on span "Search" at bounding box center [53, 427] width 60 height 20
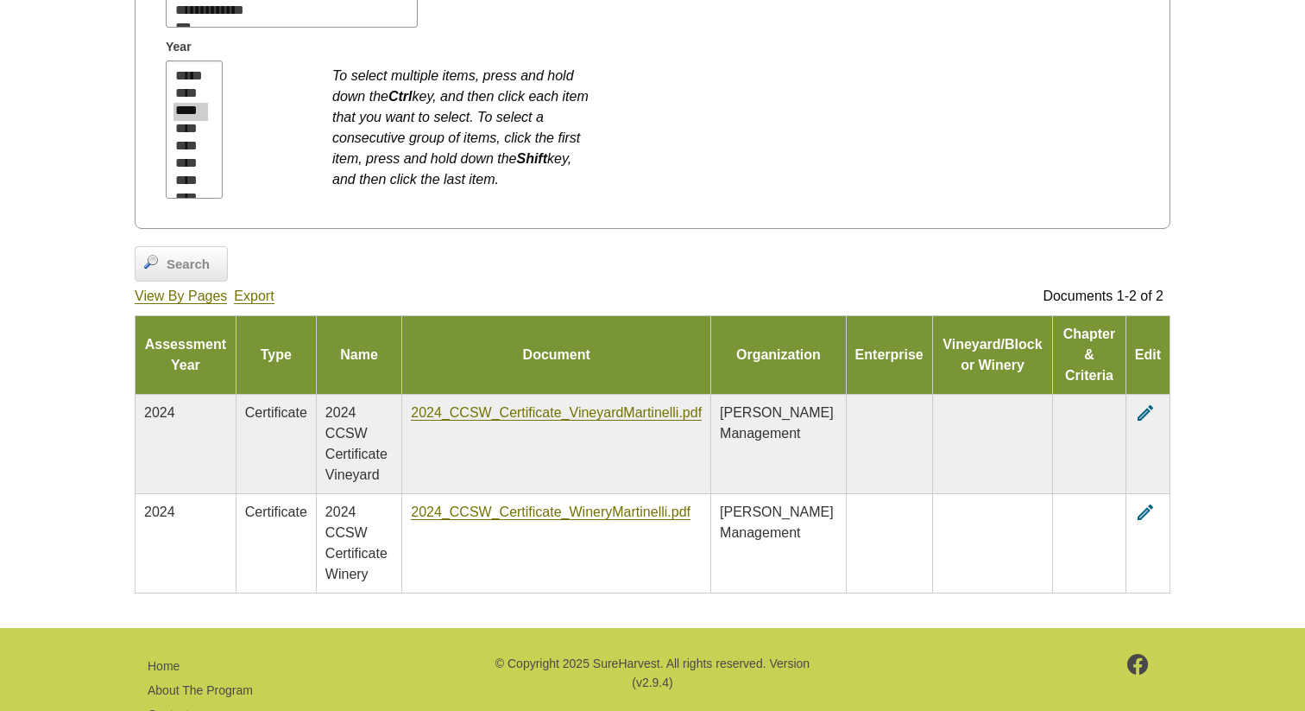
scroll to position [660, 0]
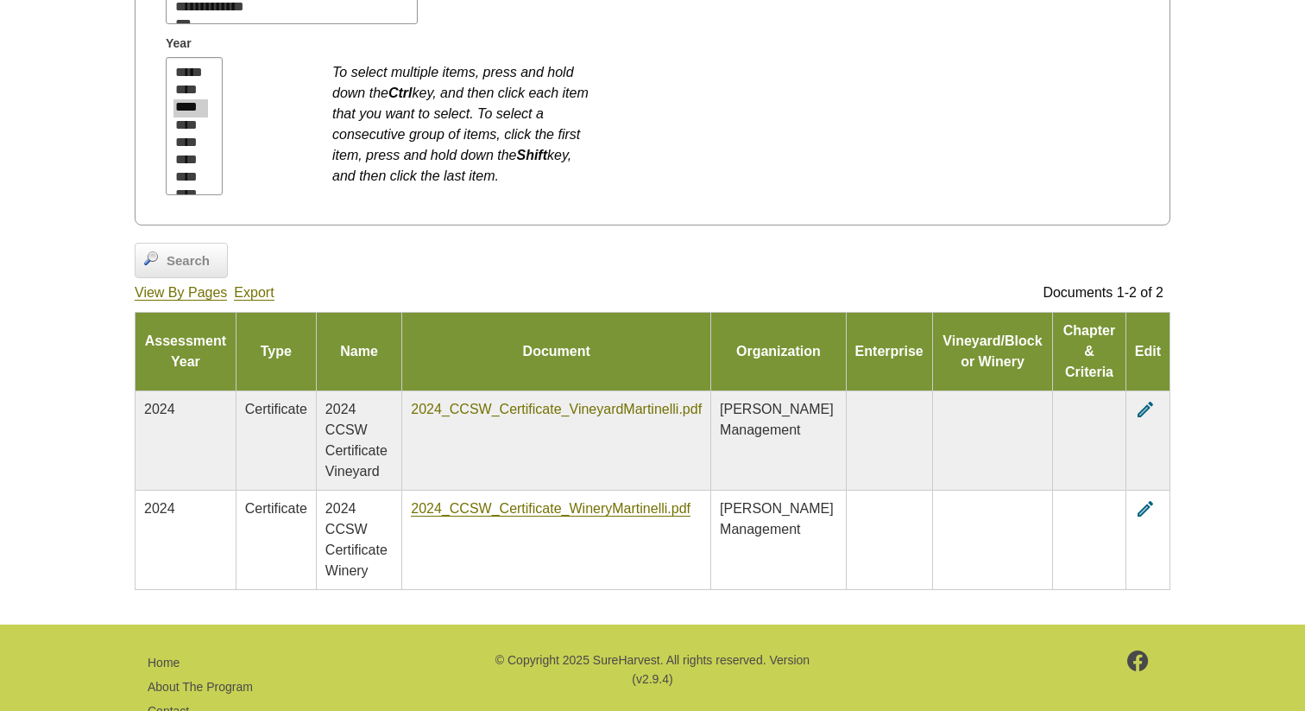
click at [439, 402] on link "2024_CCSW_Certificate_VineyardMartinelli.pdf" at bounding box center [556, 409] width 291 height 16
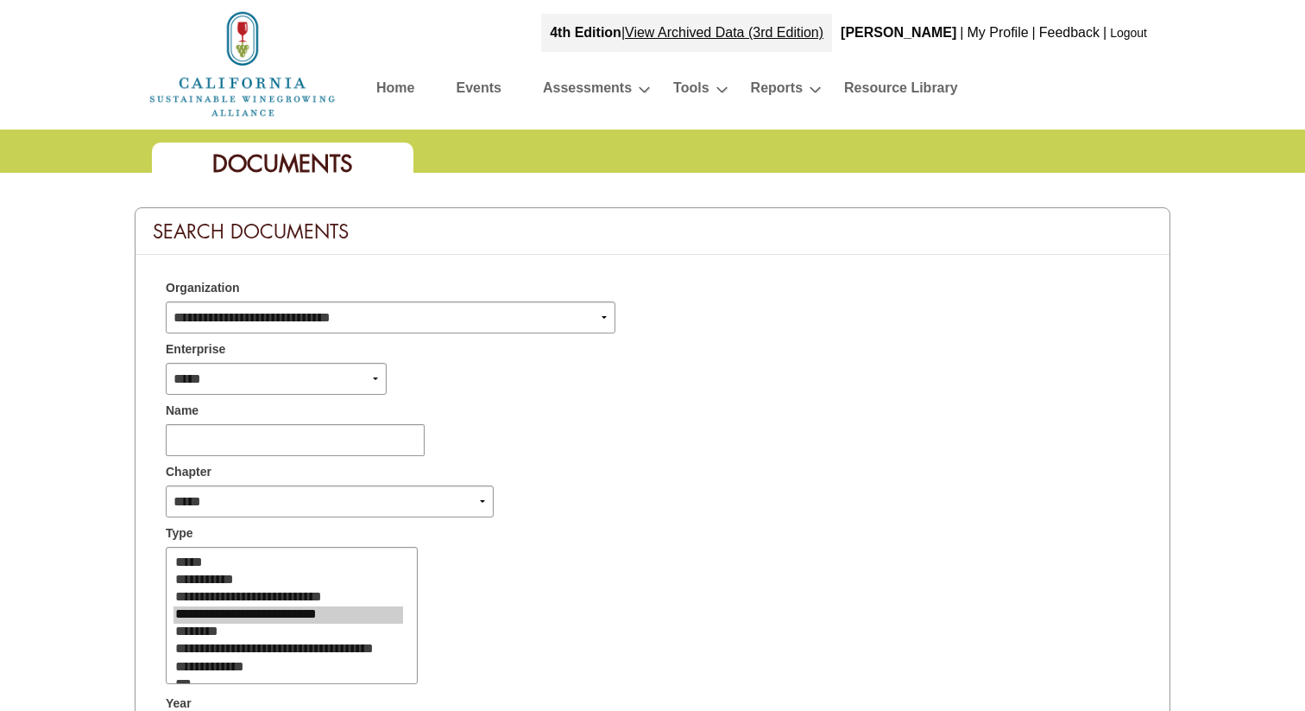
click at [576, 31] on link "Logout" at bounding box center [1128, 33] width 37 height 14
